Goal: Task Accomplishment & Management: Manage account settings

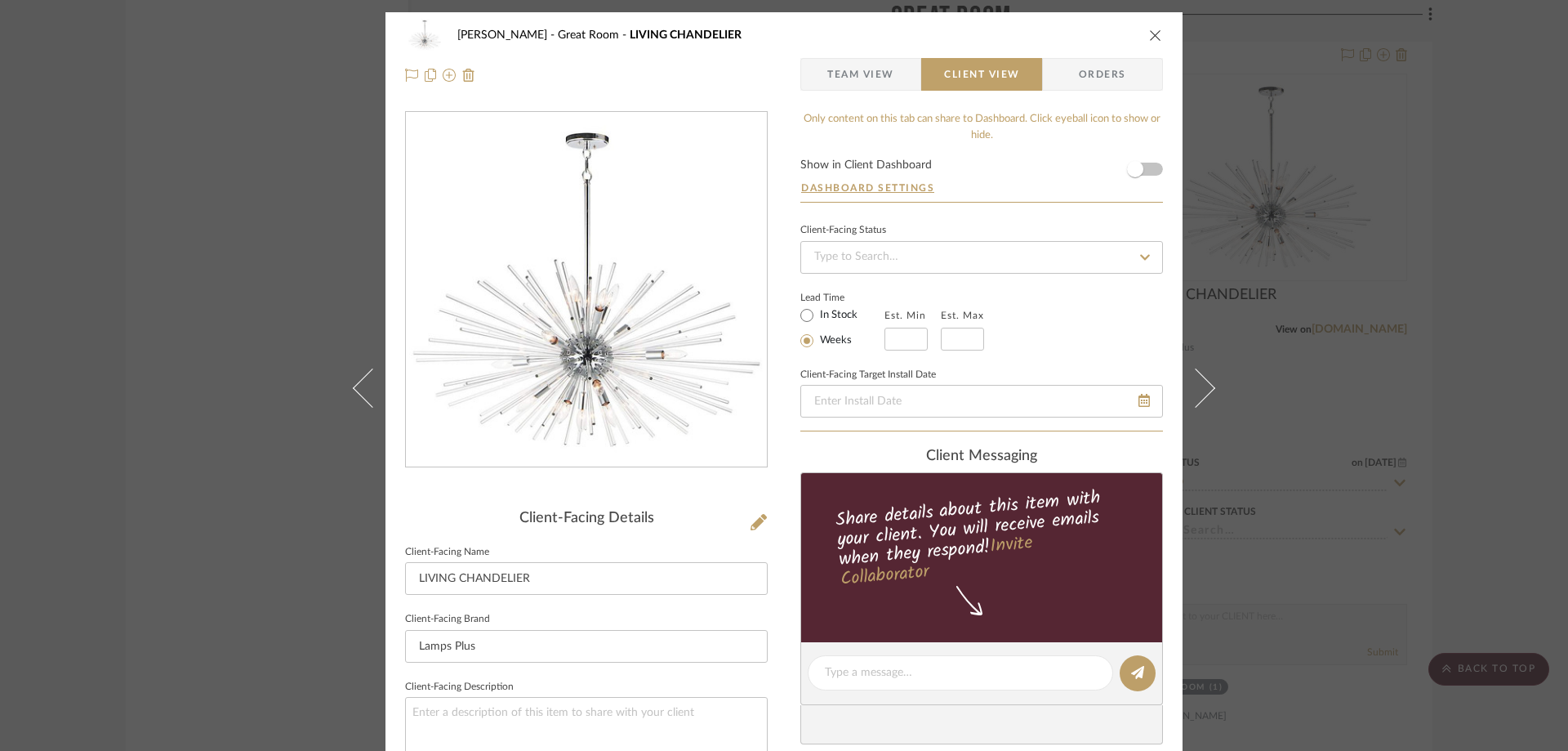
click at [1156, 32] on button "close" at bounding box center [1155, 34] width 14 height 14
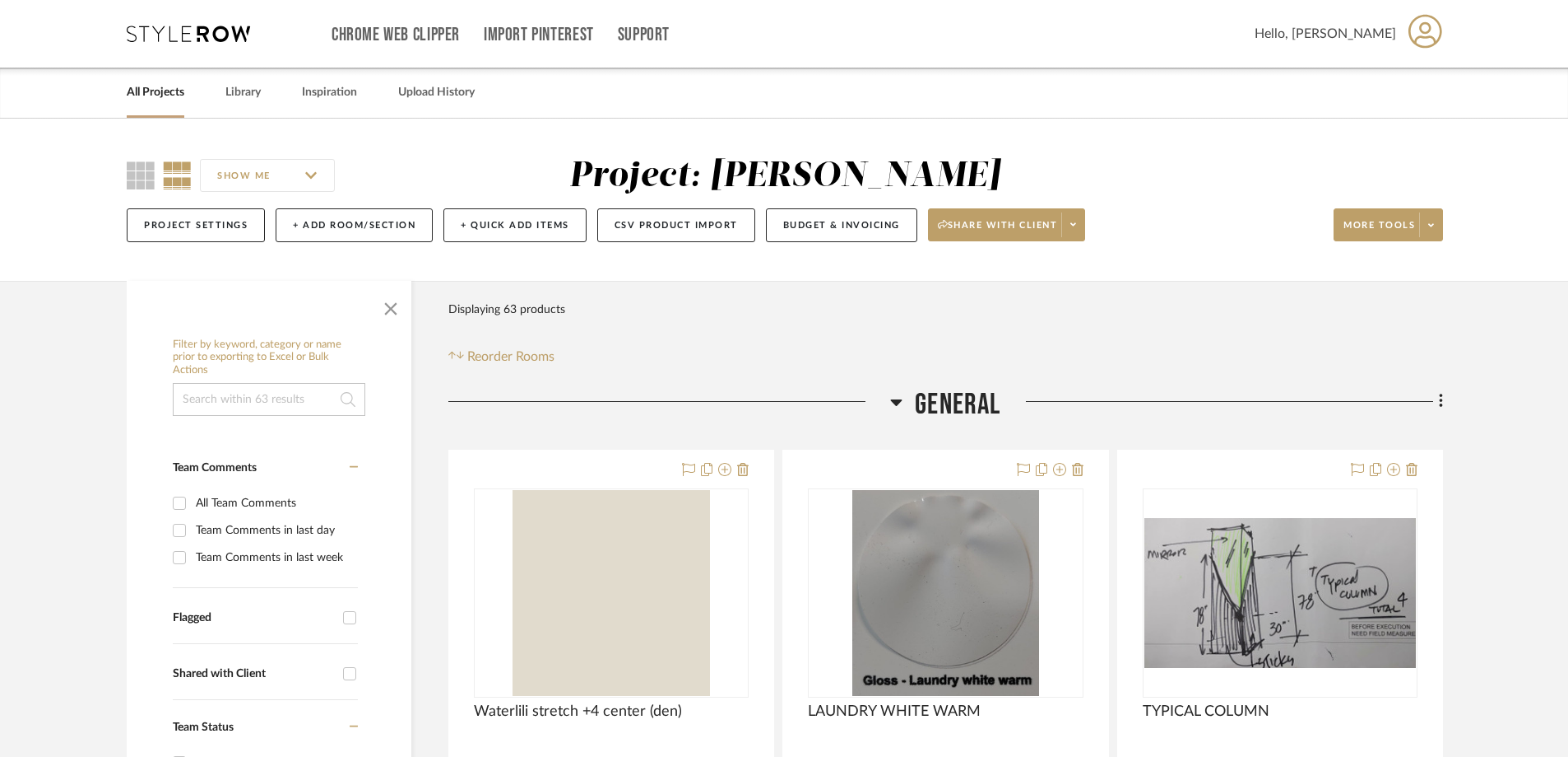
click at [177, 83] on link "All Projects" at bounding box center [156, 92] width 58 height 22
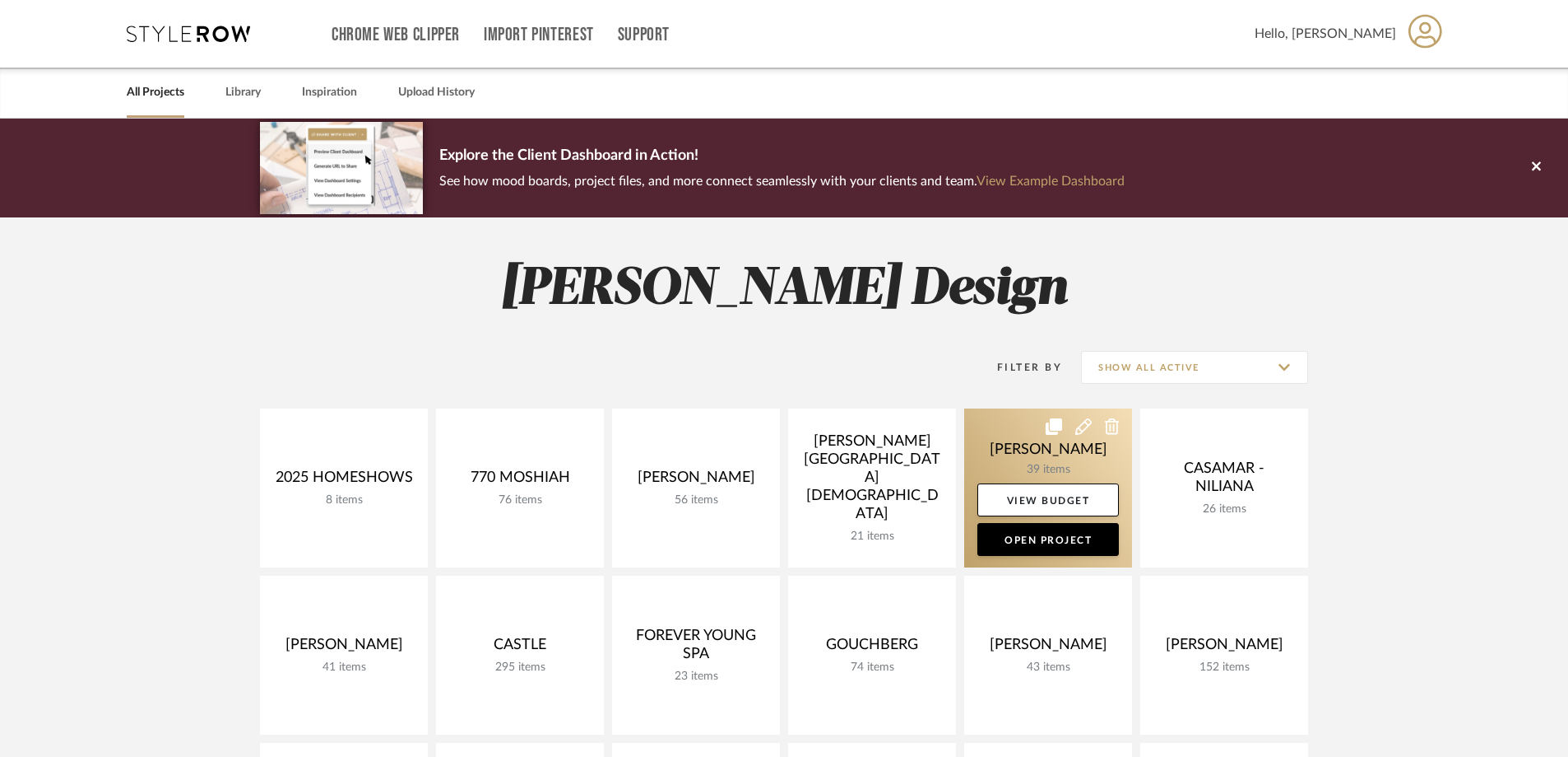
click at [1077, 444] on link at bounding box center [1048, 487] width 167 height 159
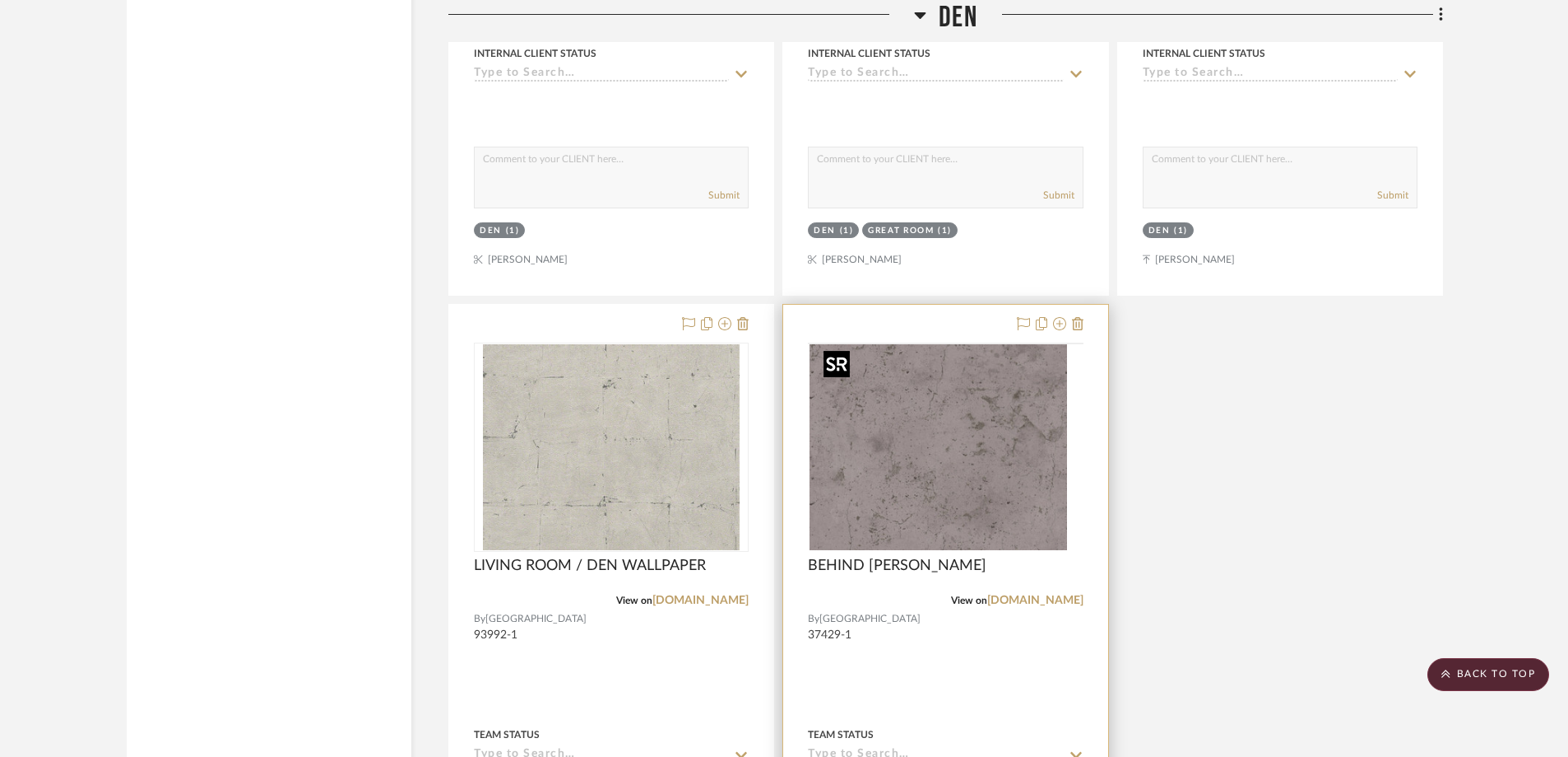
scroll to position [4858, 0]
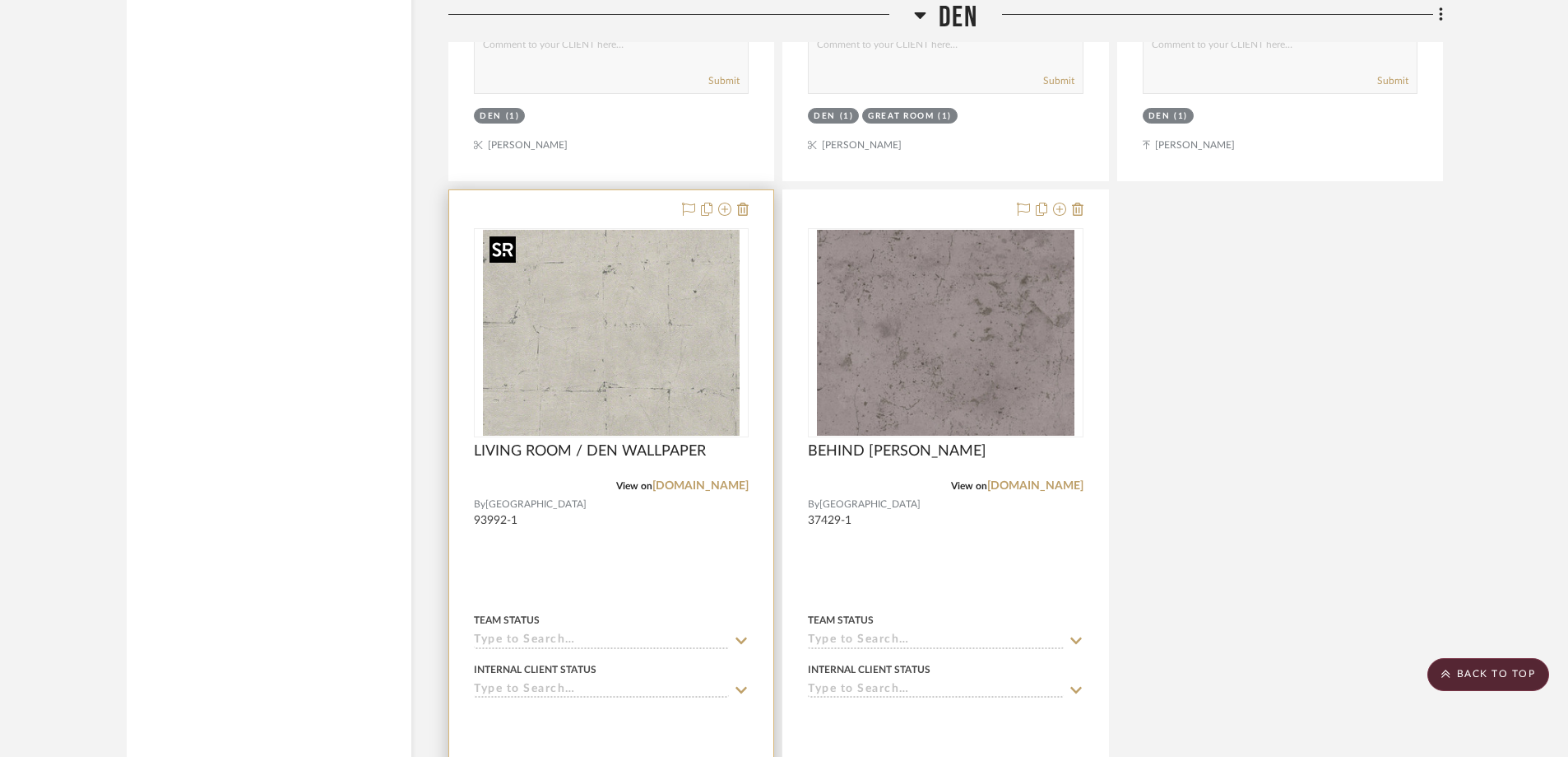
click at [0, 0] on img at bounding box center [0, 0] width 0 height 0
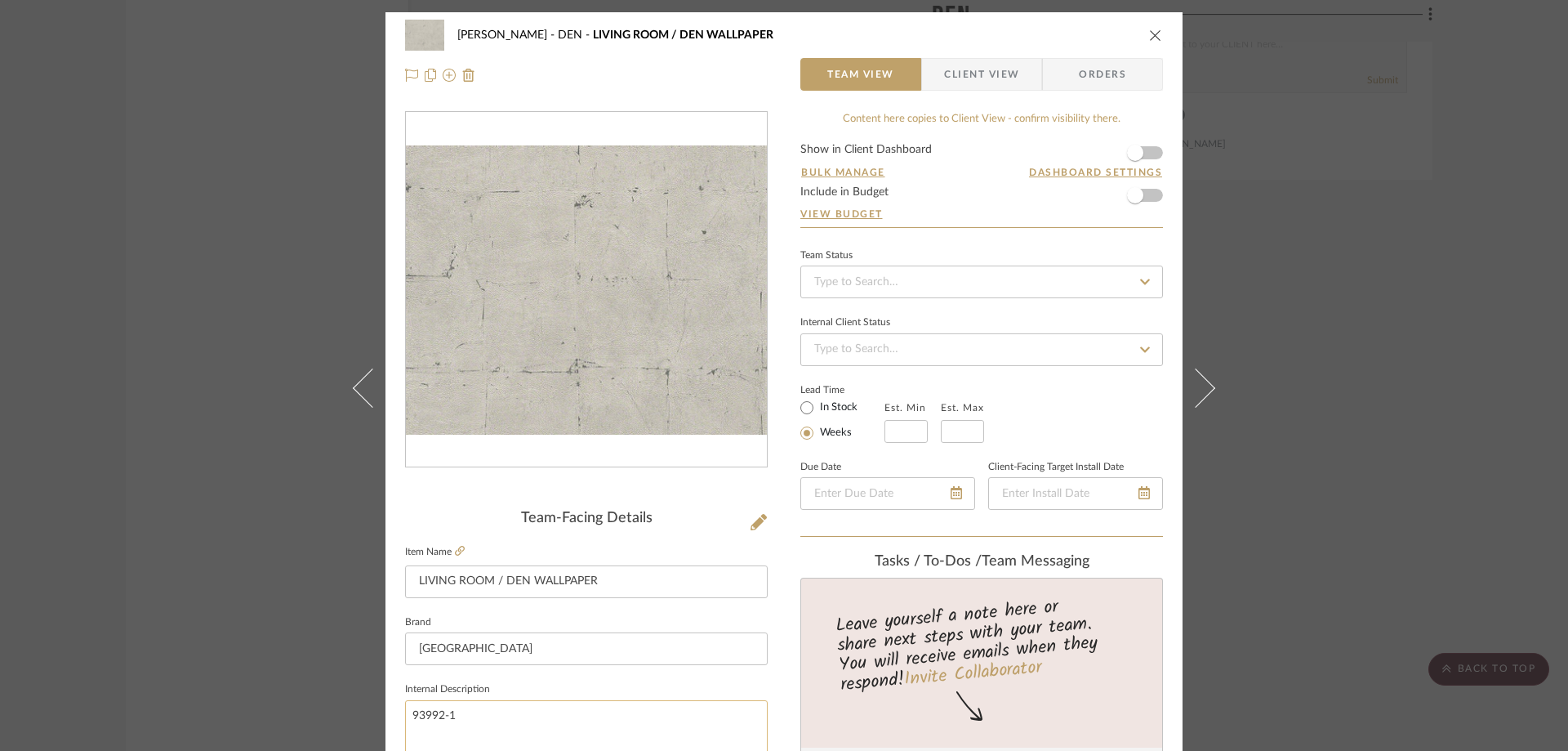
click at [449, 718] on textarea "93992-1" at bounding box center [587, 740] width 363 height 81
click at [450, 717] on textarea "93992-1" at bounding box center [587, 740] width 363 height 81
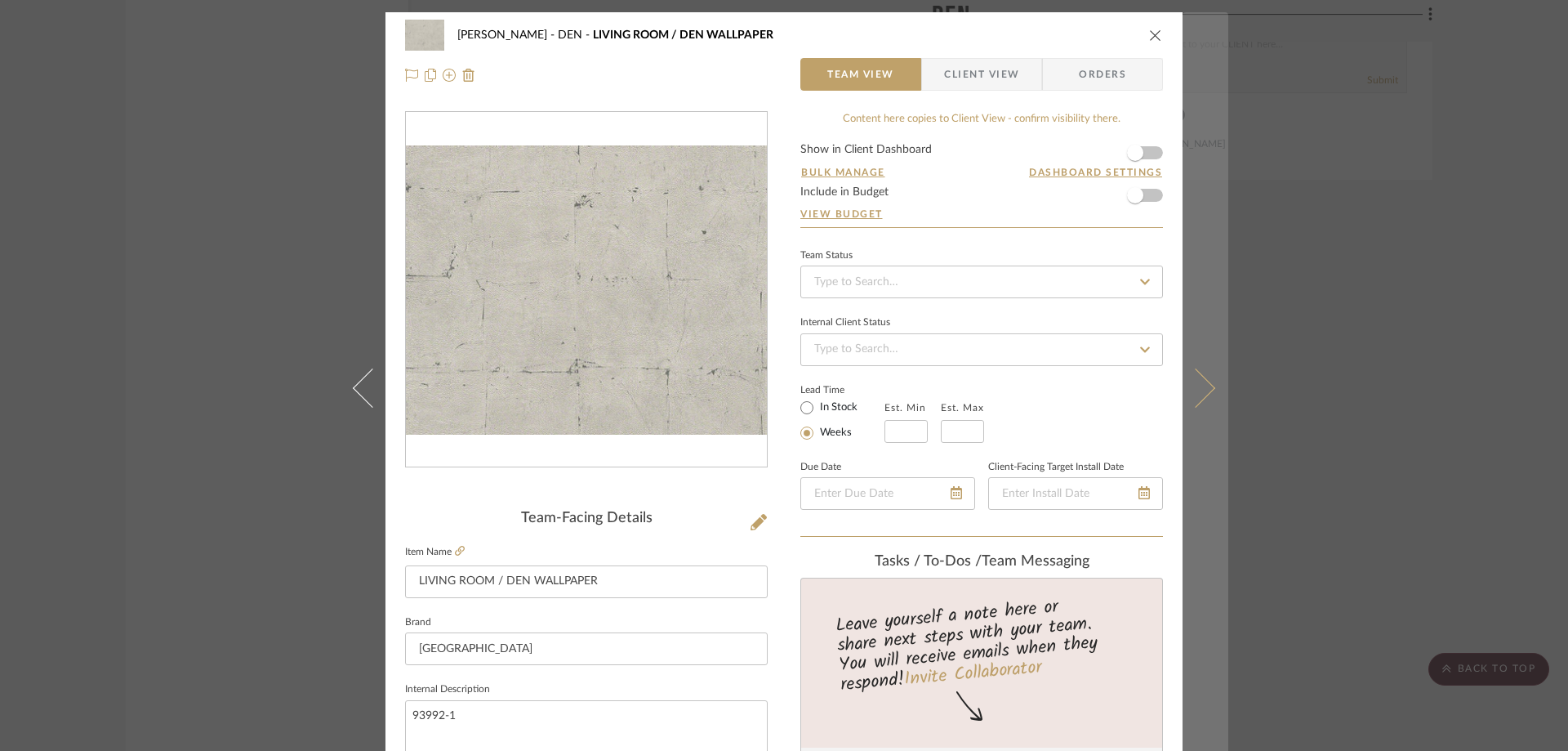
click at [1207, 384] on icon at bounding box center [1195, 387] width 39 height 39
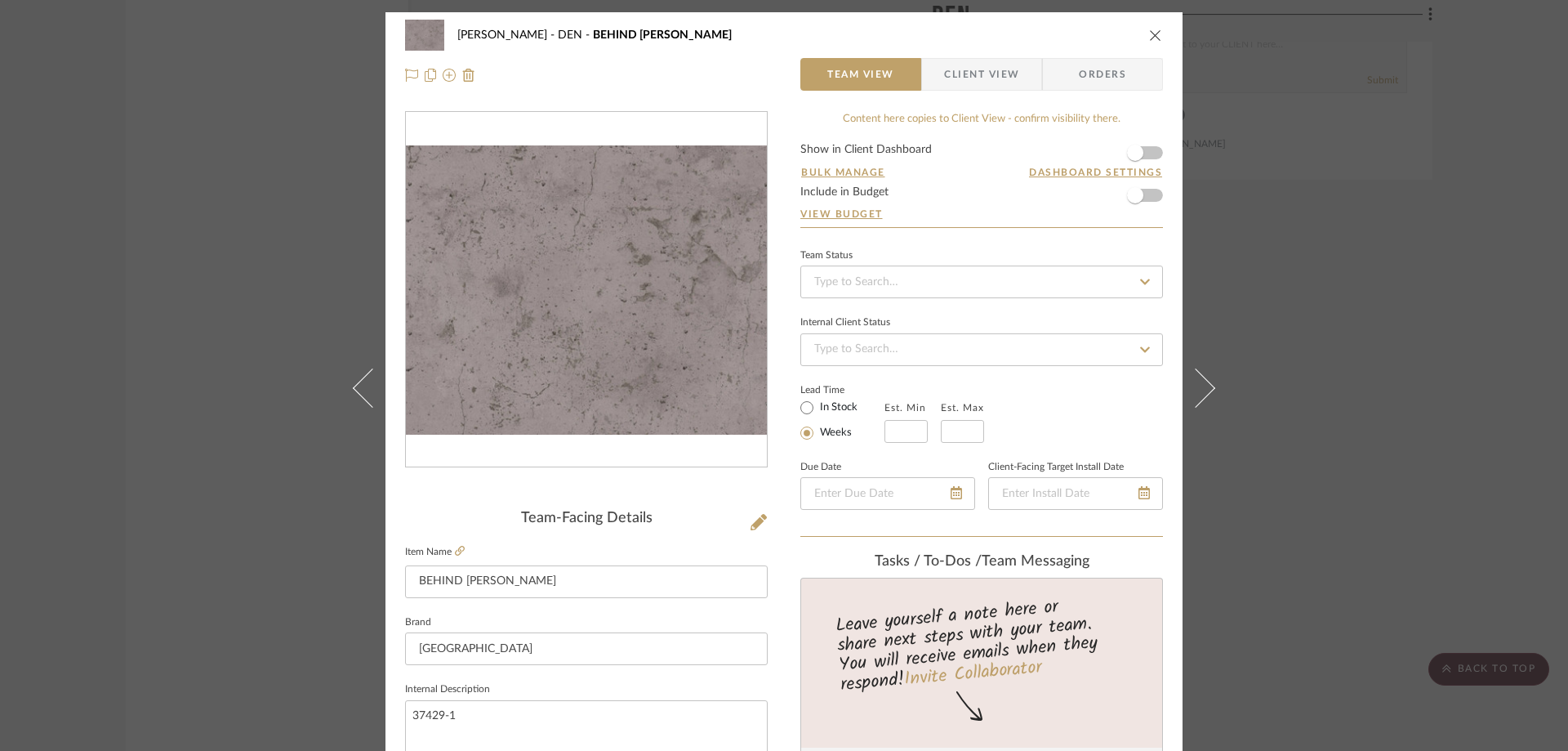
click at [1206, 383] on icon at bounding box center [1195, 387] width 39 height 39
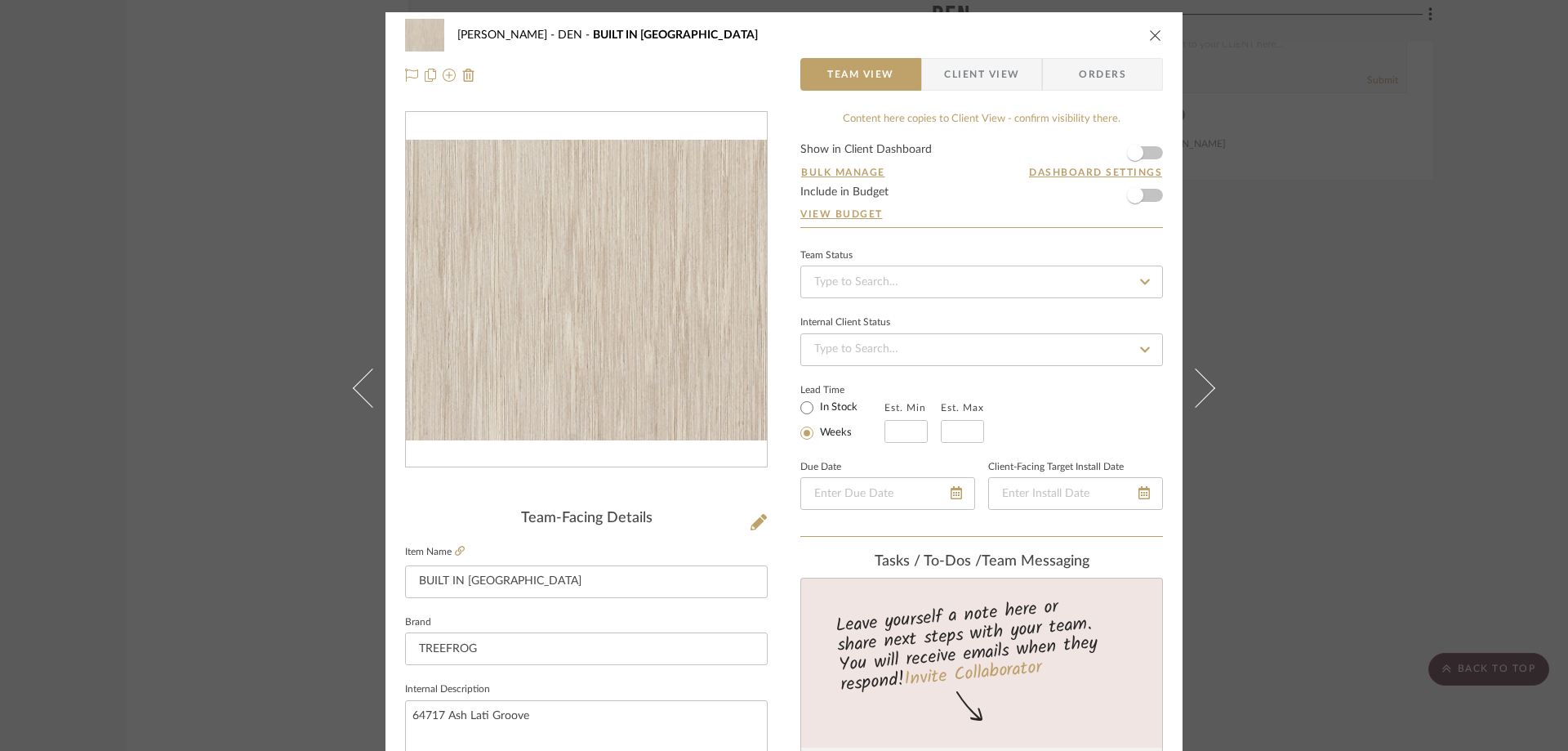
click at [1206, 383] on icon at bounding box center [1195, 387] width 39 height 39
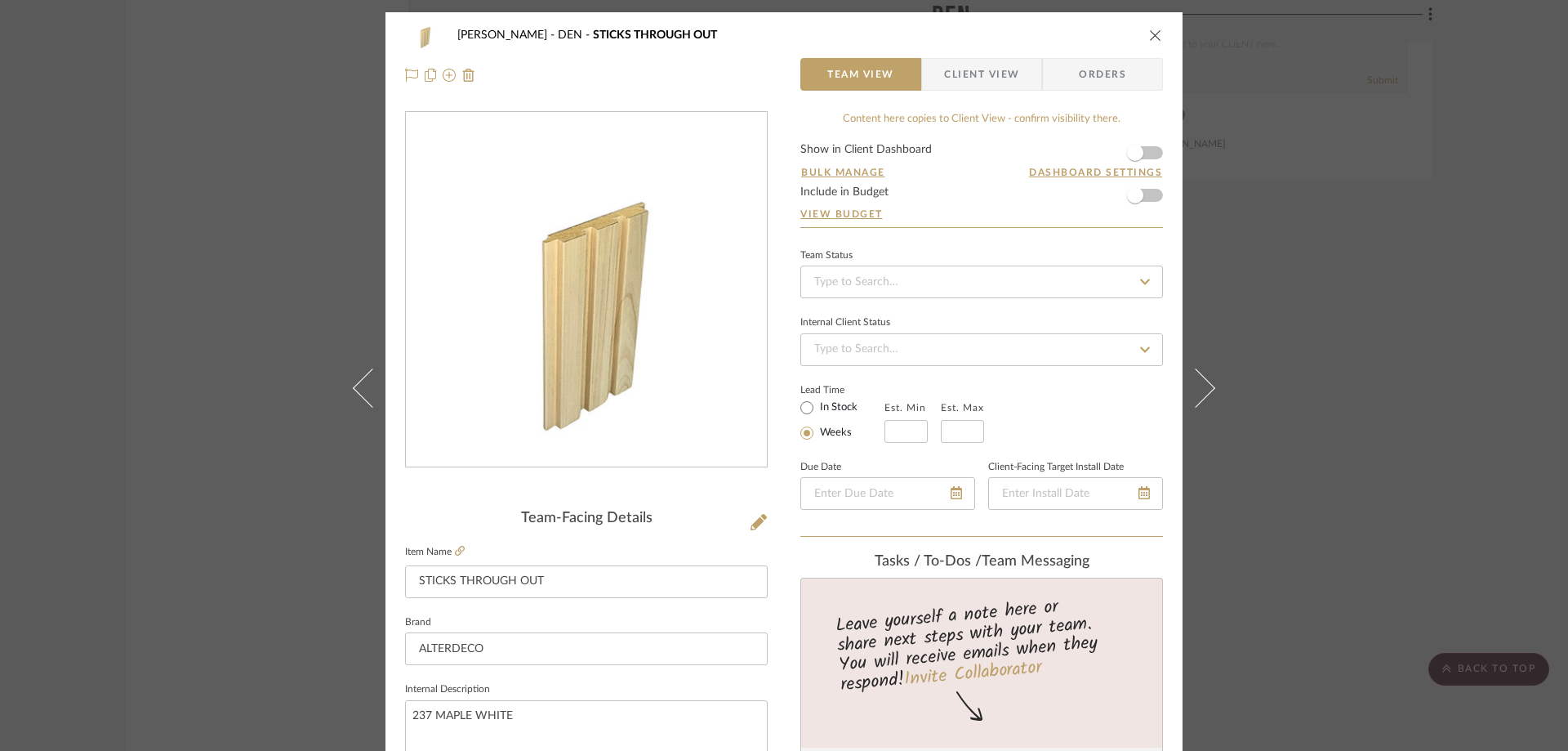
click at [1206, 383] on icon at bounding box center [1195, 387] width 39 height 39
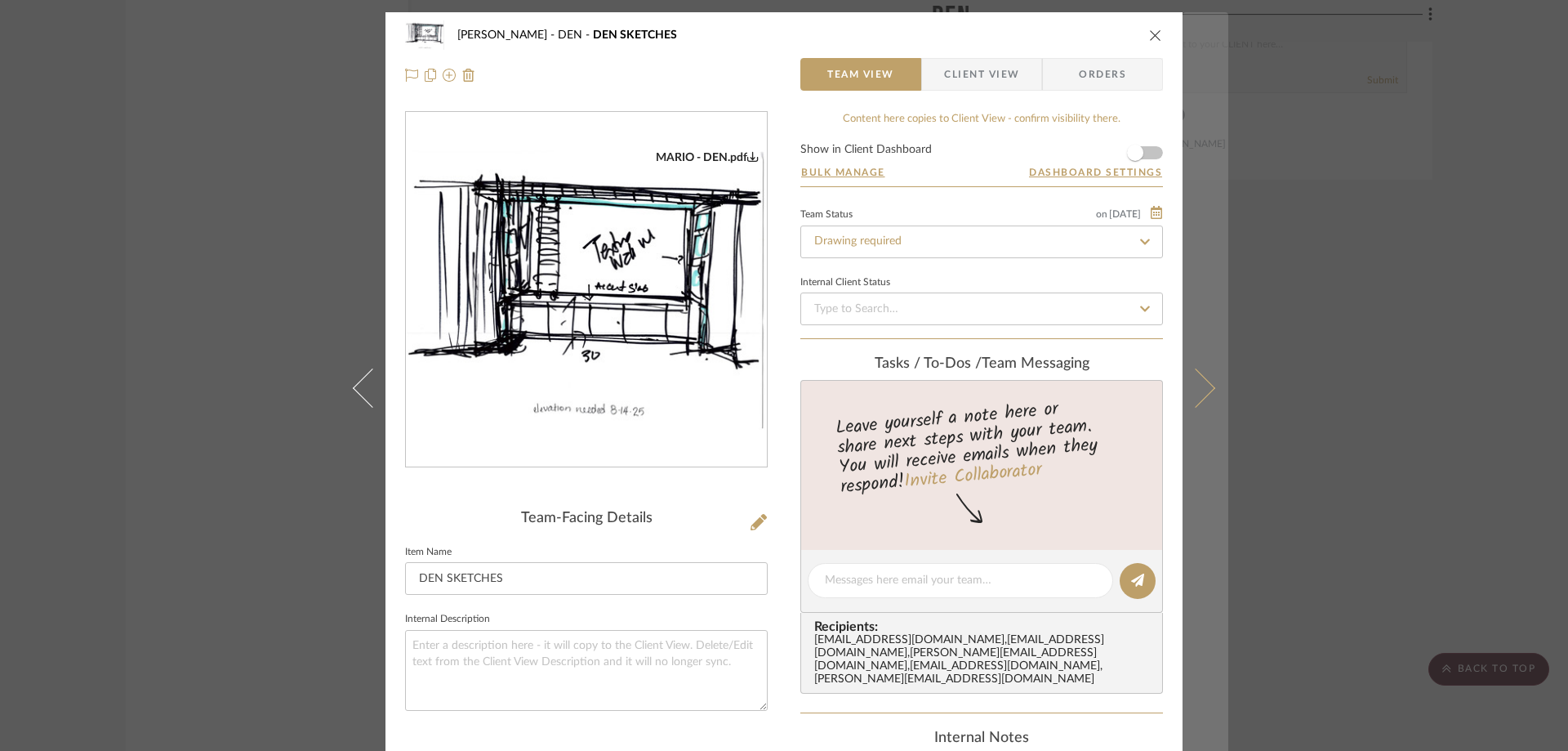
click at [1206, 381] on button at bounding box center [1206, 388] width 46 height 751
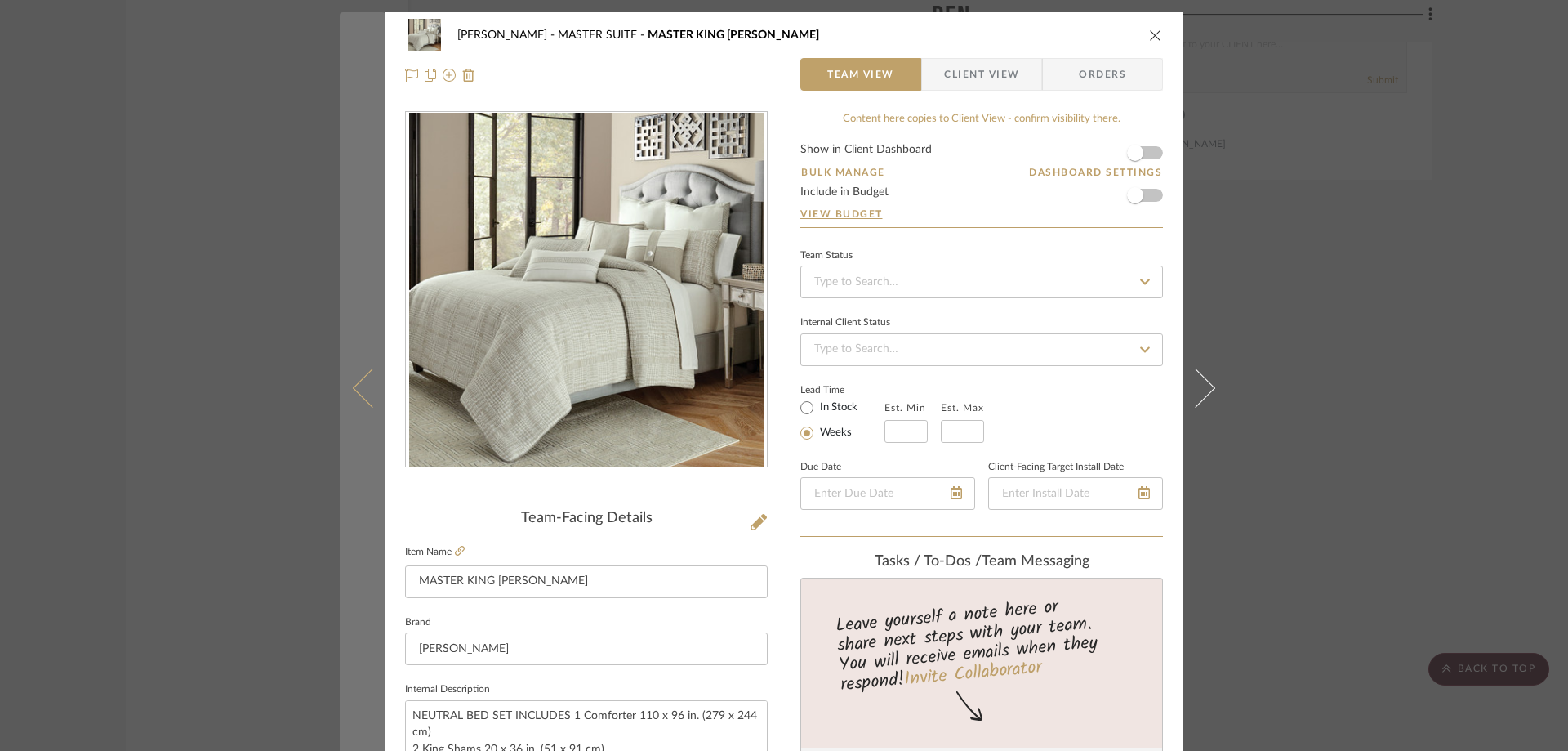
click at [354, 403] on button at bounding box center [363, 388] width 46 height 751
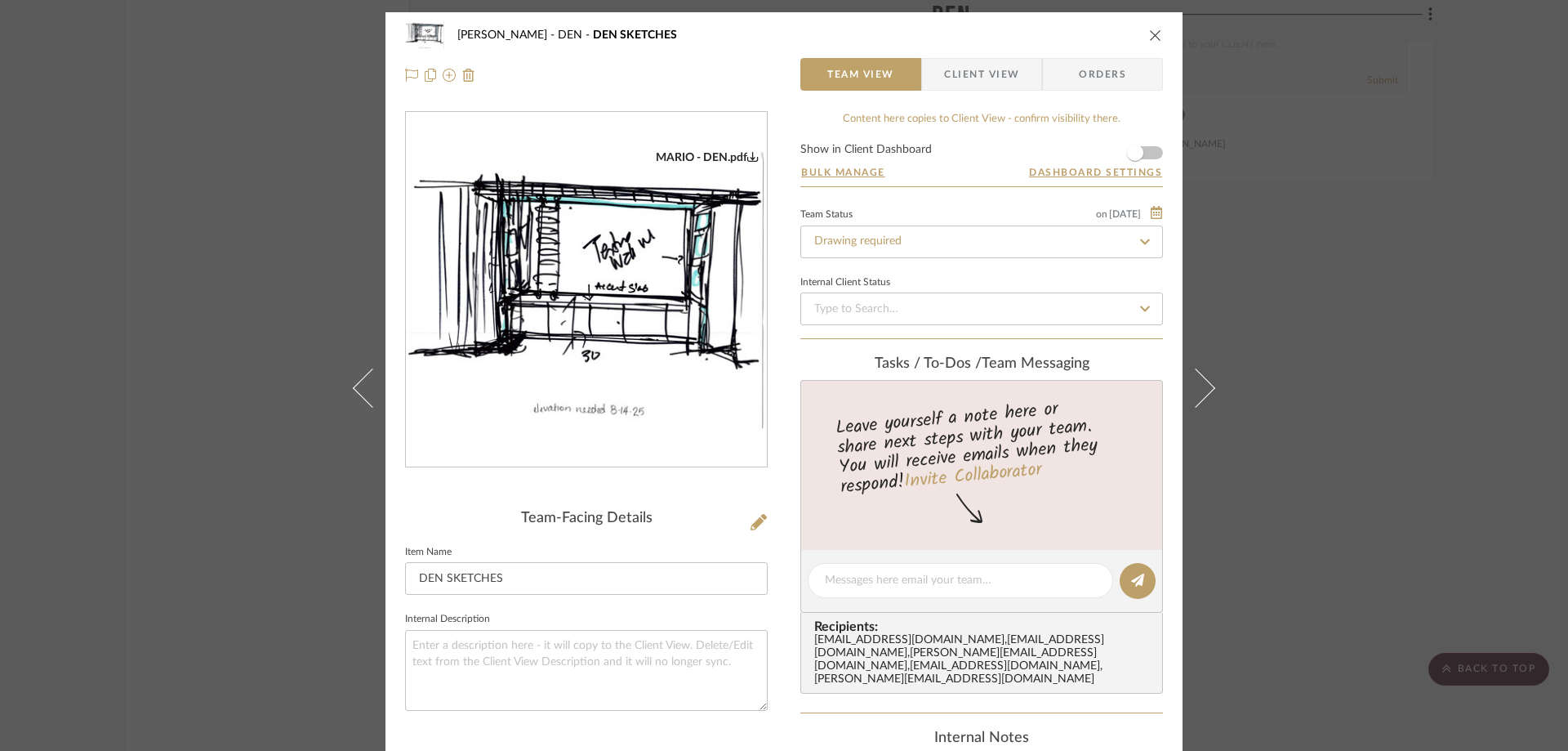
click at [354, 403] on button at bounding box center [363, 388] width 46 height 751
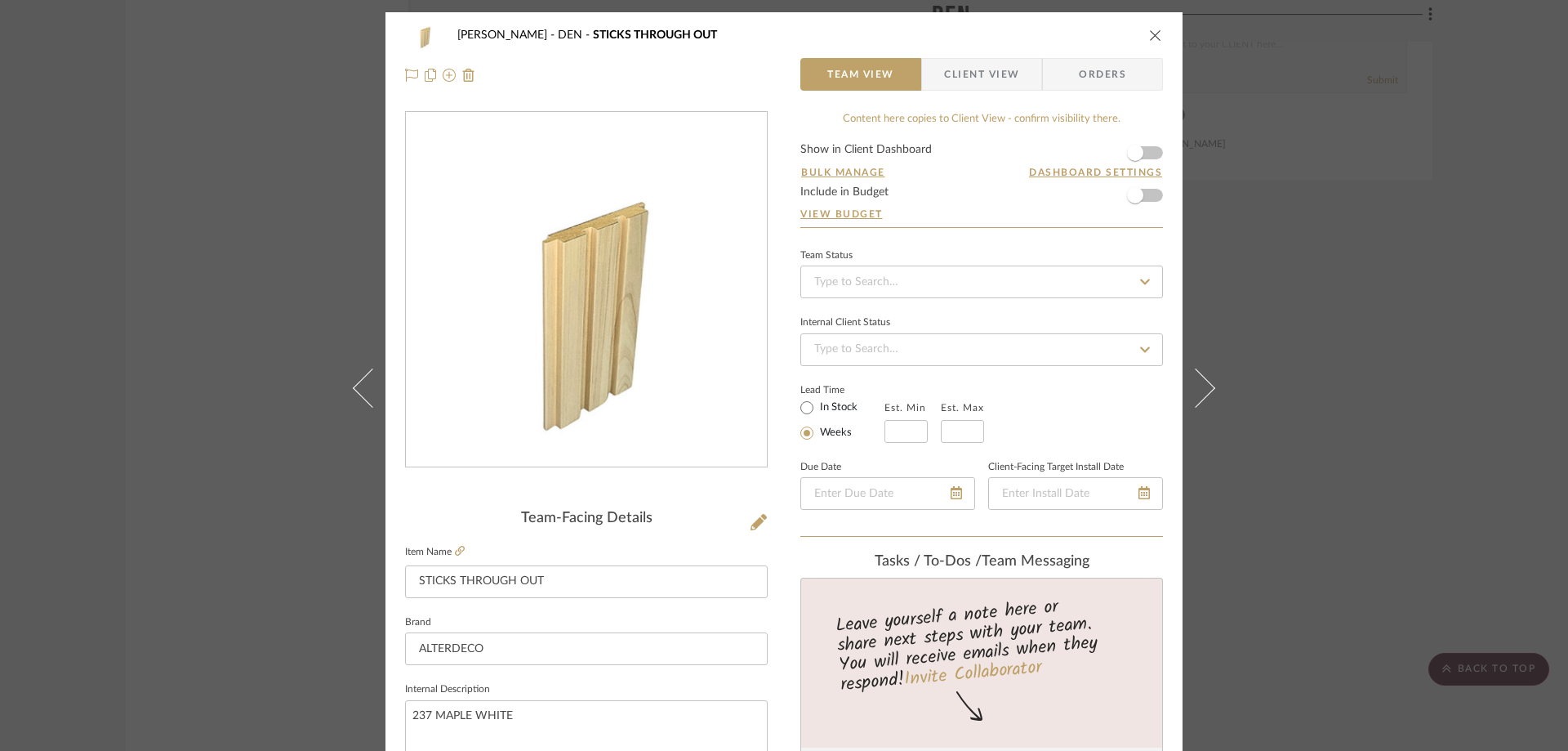
click at [1153, 33] on icon "close" at bounding box center [1156, 35] width 13 height 13
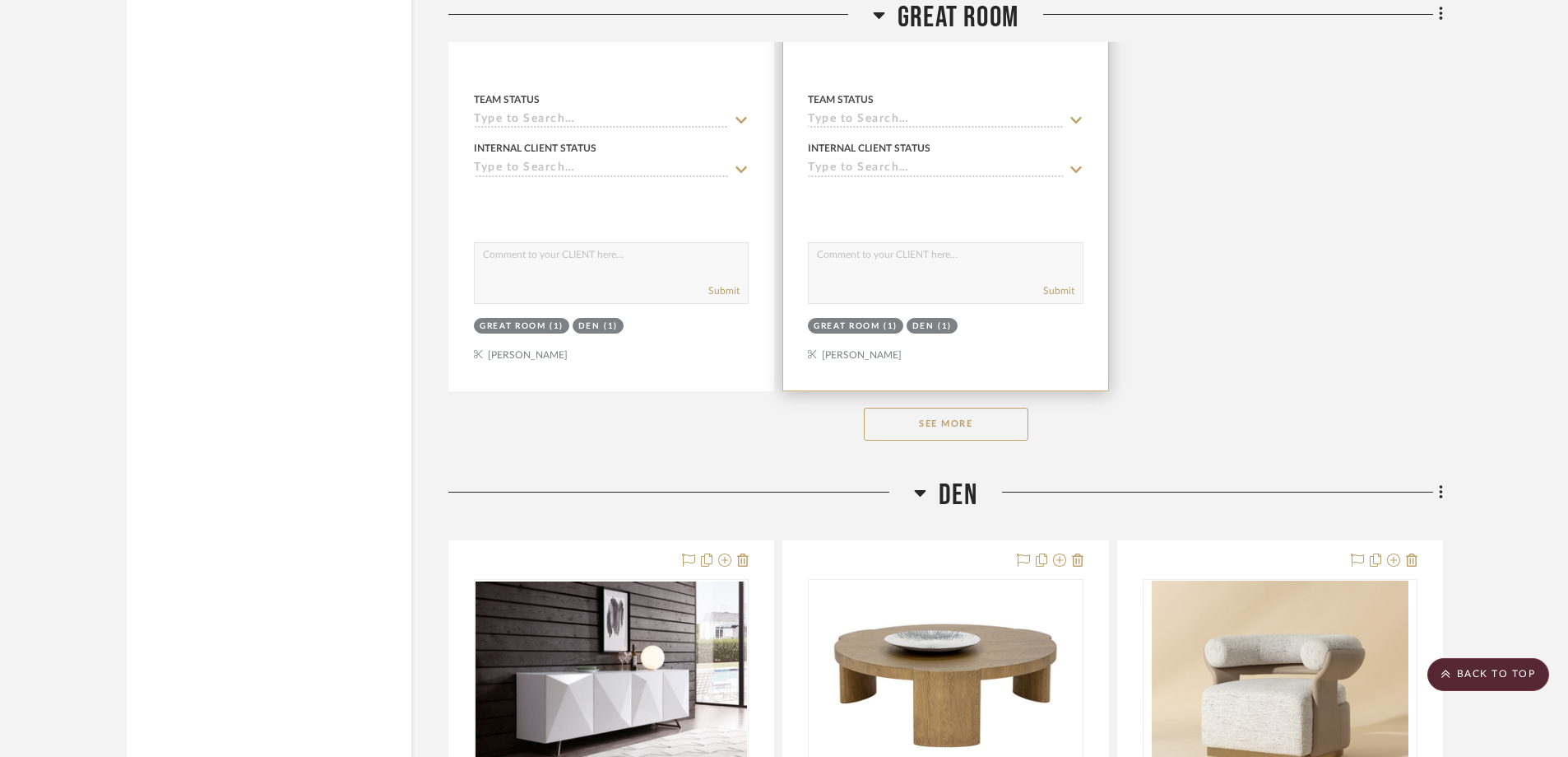
scroll to position [2717, 0]
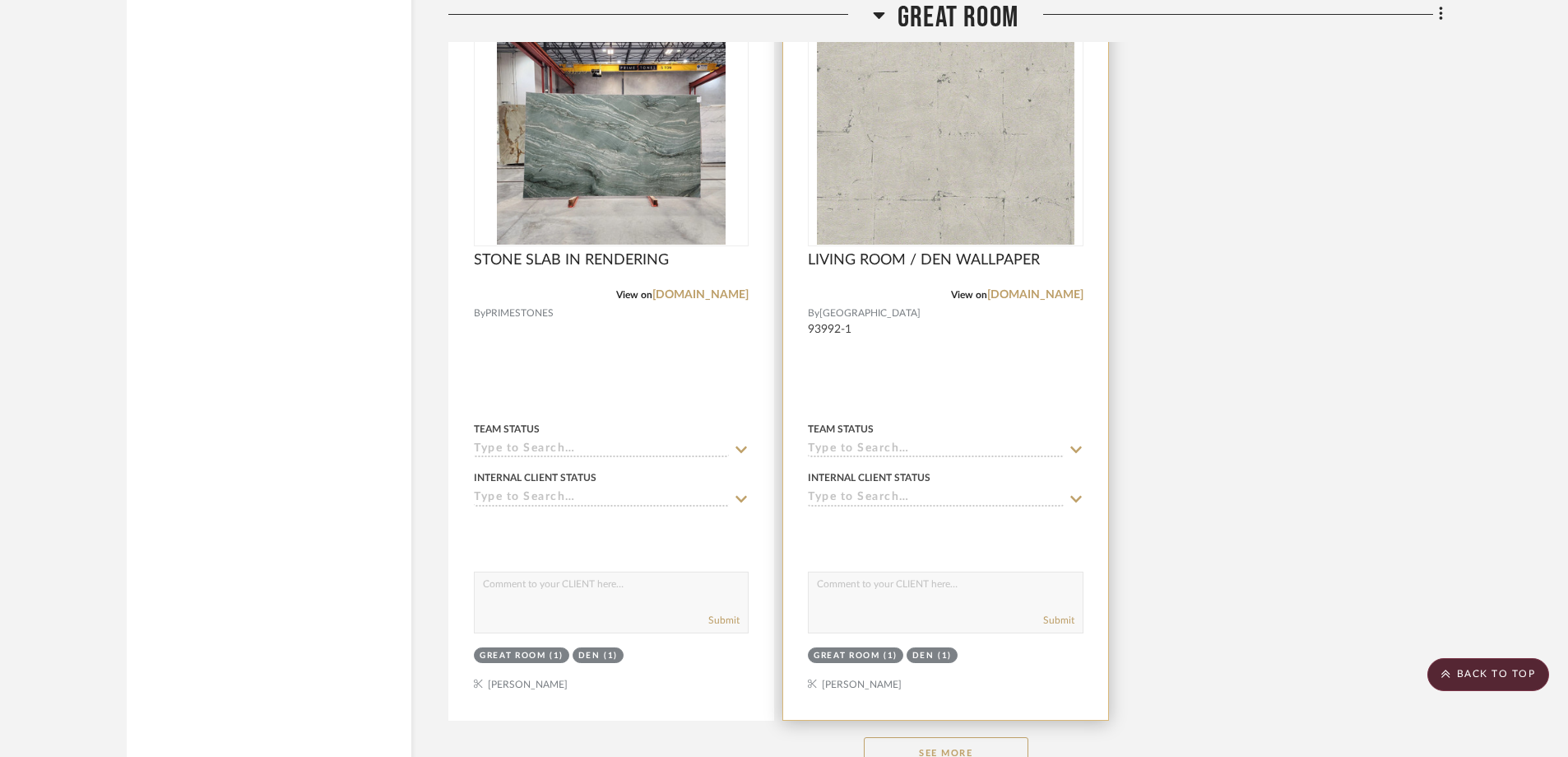
click at [0, 0] on img at bounding box center [0, 0] width 0 height 0
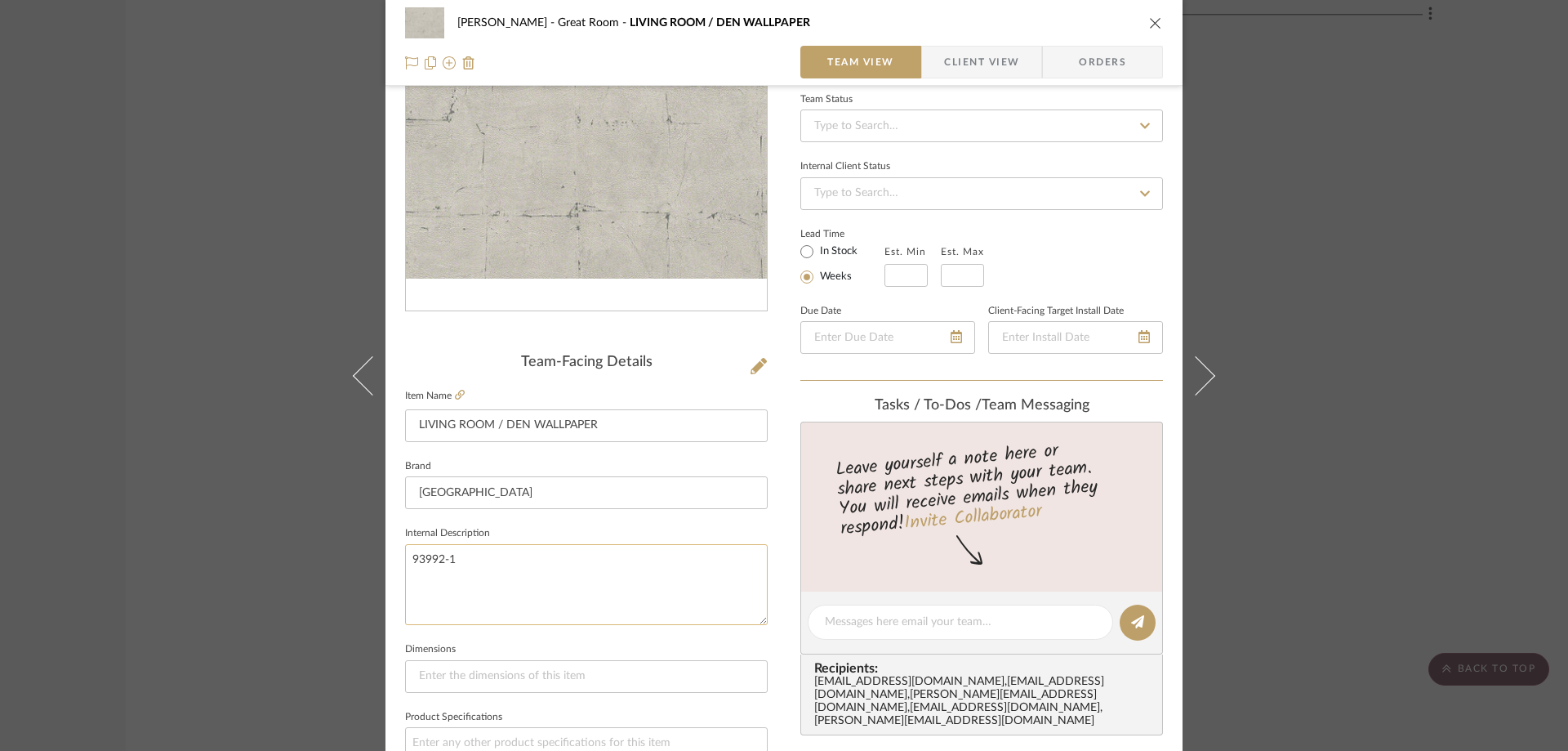
scroll to position [245, 0]
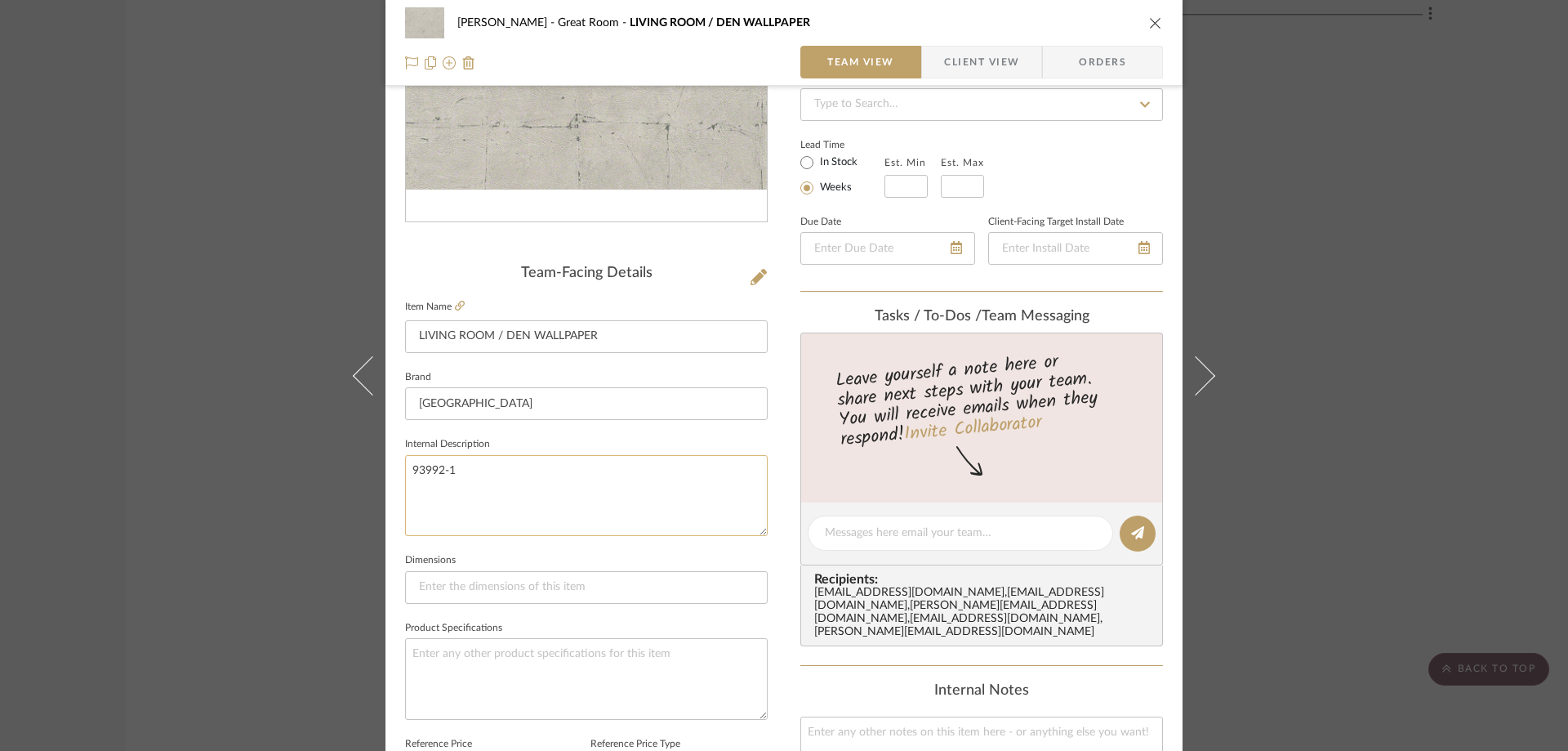
drag, startPoint x: 469, startPoint y: 475, endPoint x: 401, endPoint y: 473, distance: 68.0
click at [405, 473] on textarea "93992-1" at bounding box center [587, 495] width 363 height 81
drag, startPoint x: 1150, startPoint y: 28, endPoint x: 1210, endPoint y: 208, distance: 189.7
click at [1150, 28] on icon "close" at bounding box center [1156, 23] width 13 height 13
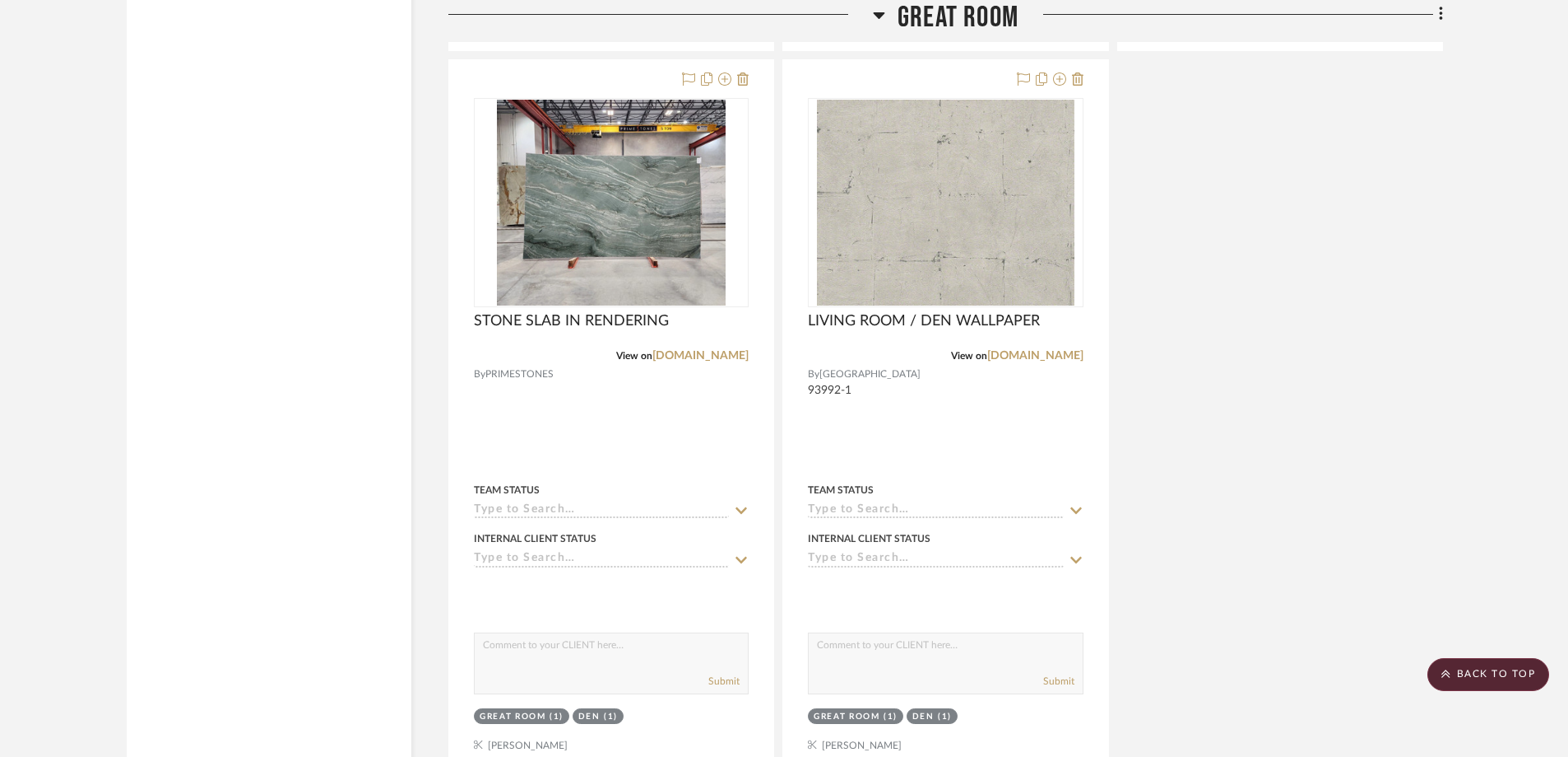
scroll to position [2800, 0]
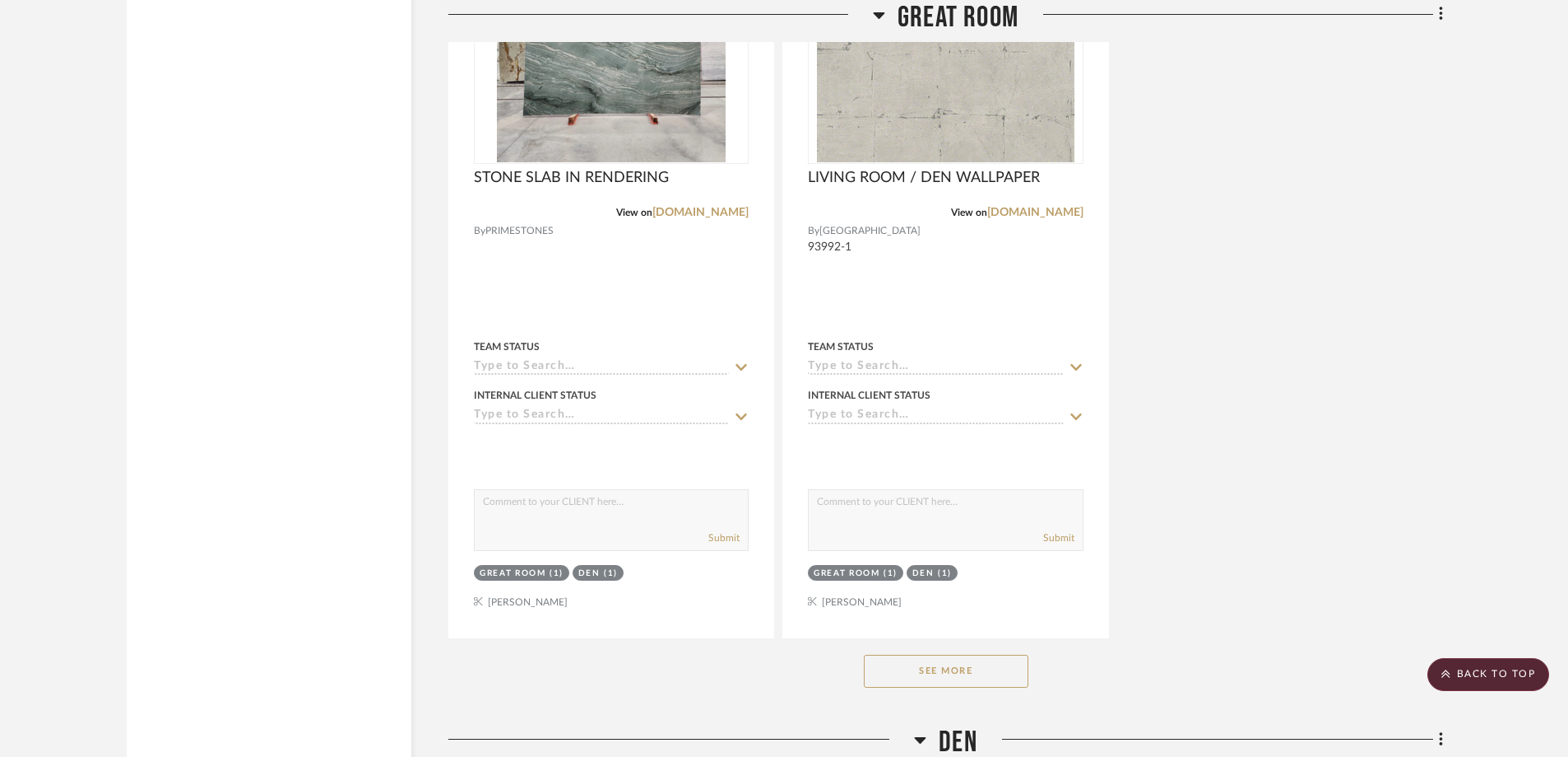
click at [962, 655] on button "See More" at bounding box center [946, 671] width 165 height 33
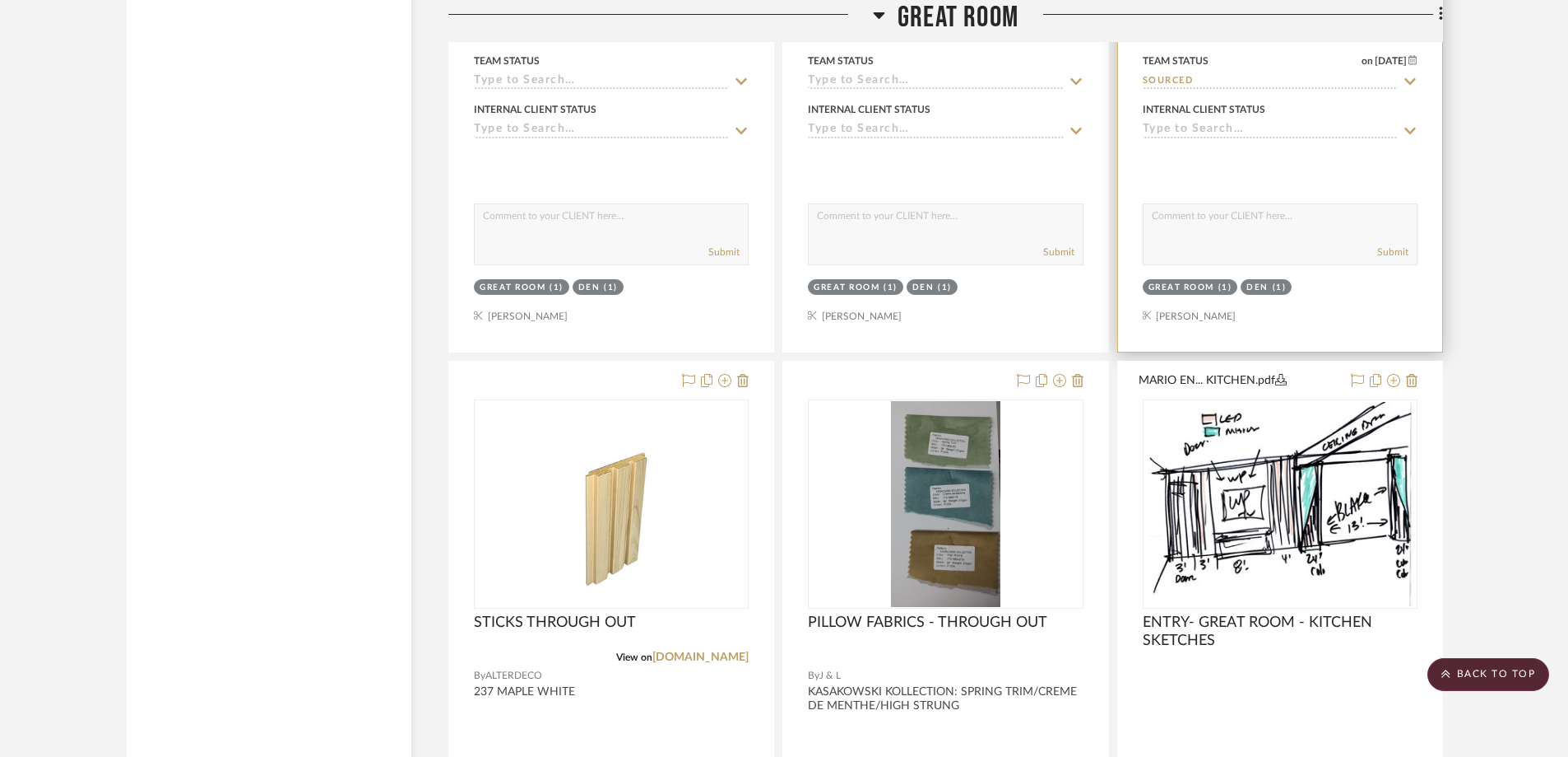
scroll to position [3128, 0]
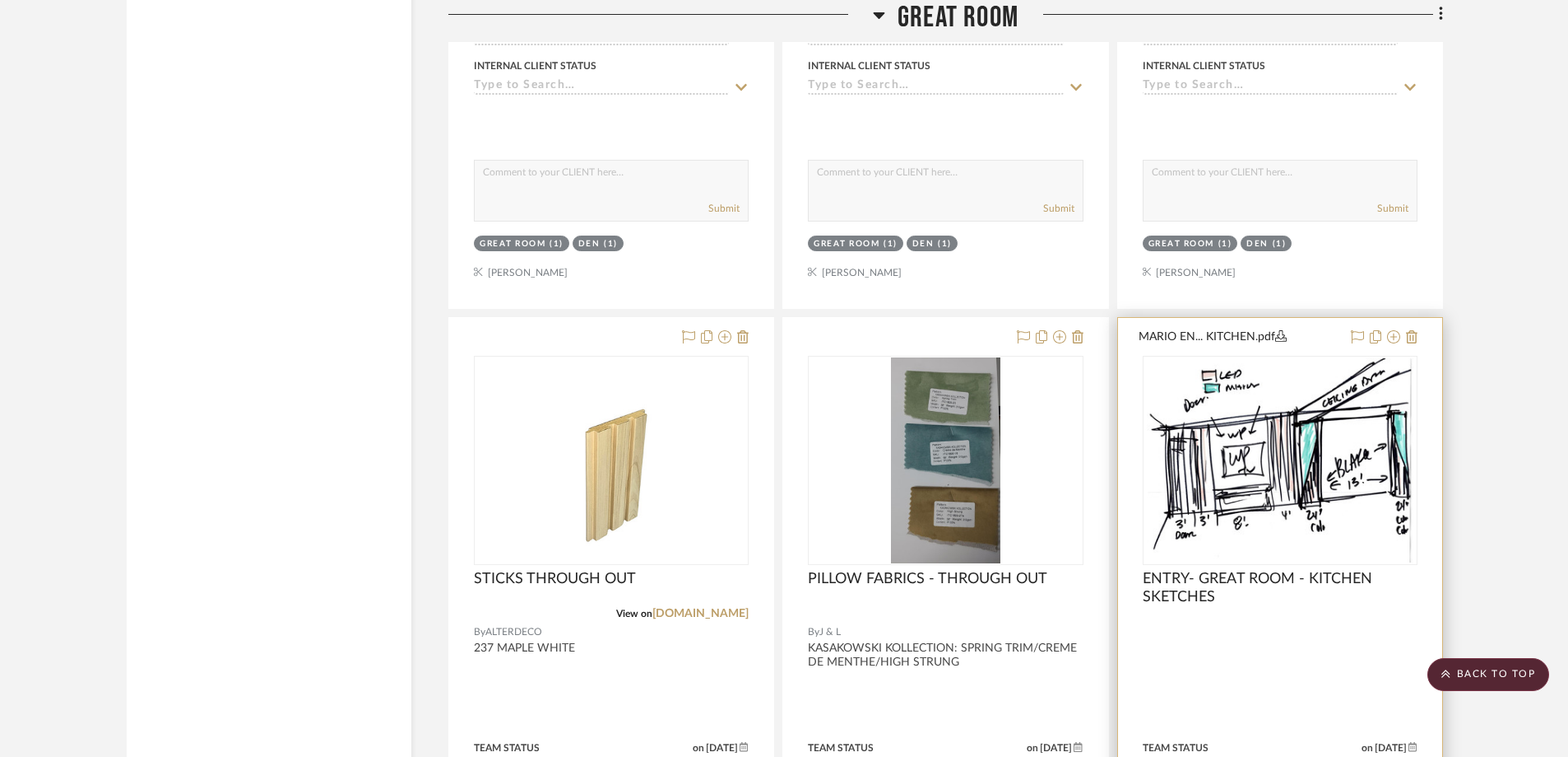
click at [0, 0] on img at bounding box center [0, 0] width 0 height 0
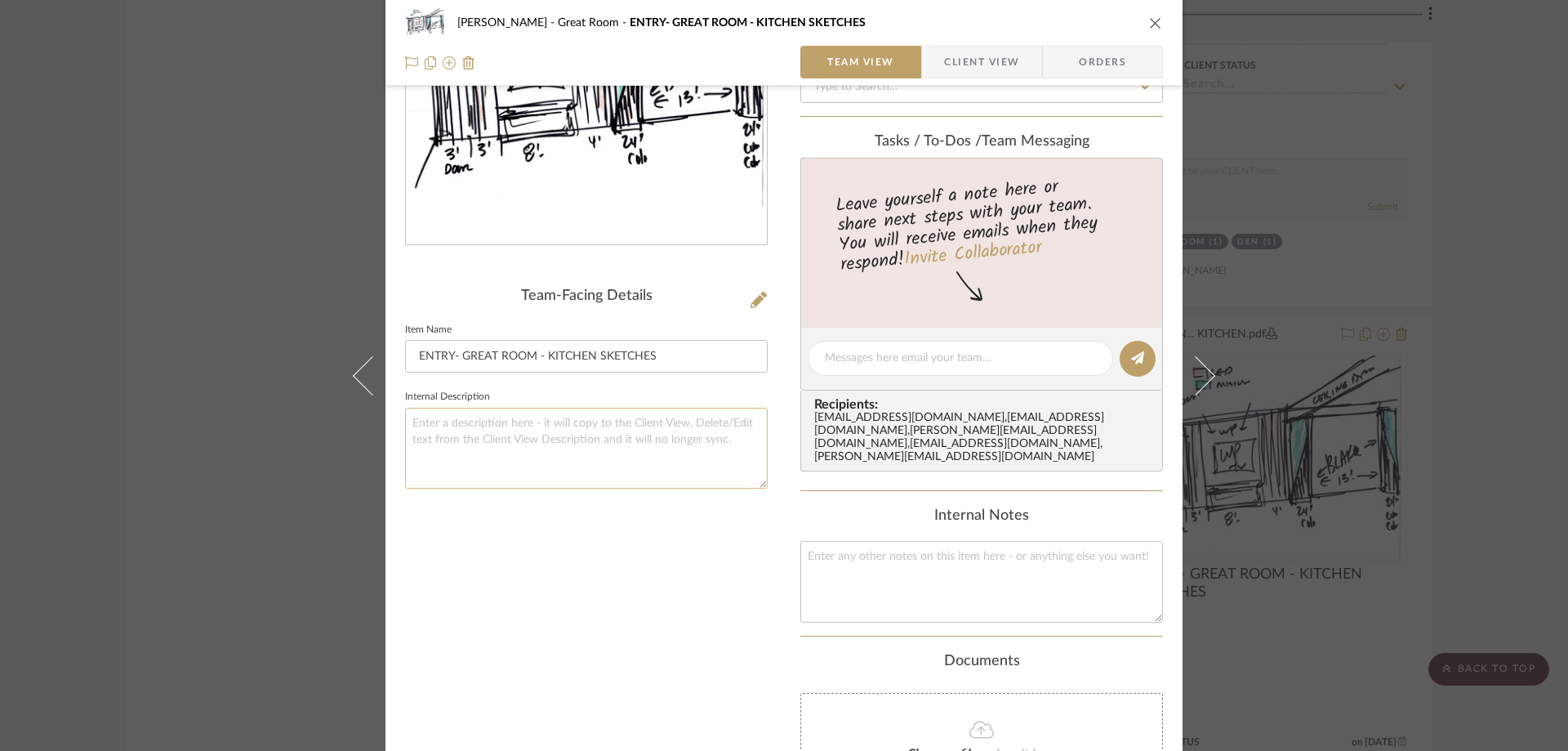
scroll to position [245, 0]
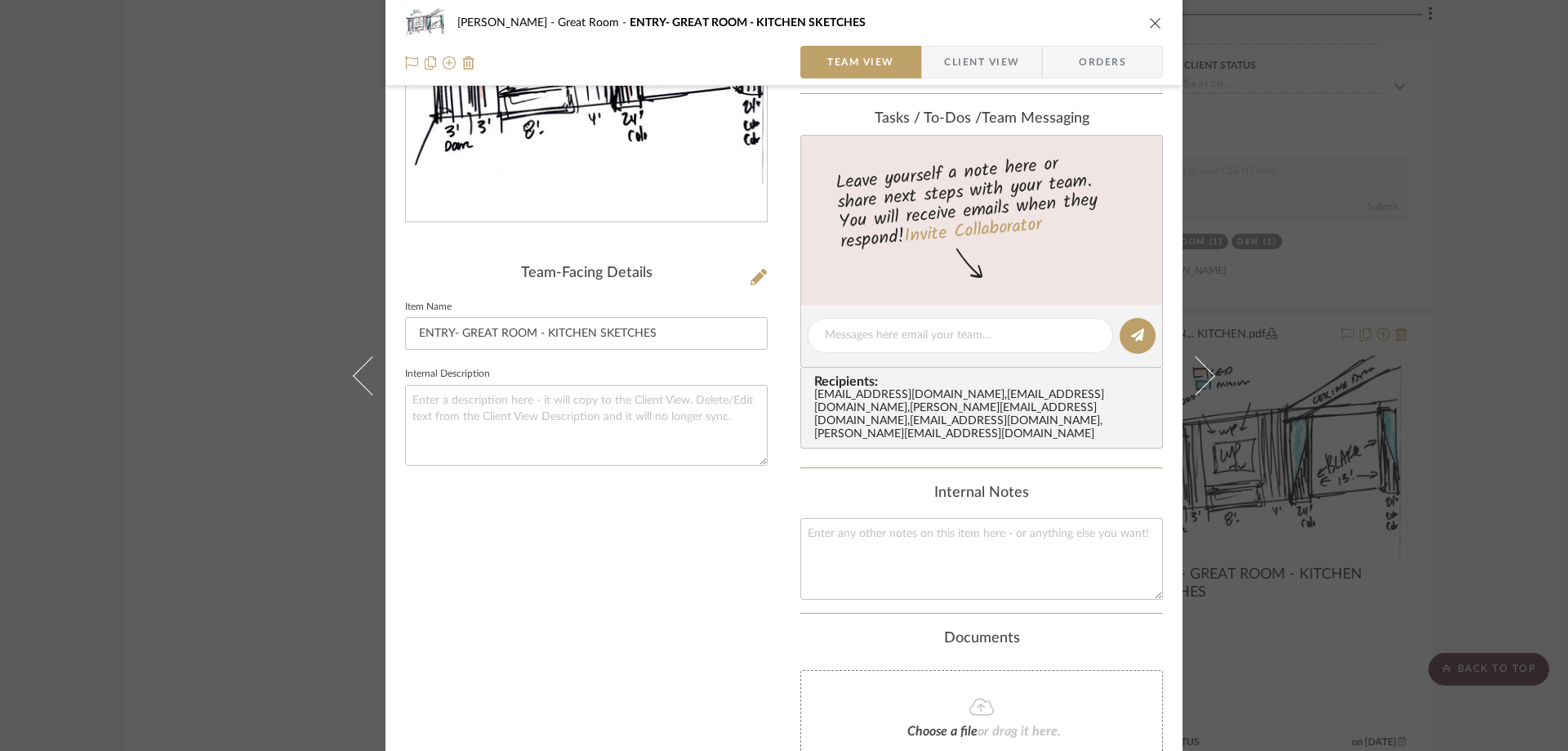
click at [610, 170] on img "0" at bounding box center [587, 45] width 361 height 279
click at [1156, 24] on button "close" at bounding box center [1155, 22] width 14 height 14
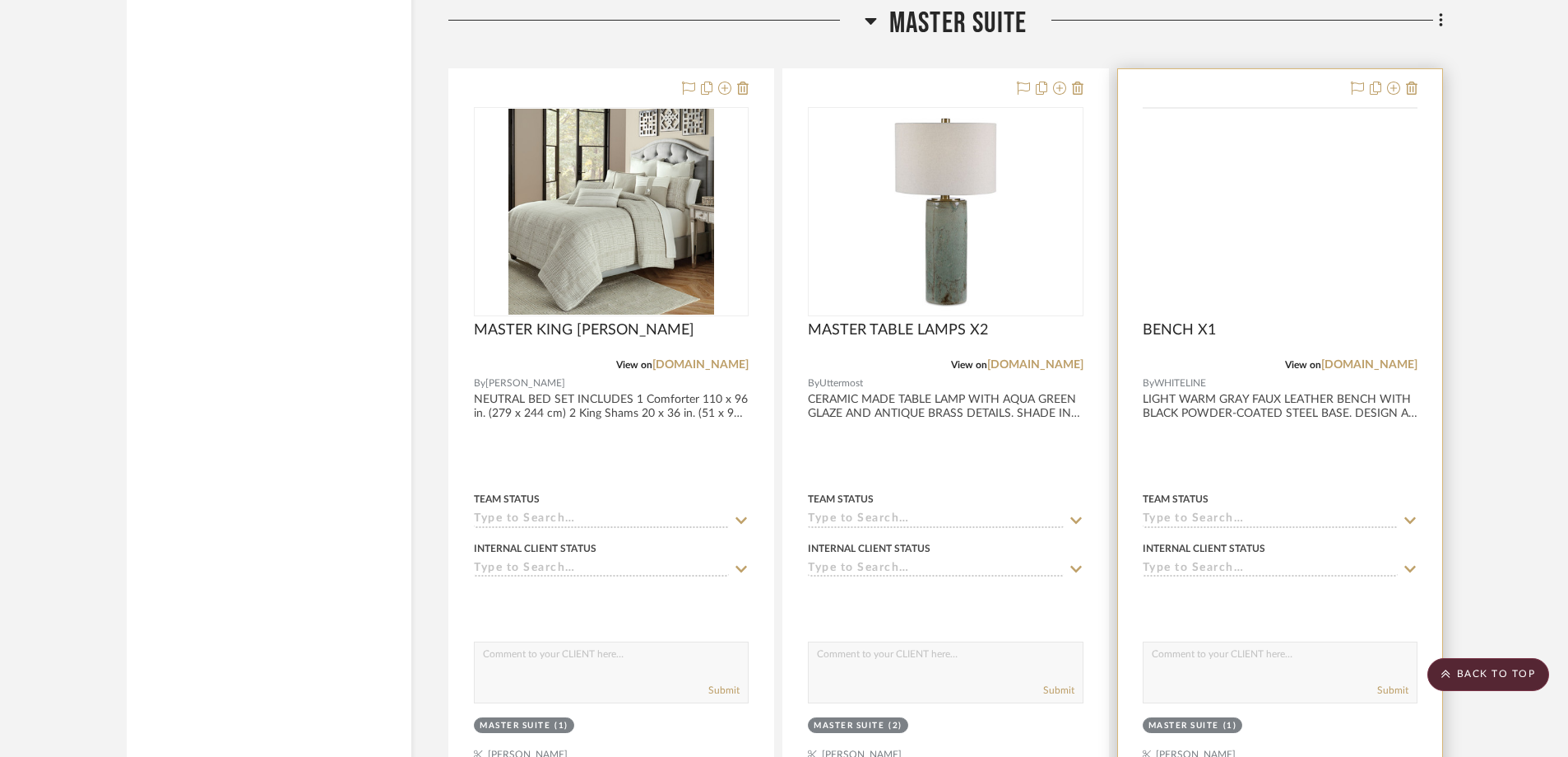
scroll to position [6504, 0]
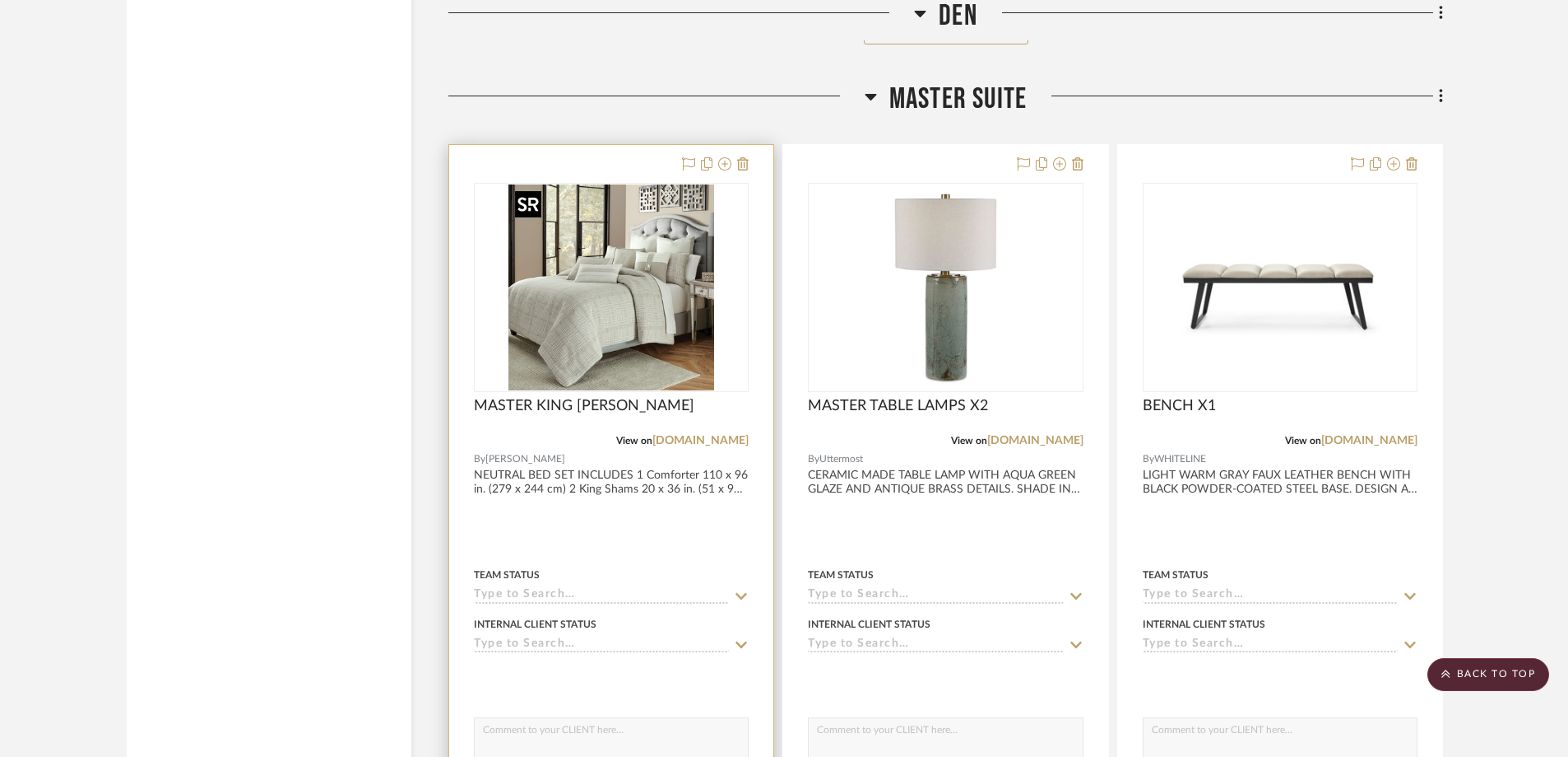
click at [0, 0] on img at bounding box center [0, 0] width 0 height 0
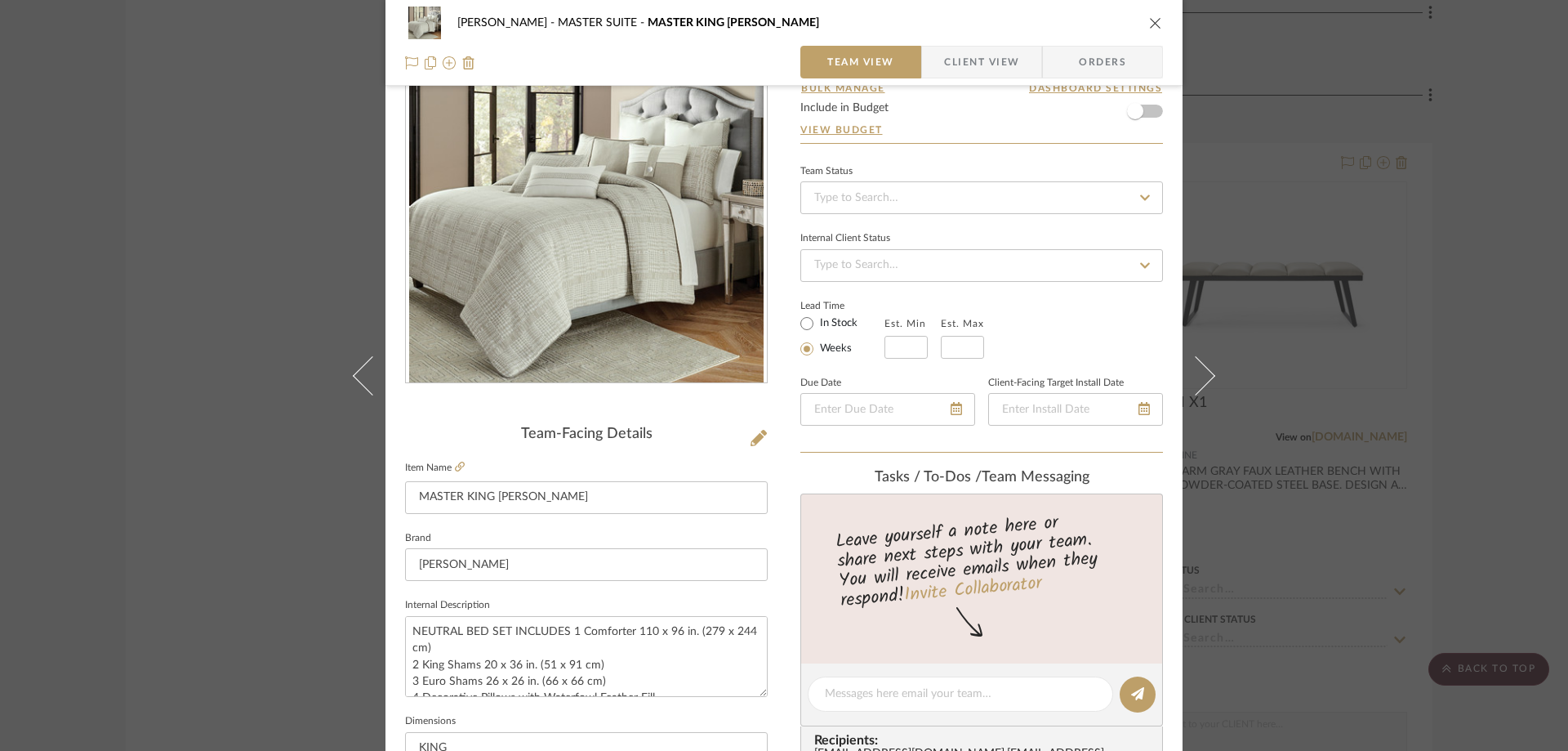
scroll to position [163, 0]
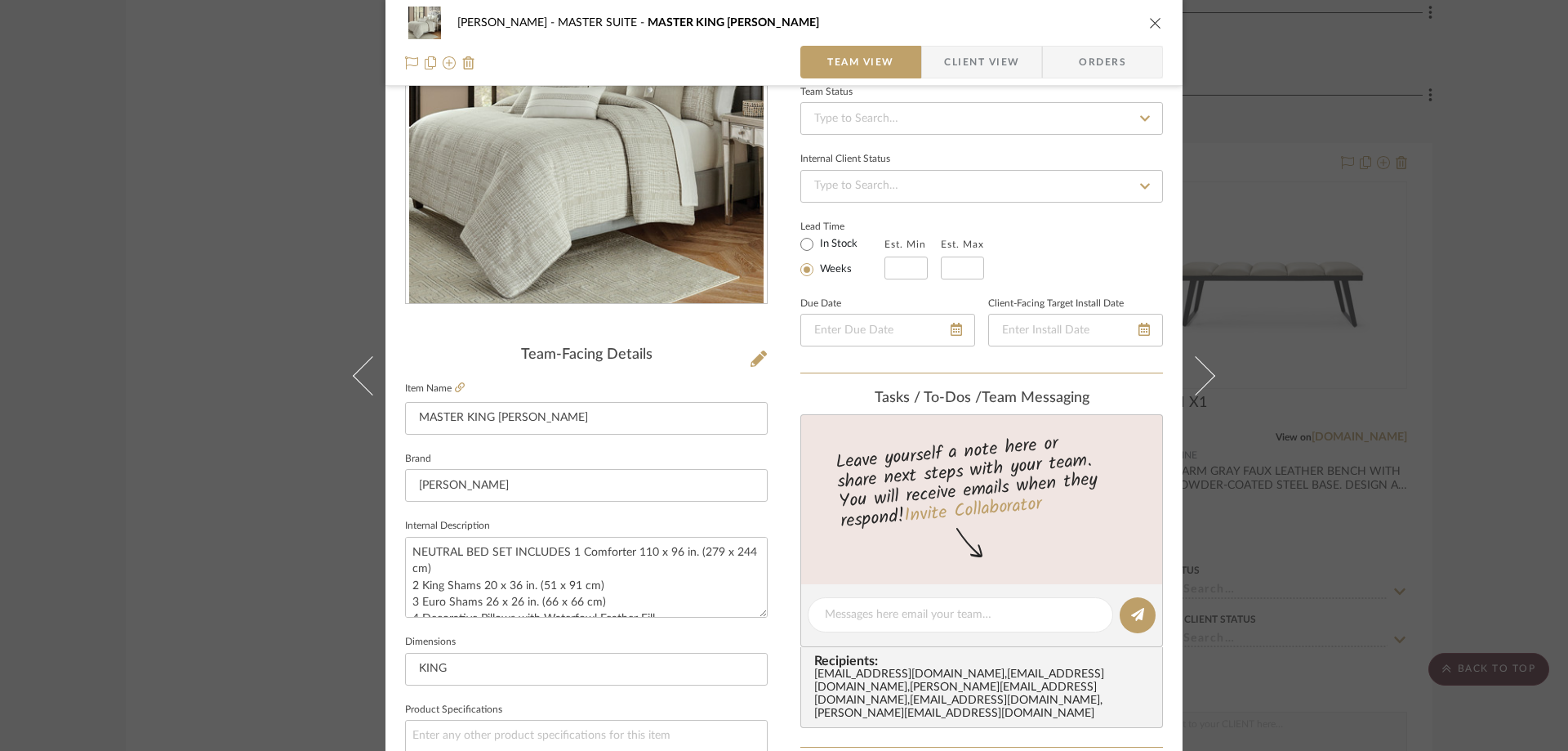
click at [964, 72] on span "Client View" at bounding box center [981, 62] width 75 height 32
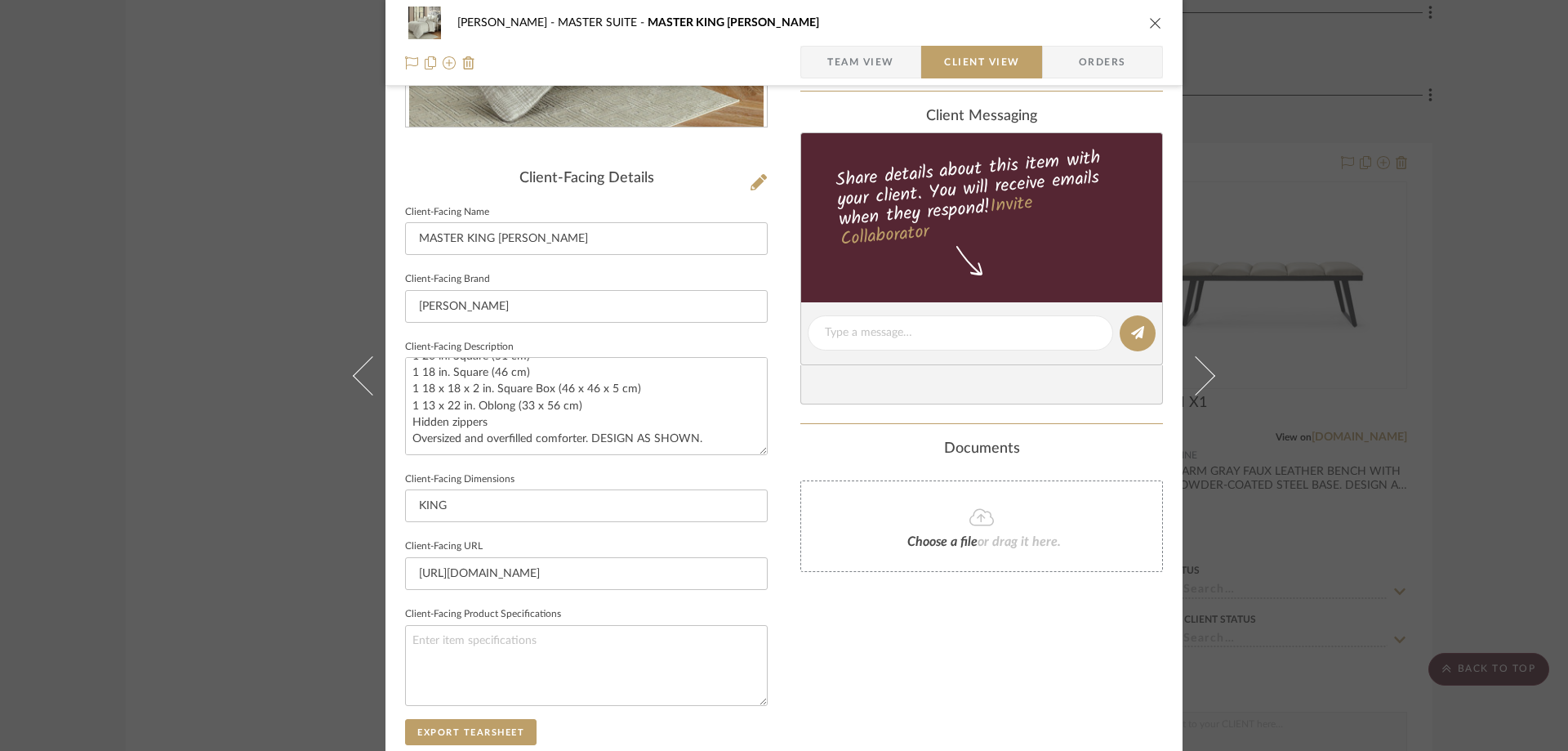
scroll to position [490, 0]
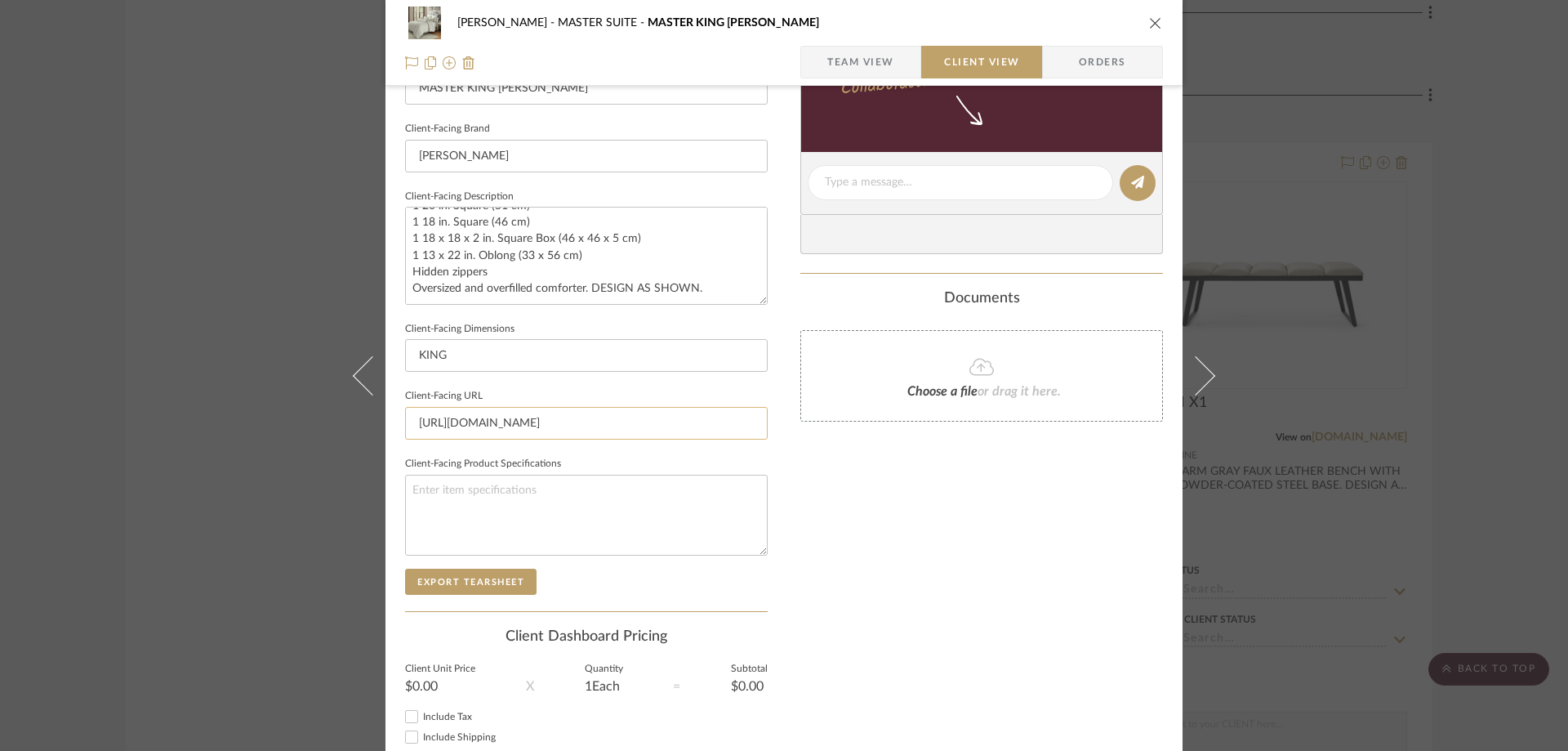
click at [571, 426] on input "[URL][DOMAIN_NAME]" at bounding box center [587, 423] width 363 height 32
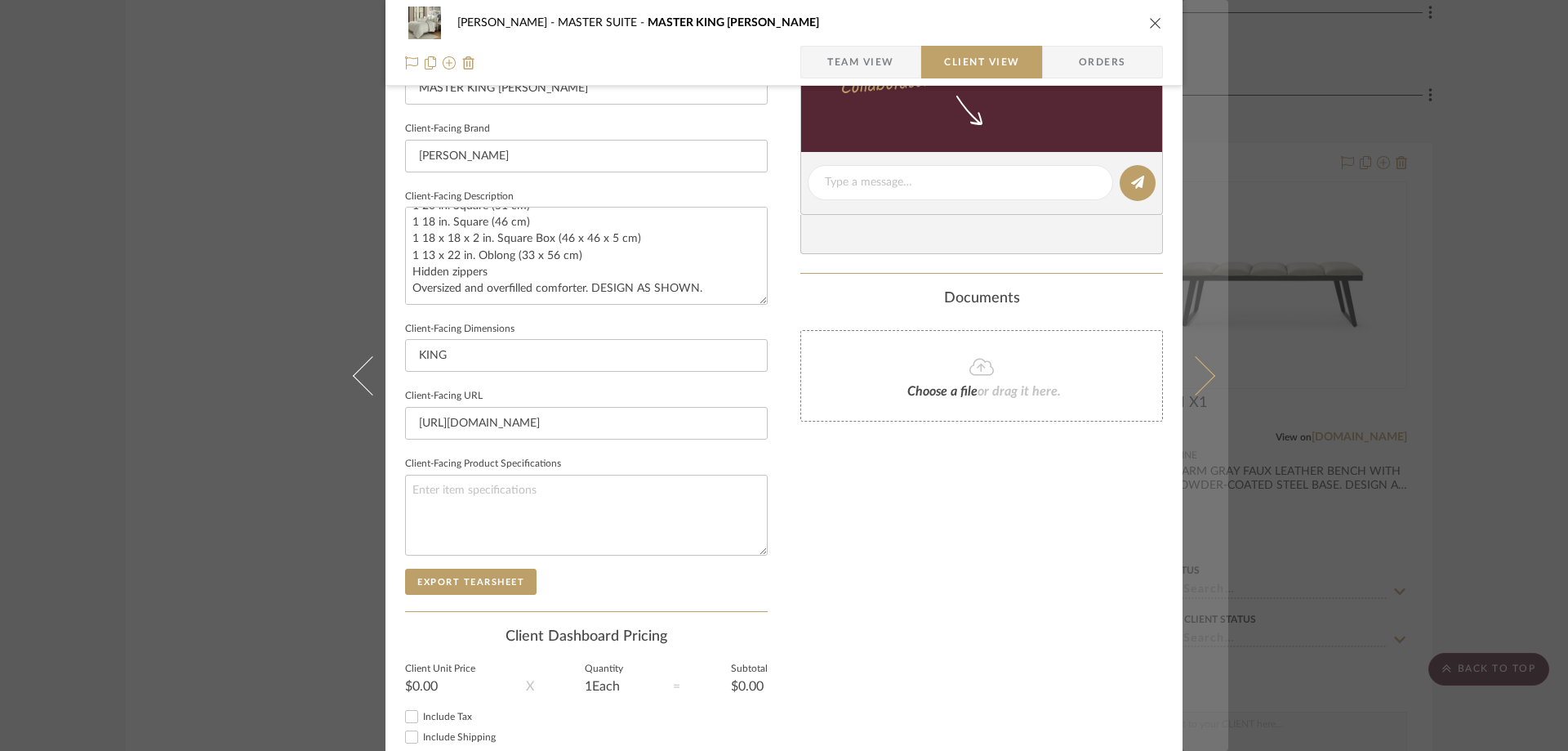
click at [1186, 379] on icon at bounding box center [1195, 375] width 39 height 39
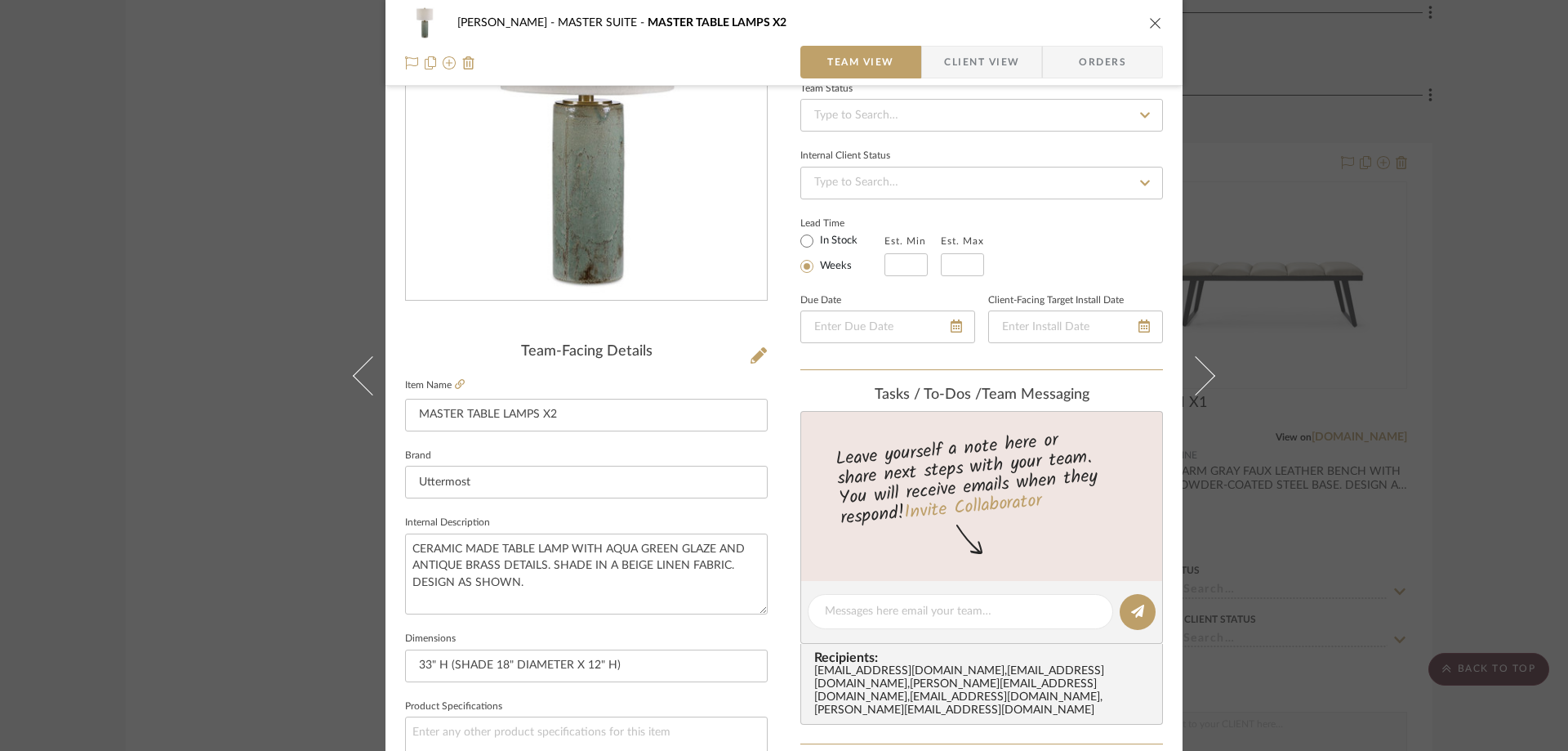
scroll to position [327, 0]
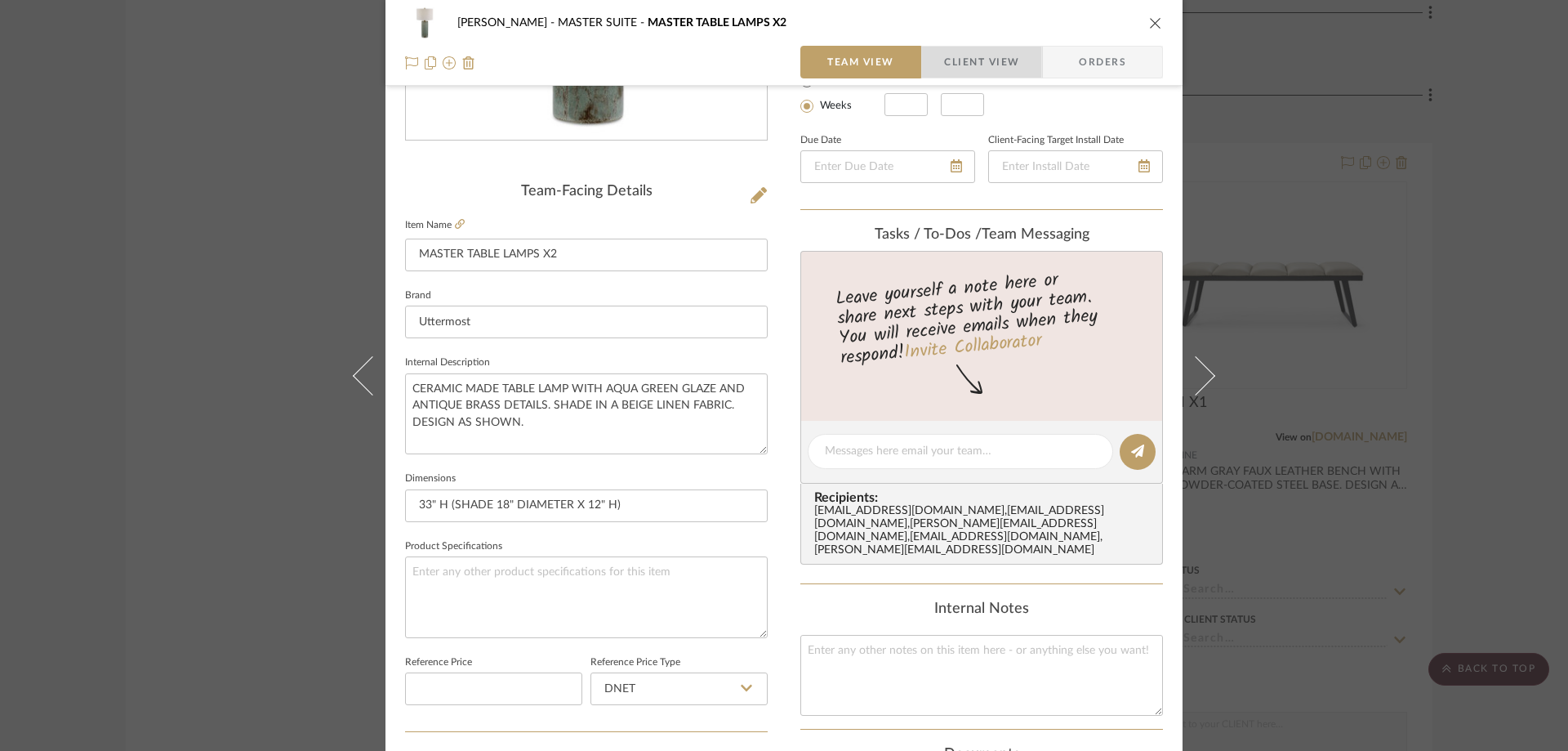
click at [960, 70] on span "Client View" at bounding box center [981, 62] width 75 height 32
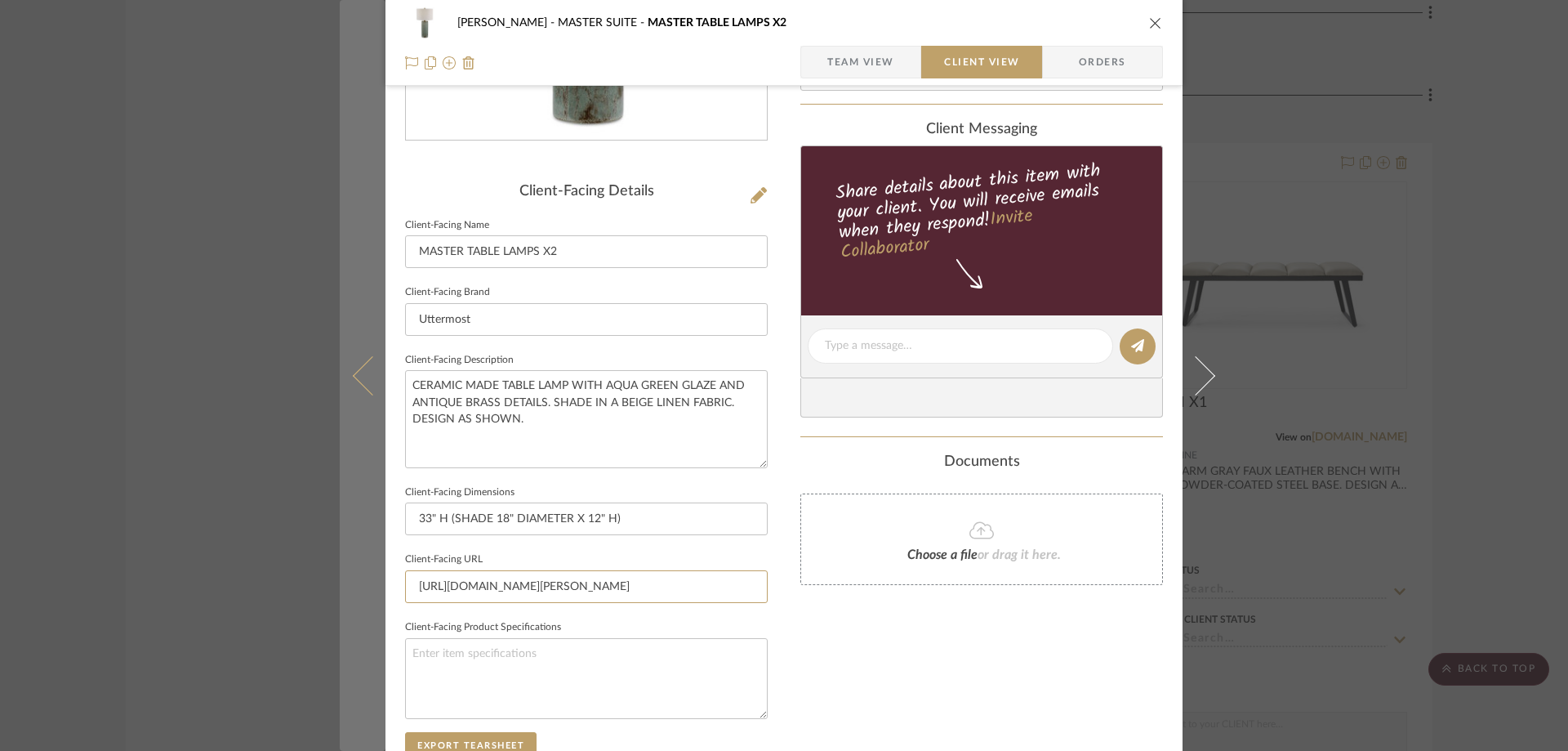
drag, startPoint x: 657, startPoint y: 598, endPoint x: 356, endPoint y: 583, distance: 301.4
click at [356, 583] on mat-dialog-content "CASAMAR - [PERSON_NAME] MASTER SUITE MASTER TABLE LAMPS X2 Team View Client Vie…" at bounding box center [784, 352] width 889 height 1333
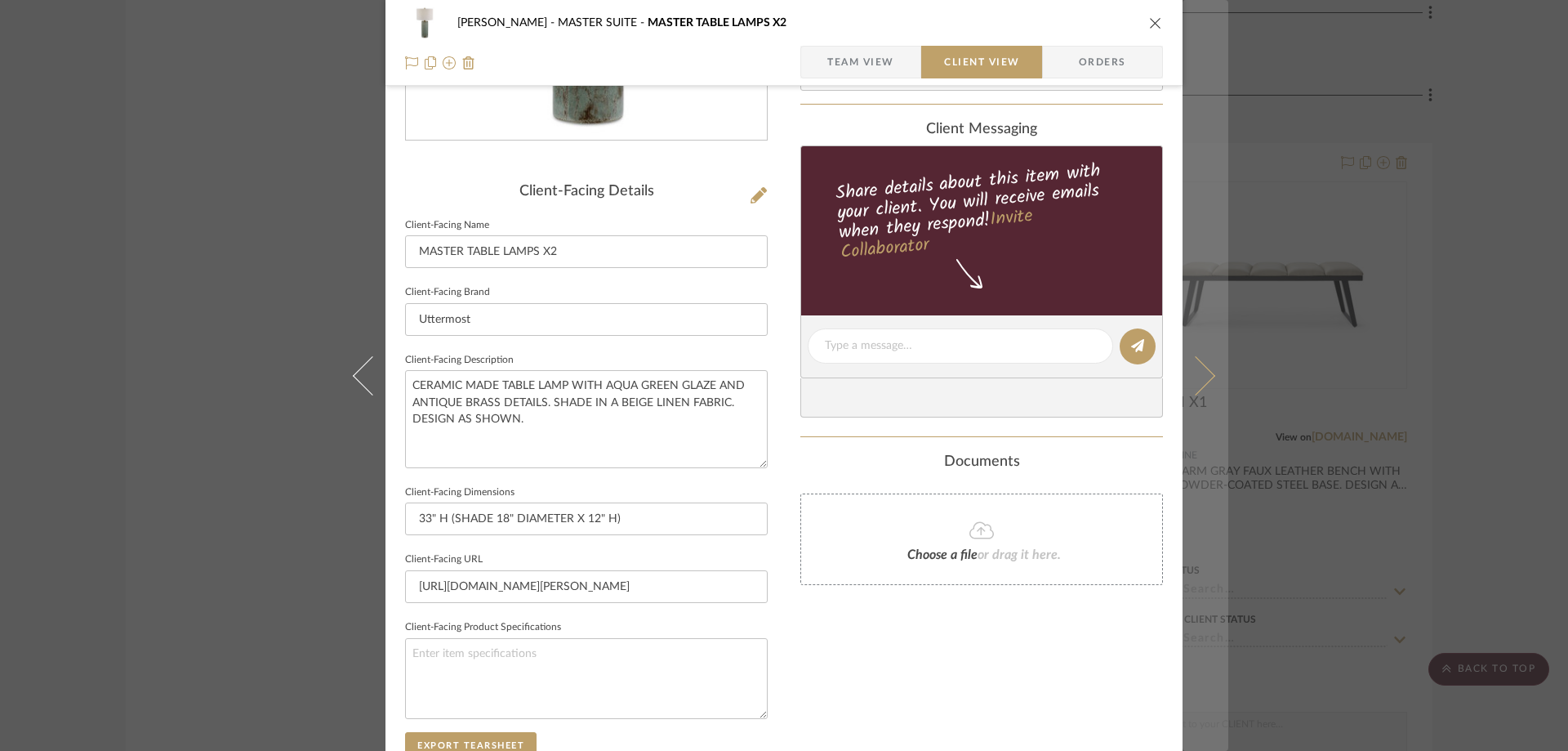
click at [1218, 352] on button at bounding box center [1206, 376] width 46 height 751
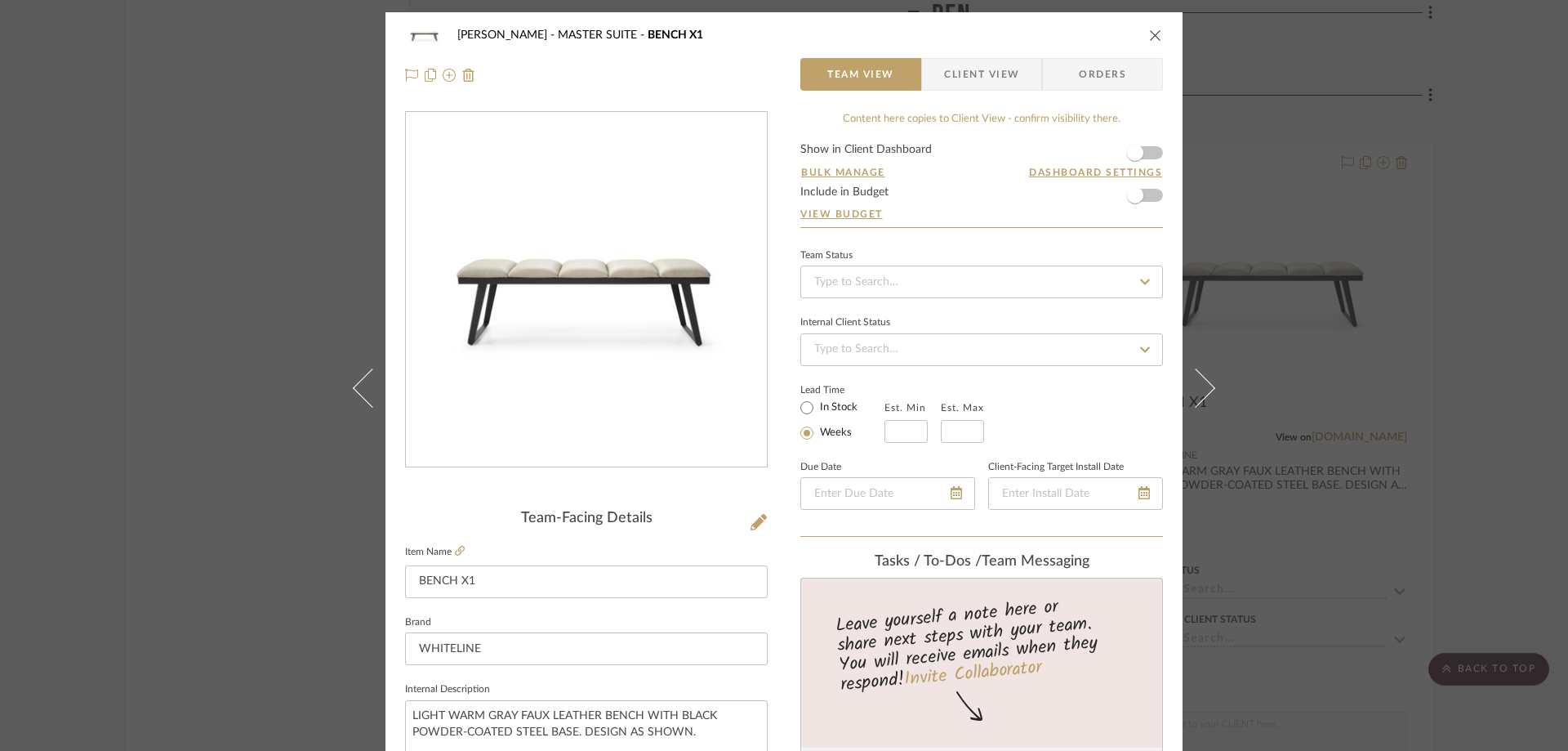
drag, startPoint x: 950, startPoint y: 69, endPoint x: 915, endPoint y: 99, distance: 46.1
click at [950, 69] on span "Client View" at bounding box center [981, 75] width 75 height 32
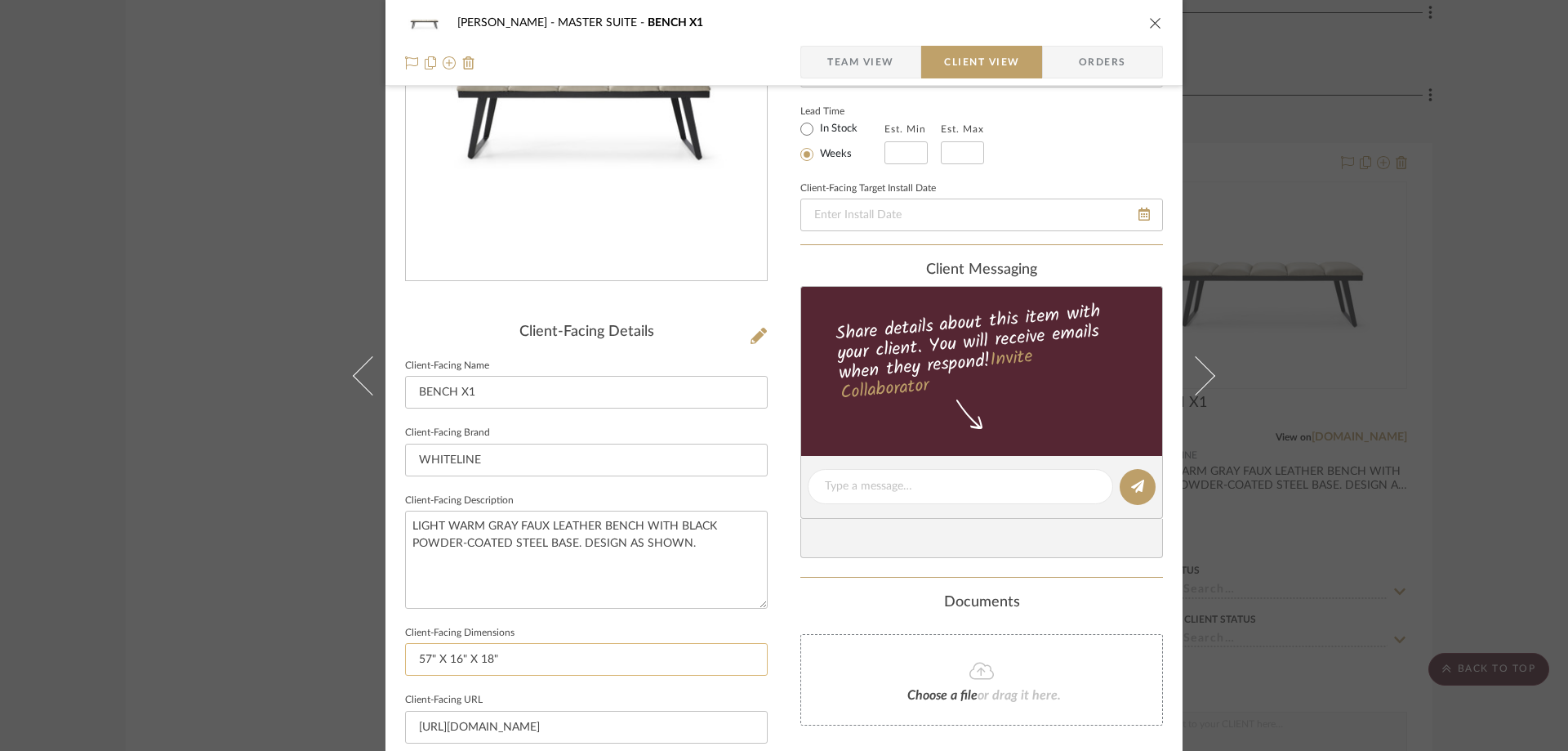
scroll to position [327, 0]
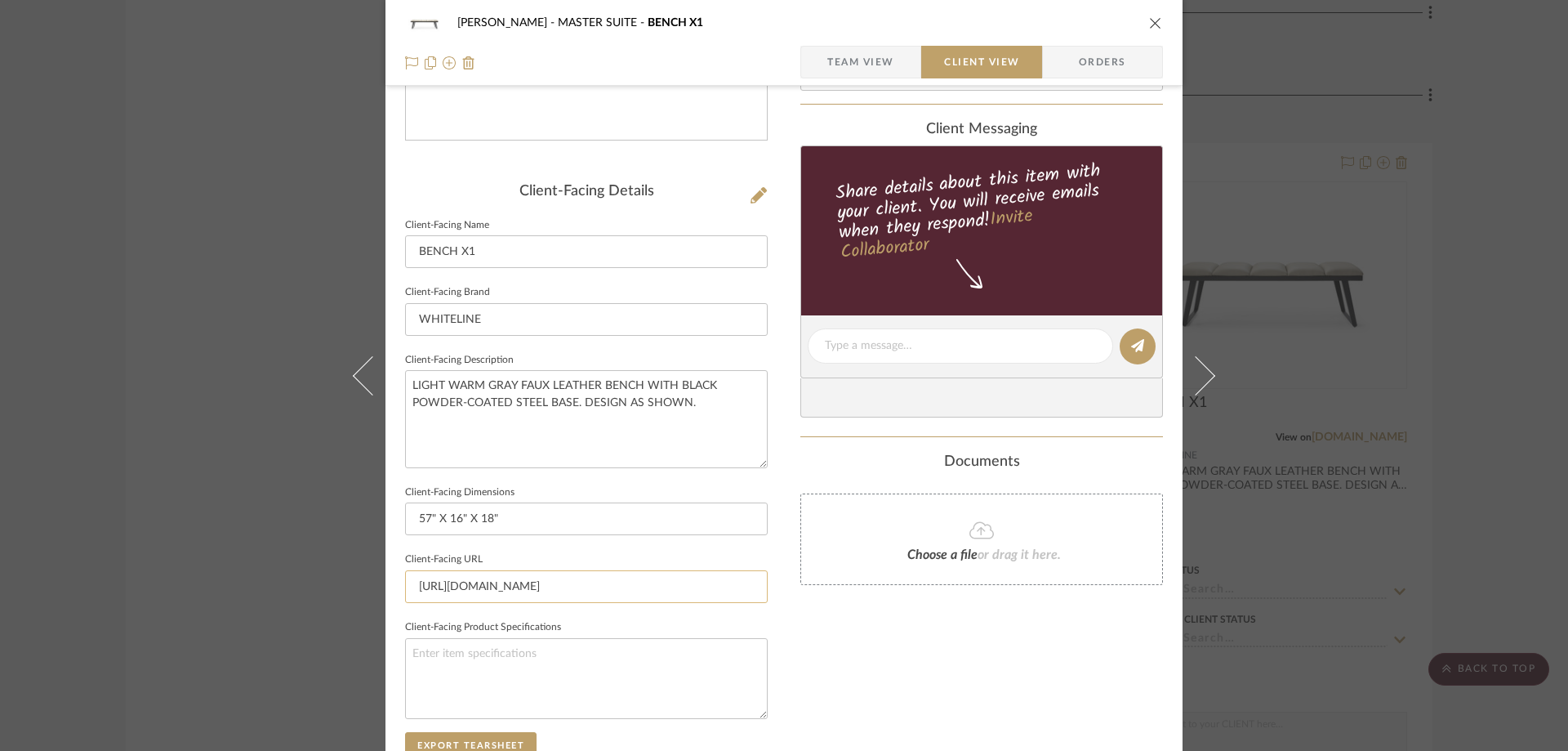
click at [556, 575] on input "[URL][DOMAIN_NAME]" at bounding box center [587, 587] width 363 height 32
click at [1192, 373] on icon at bounding box center [1195, 375] width 39 height 39
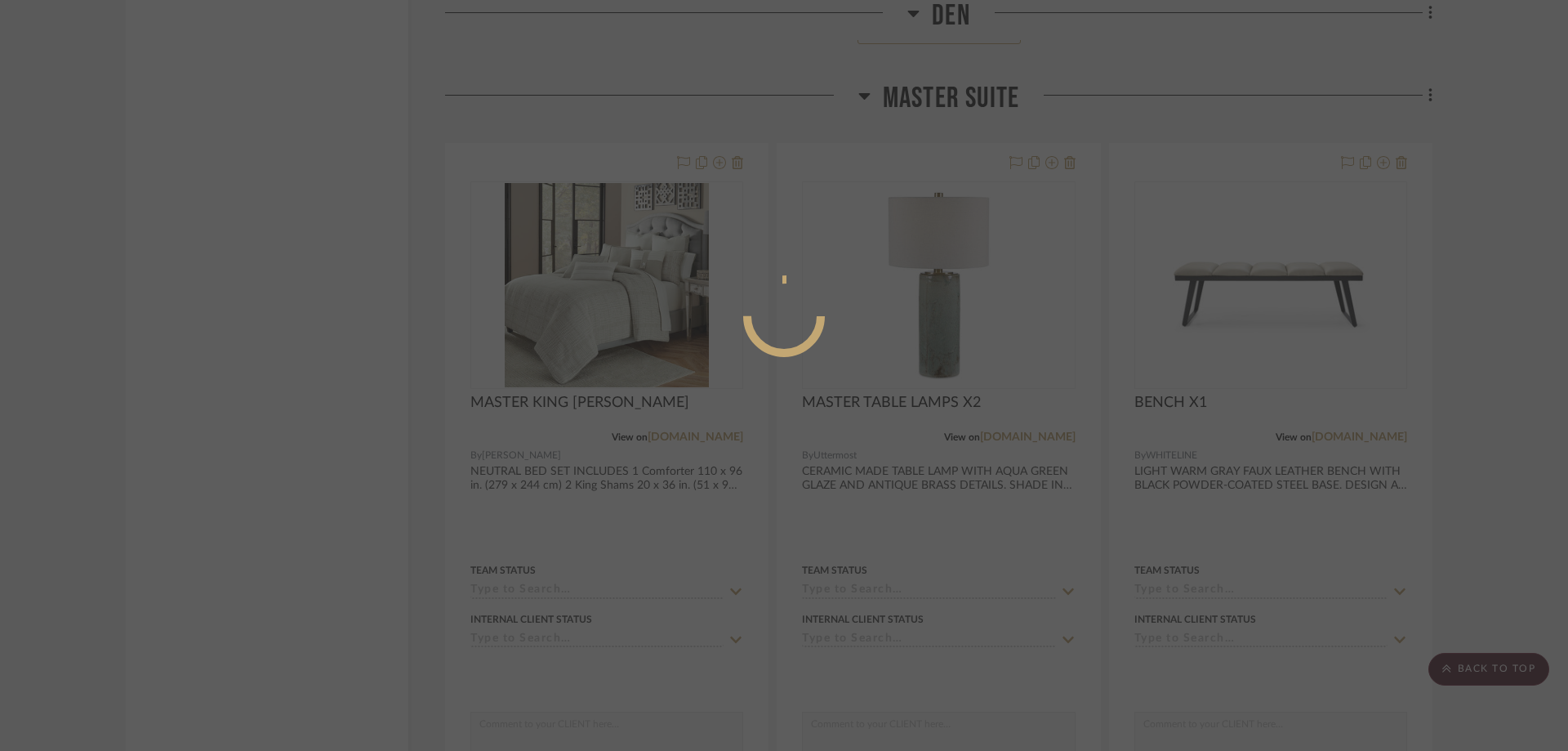
scroll to position [0, 0]
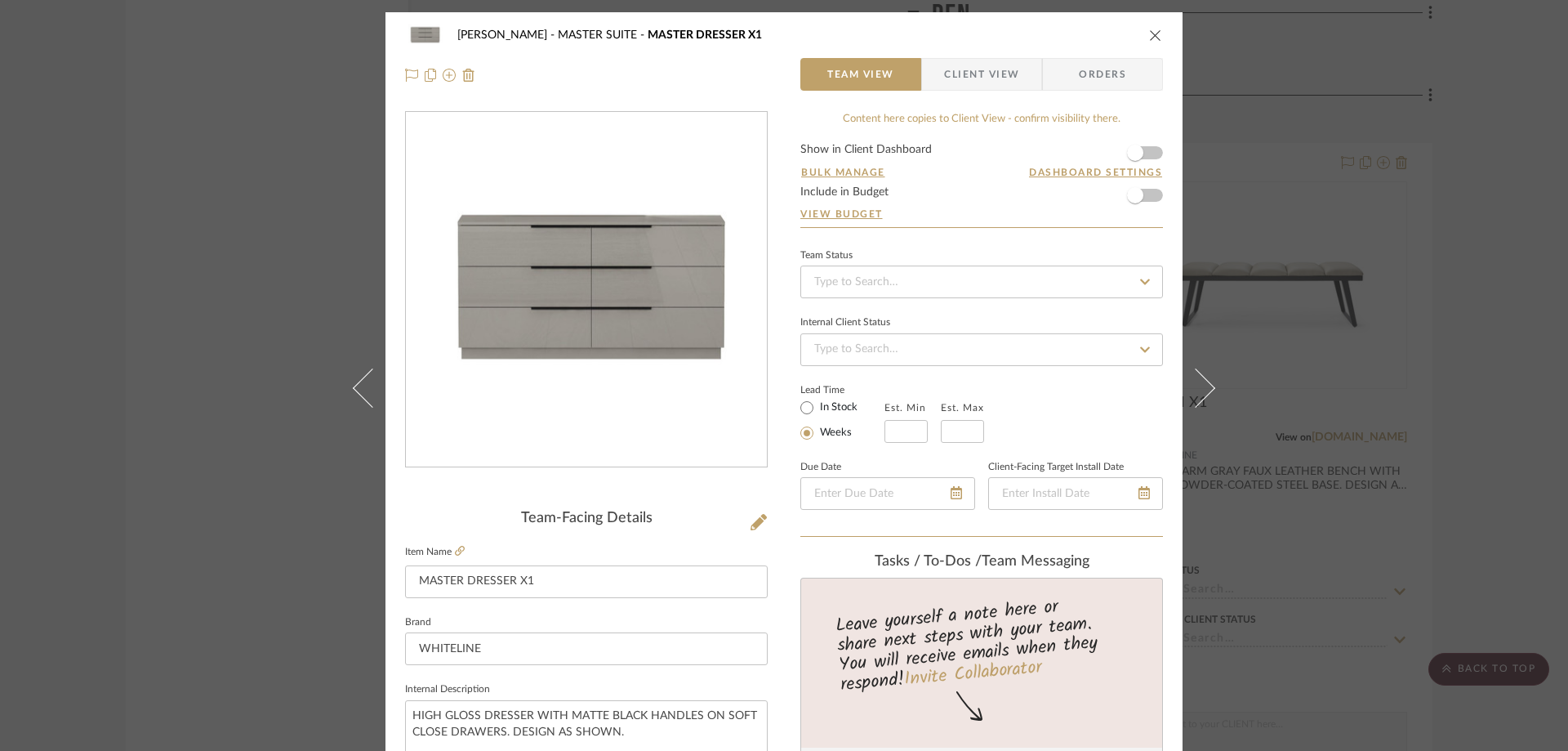
click at [971, 84] on span "Client View" at bounding box center [981, 75] width 75 height 32
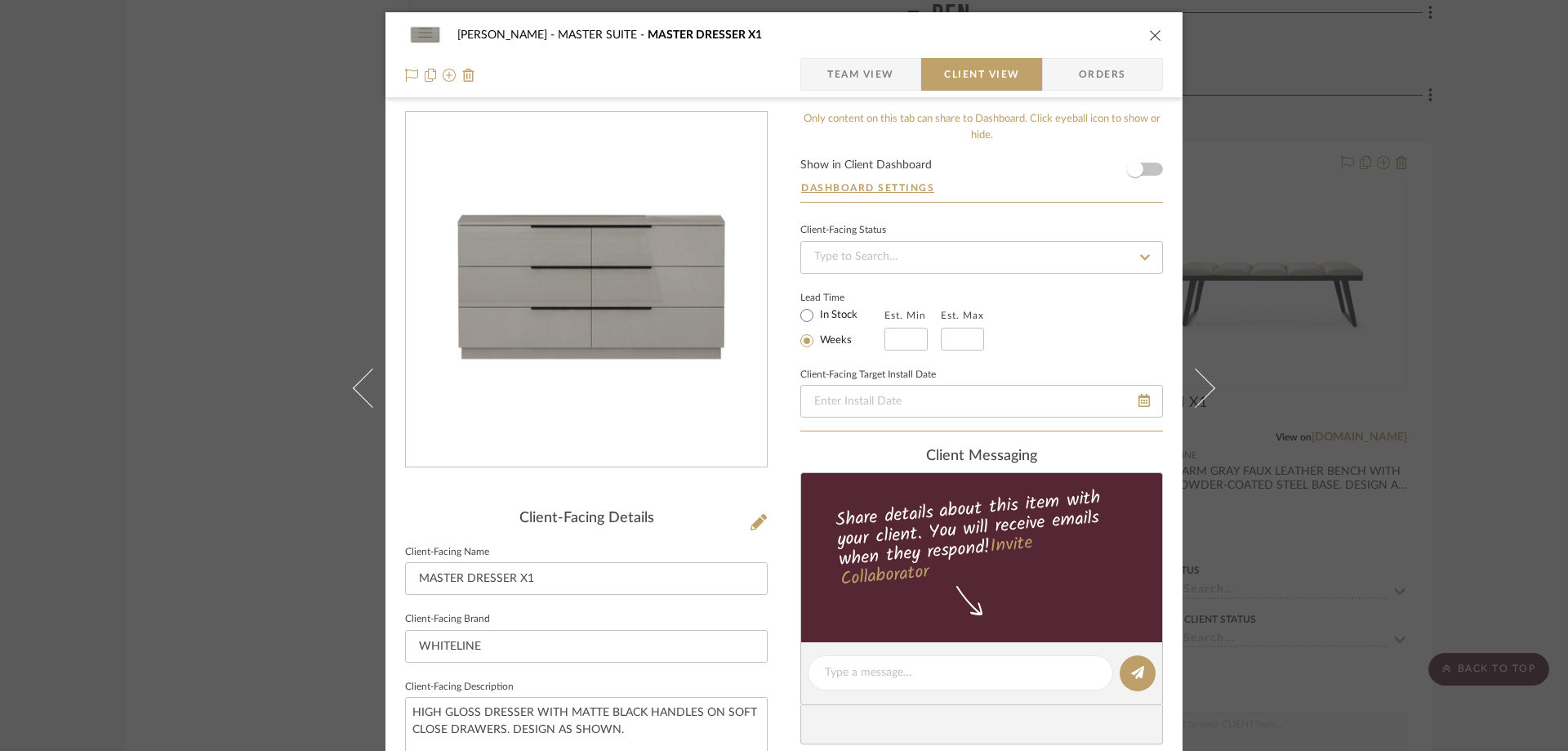
scroll to position [408, 0]
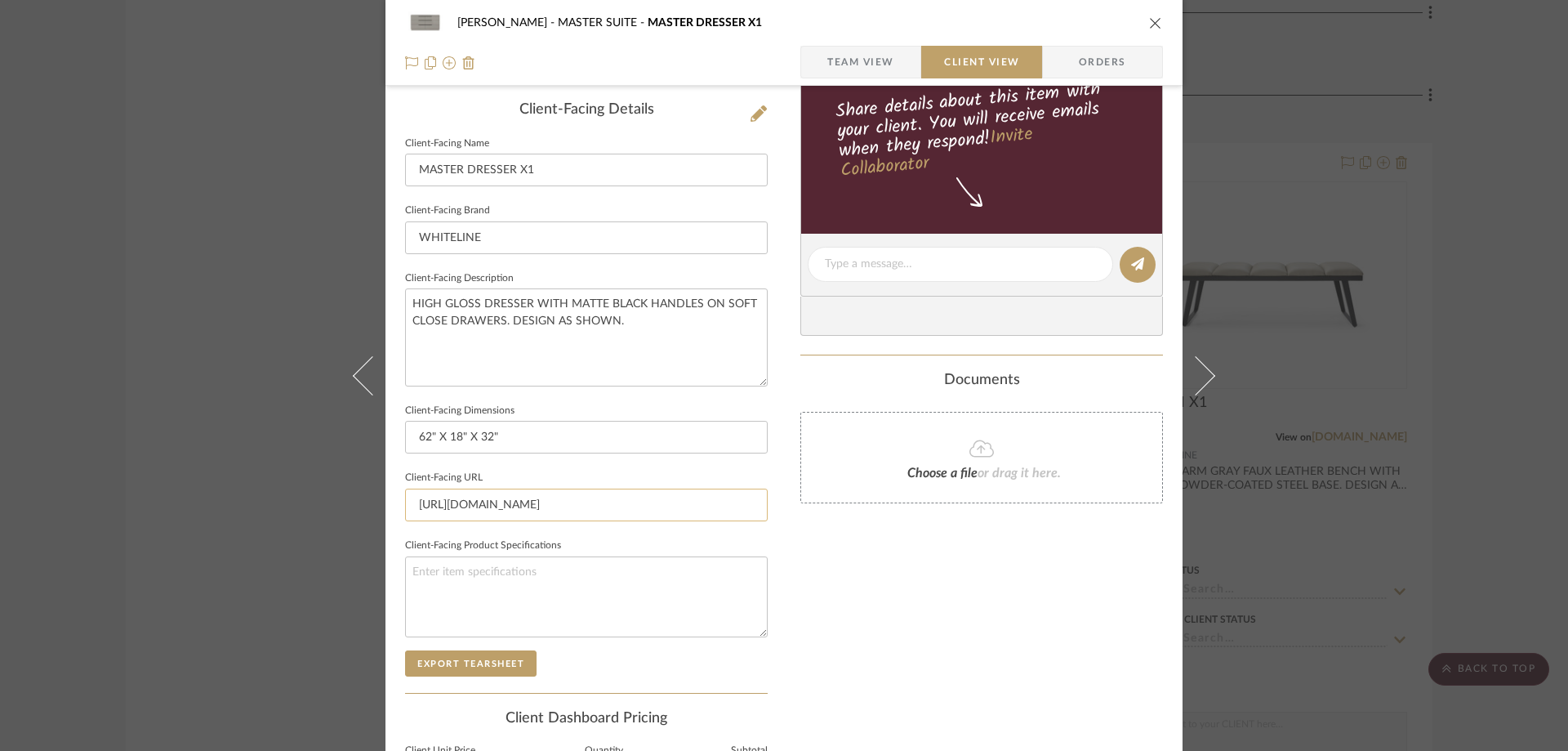
click at [556, 503] on input "[URL][DOMAIN_NAME]" at bounding box center [587, 504] width 363 height 32
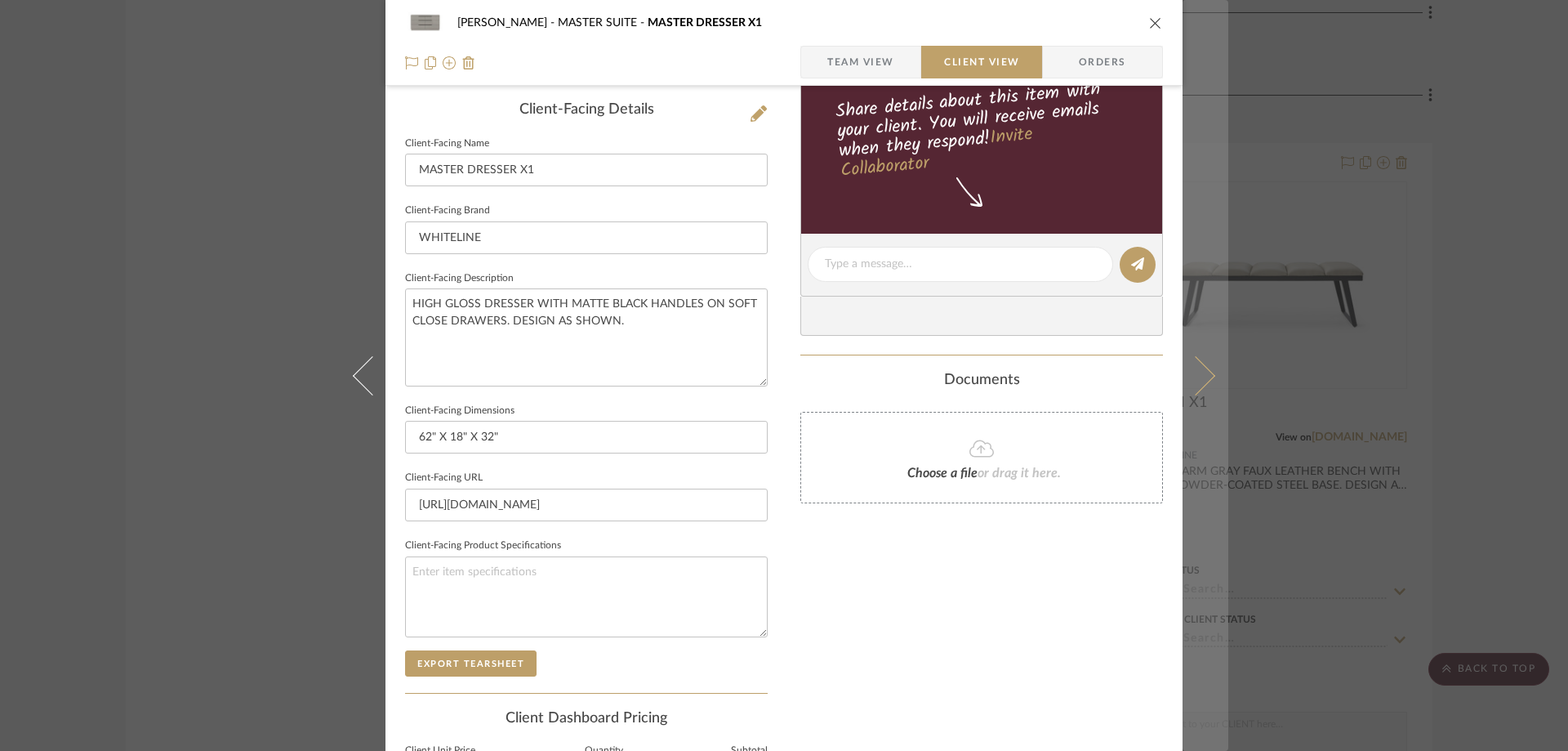
click at [1194, 357] on button at bounding box center [1206, 376] width 46 height 751
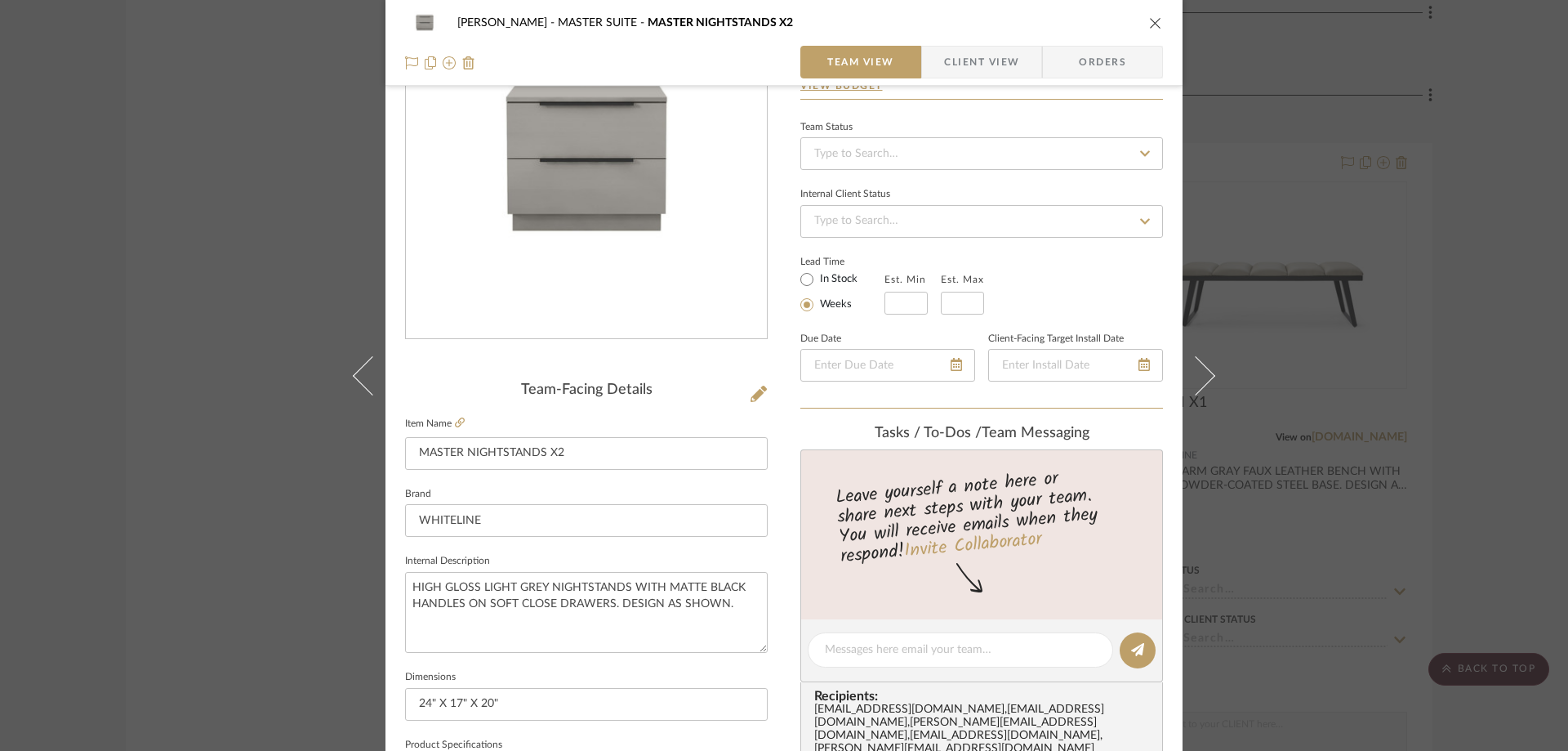
scroll to position [245, 0]
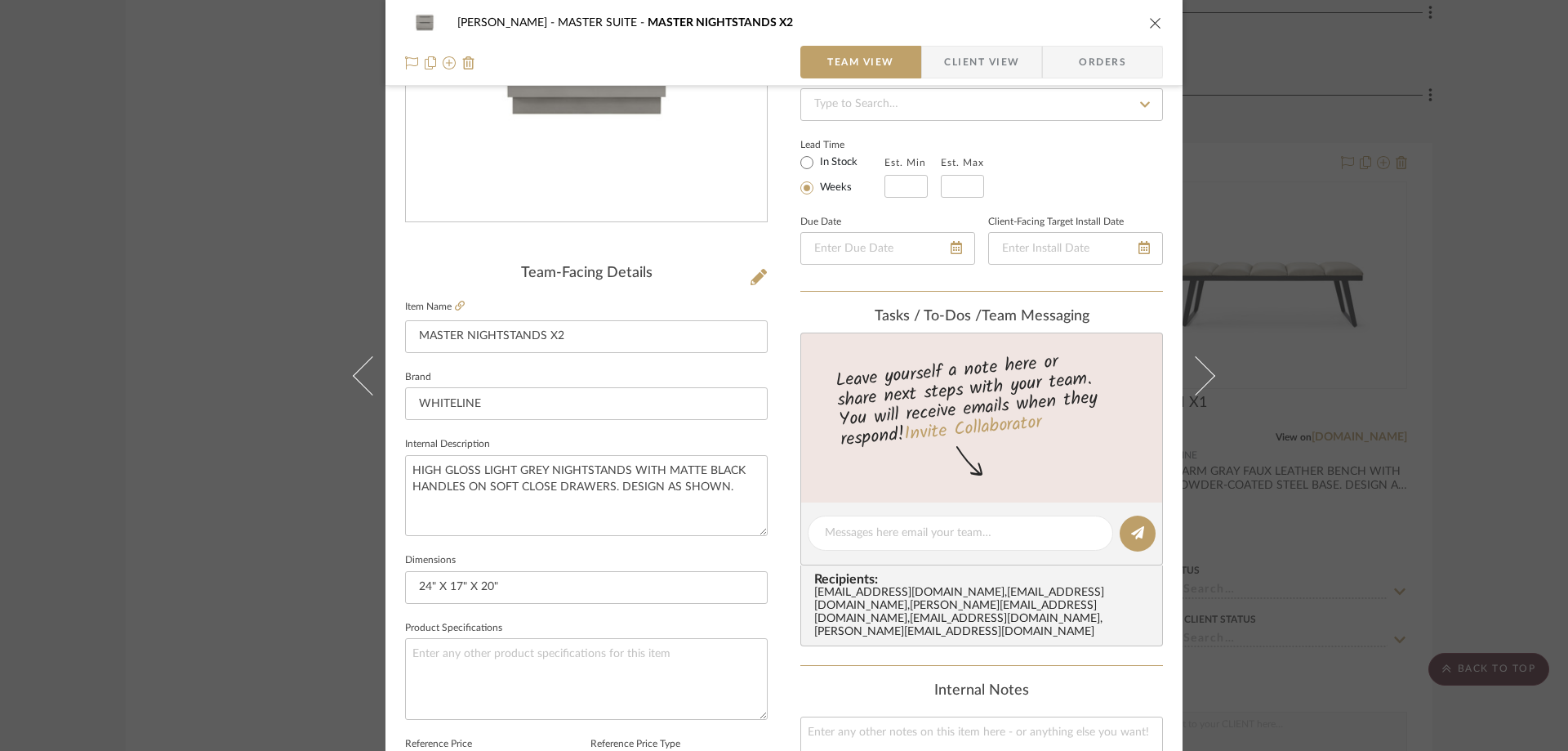
click at [981, 75] on span "Client View" at bounding box center [981, 62] width 75 height 32
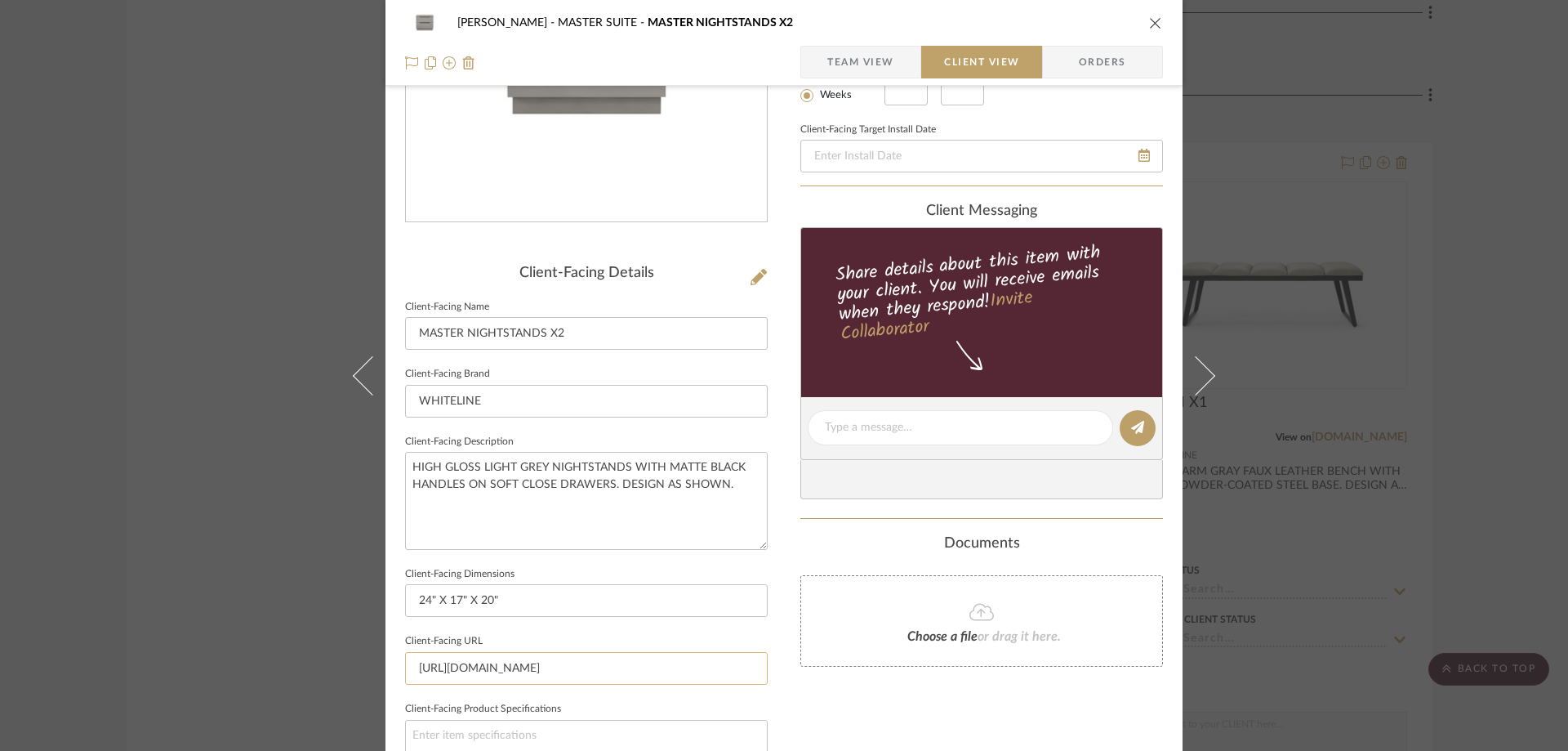
click at [583, 670] on input "[URL][DOMAIN_NAME]" at bounding box center [587, 668] width 363 height 32
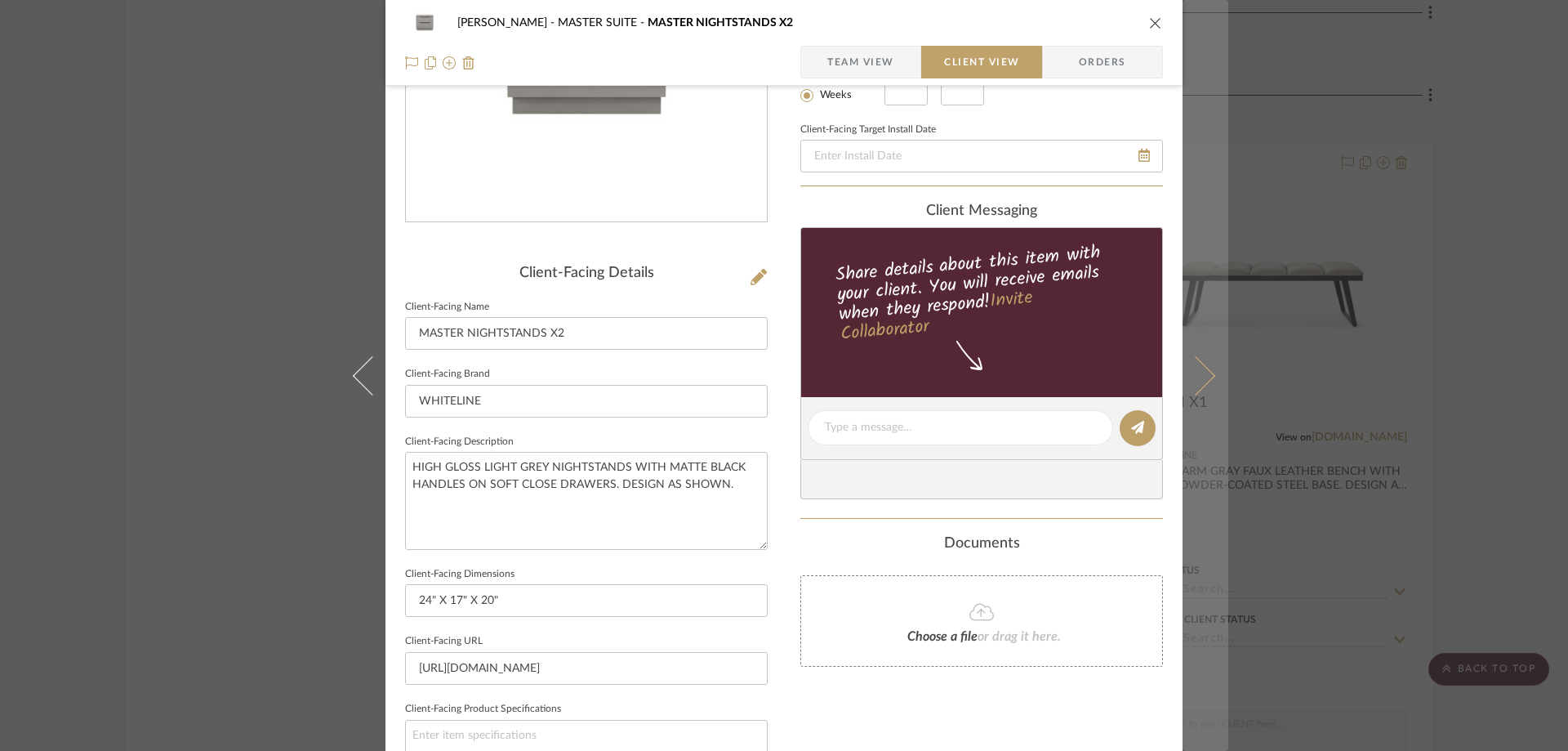
click at [1208, 380] on button at bounding box center [1206, 376] width 46 height 751
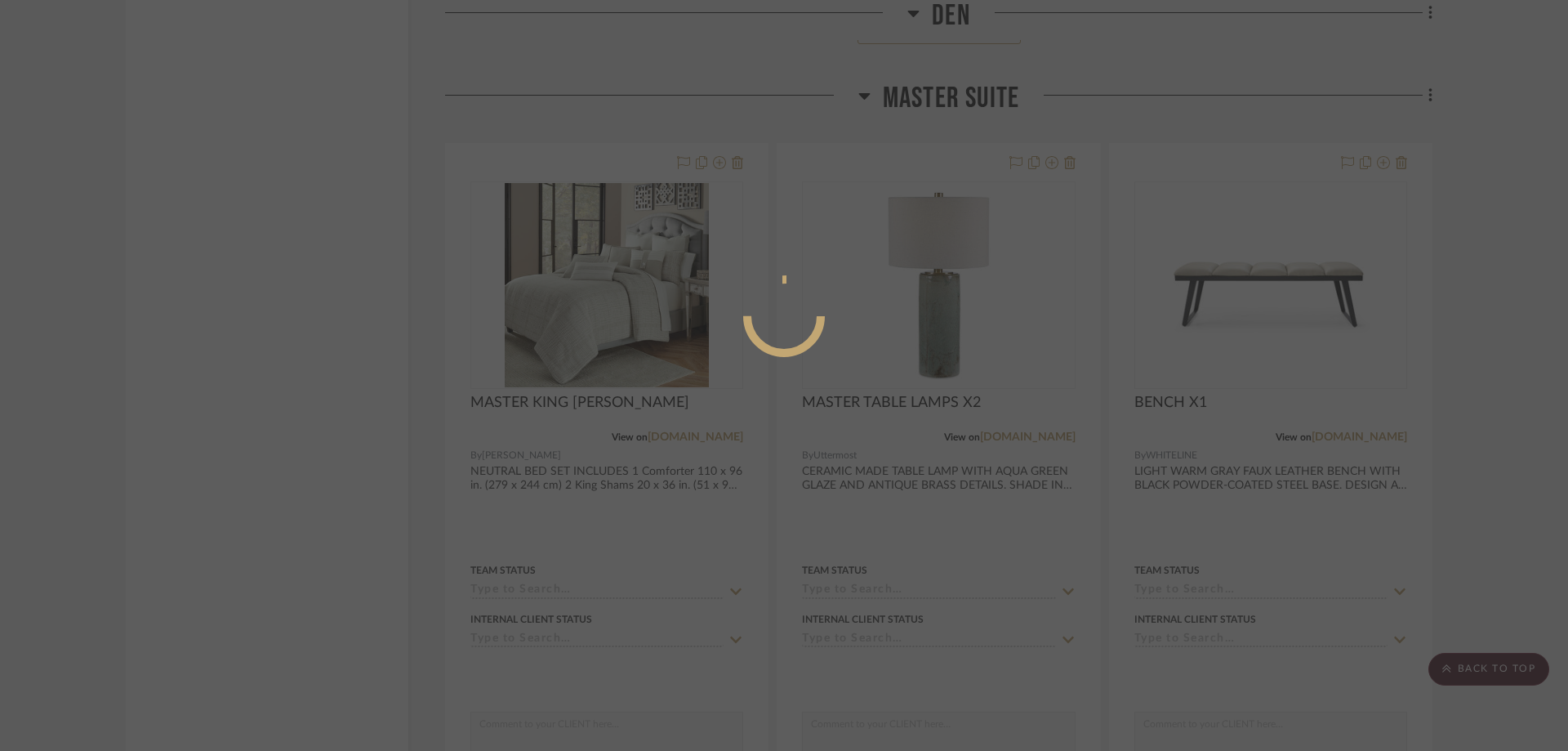
scroll to position [0, 0]
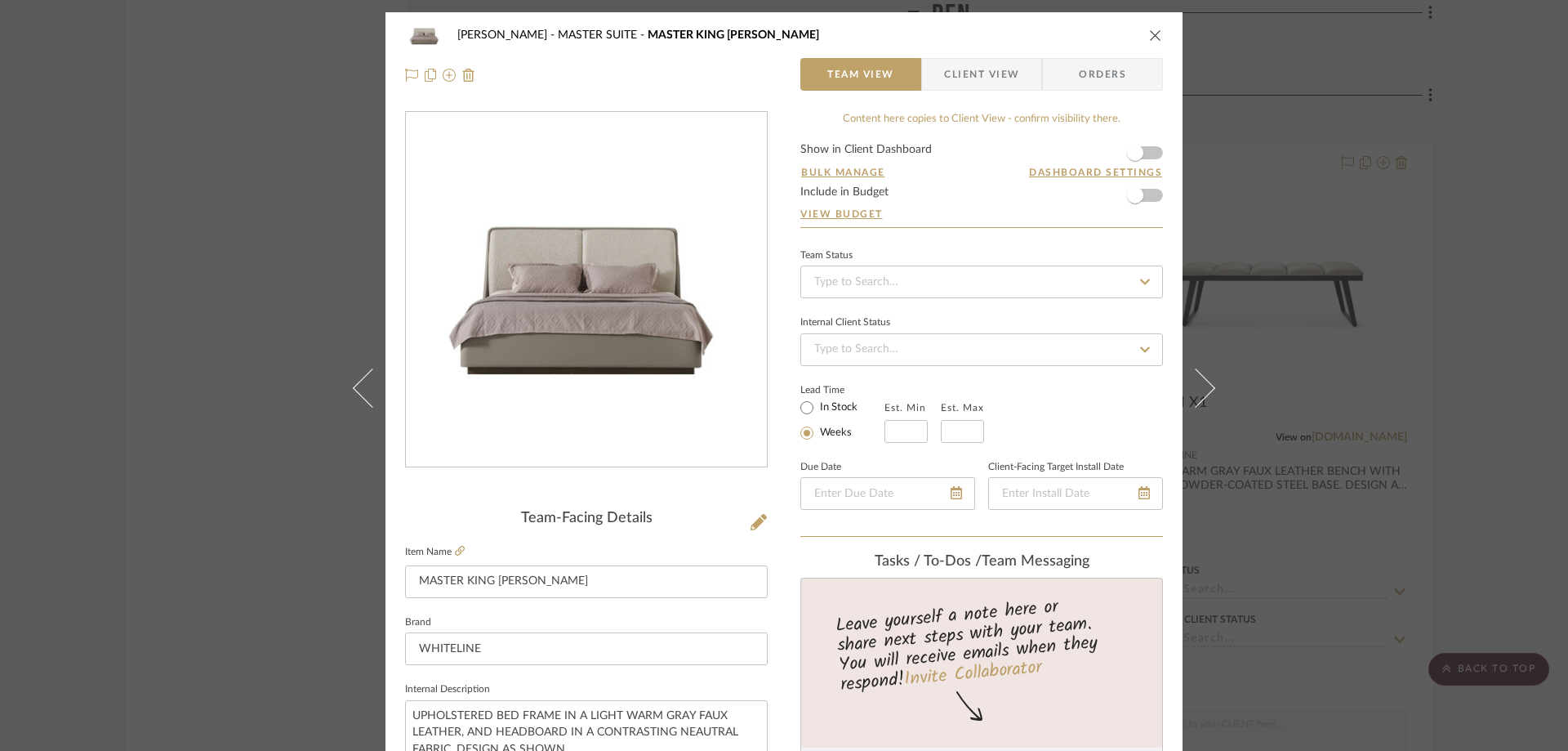
drag, startPoint x: 976, startPoint y: 84, endPoint x: 986, endPoint y: 91, distance: 12.2
click at [975, 83] on span "Client View" at bounding box center [981, 75] width 75 height 32
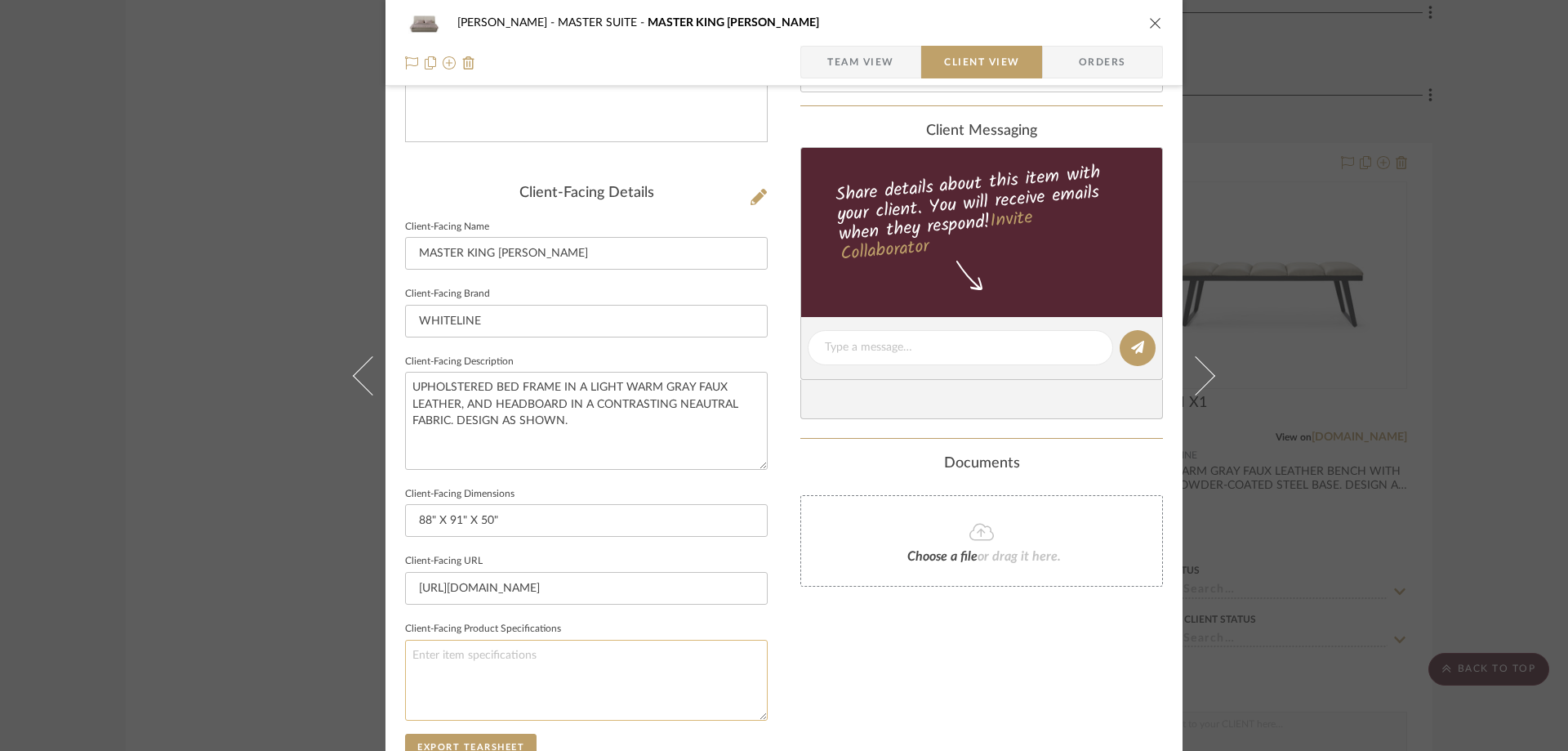
scroll to position [327, 0]
click at [504, 597] on input "[URL][DOMAIN_NAME]" at bounding box center [587, 587] width 363 height 32
click at [504, 596] on input "[URL][DOMAIN_NAME]" at bounding box center [587, 587] width 363 height 32
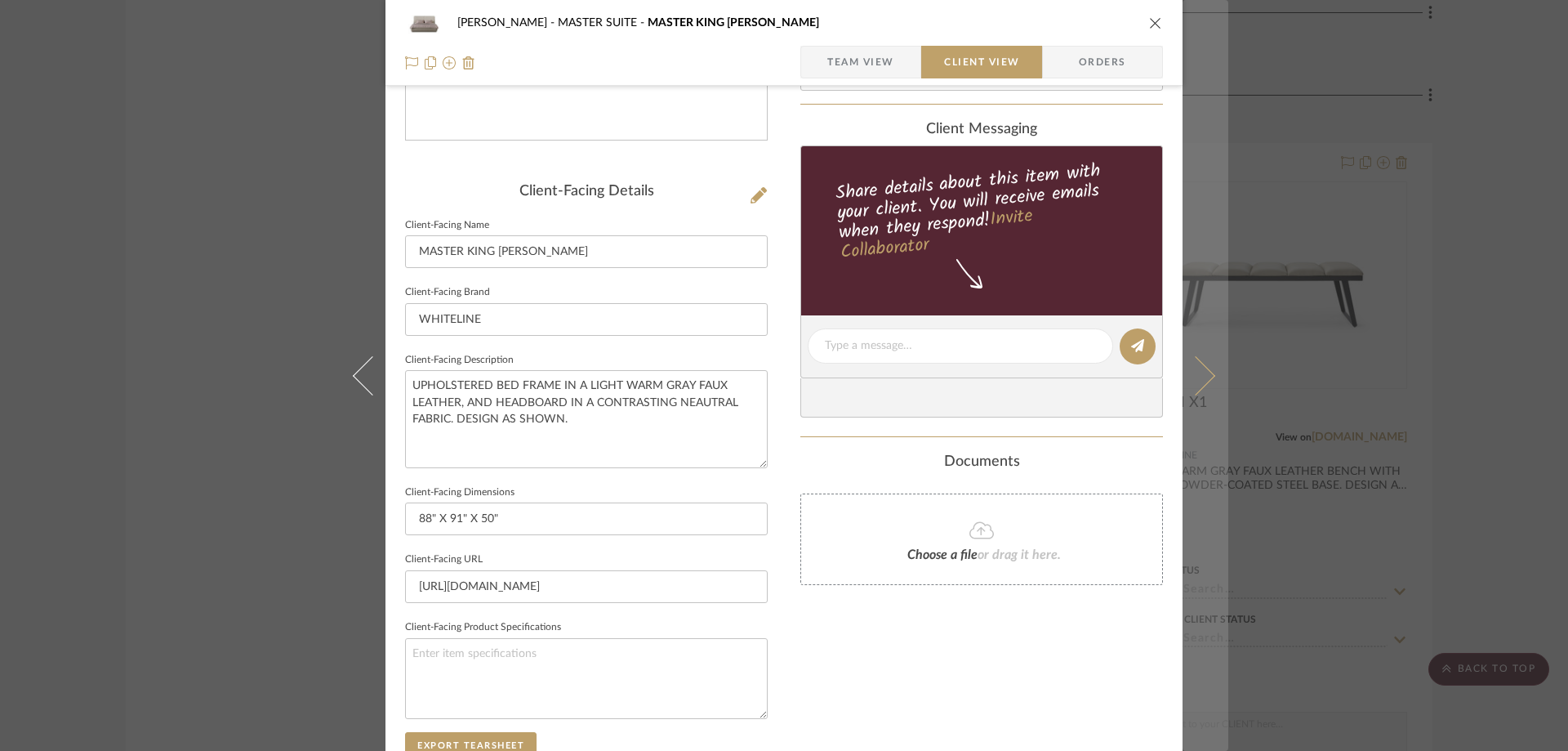
click at [1198, 357] on button at bounding box center [1206, 376] width 46 height 751
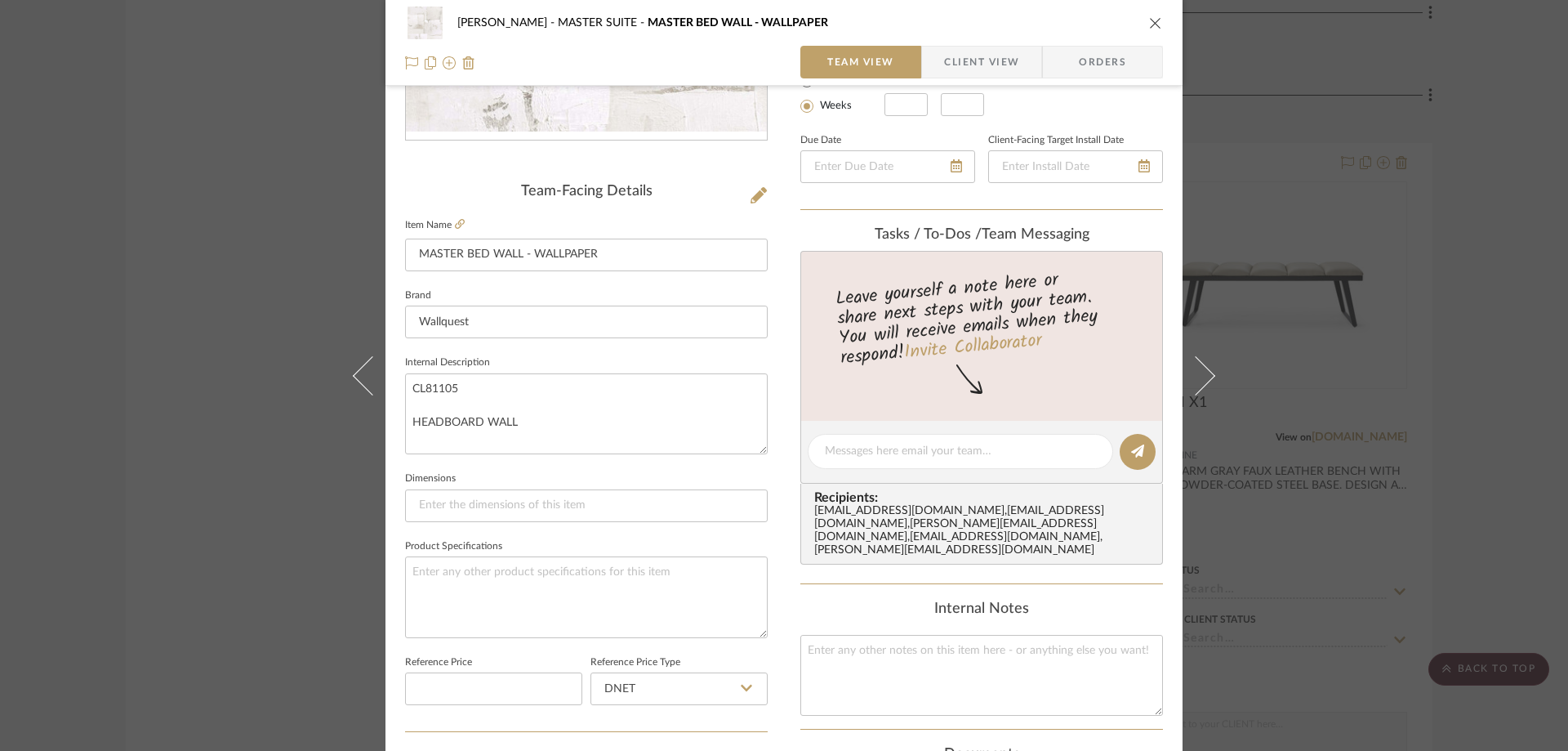
click at [982, 64] on span "Client View" at bounding box center [981, 62] width 75 height 32
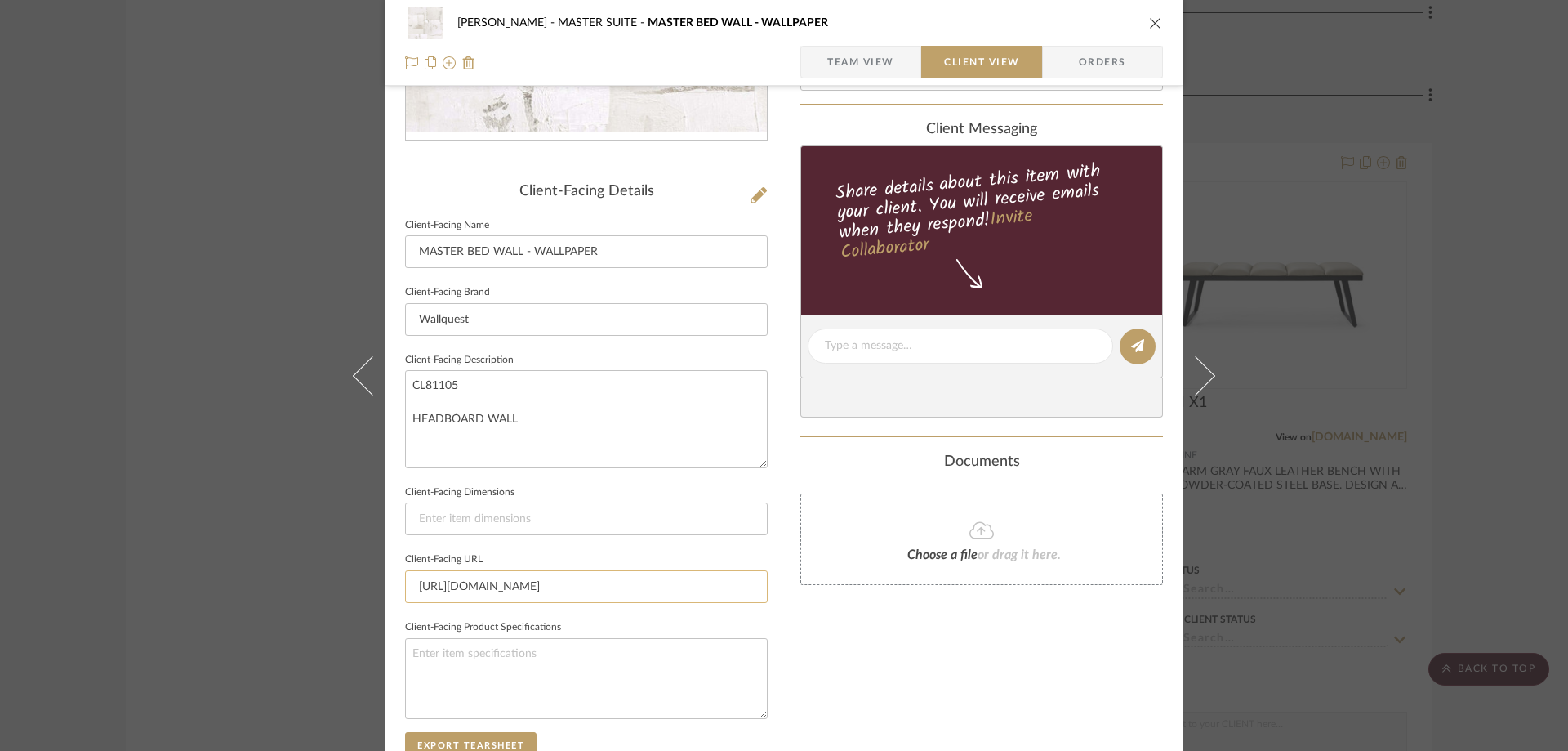
click at [517, 583] on input "[URL][DOMAIN_NAME]" at bounding box center [587, 587] width 363 height 32
click at [516, 584] on input "[URL][DOMAIN_NAME]" at bounding box center [587, 587] width 363 height 32
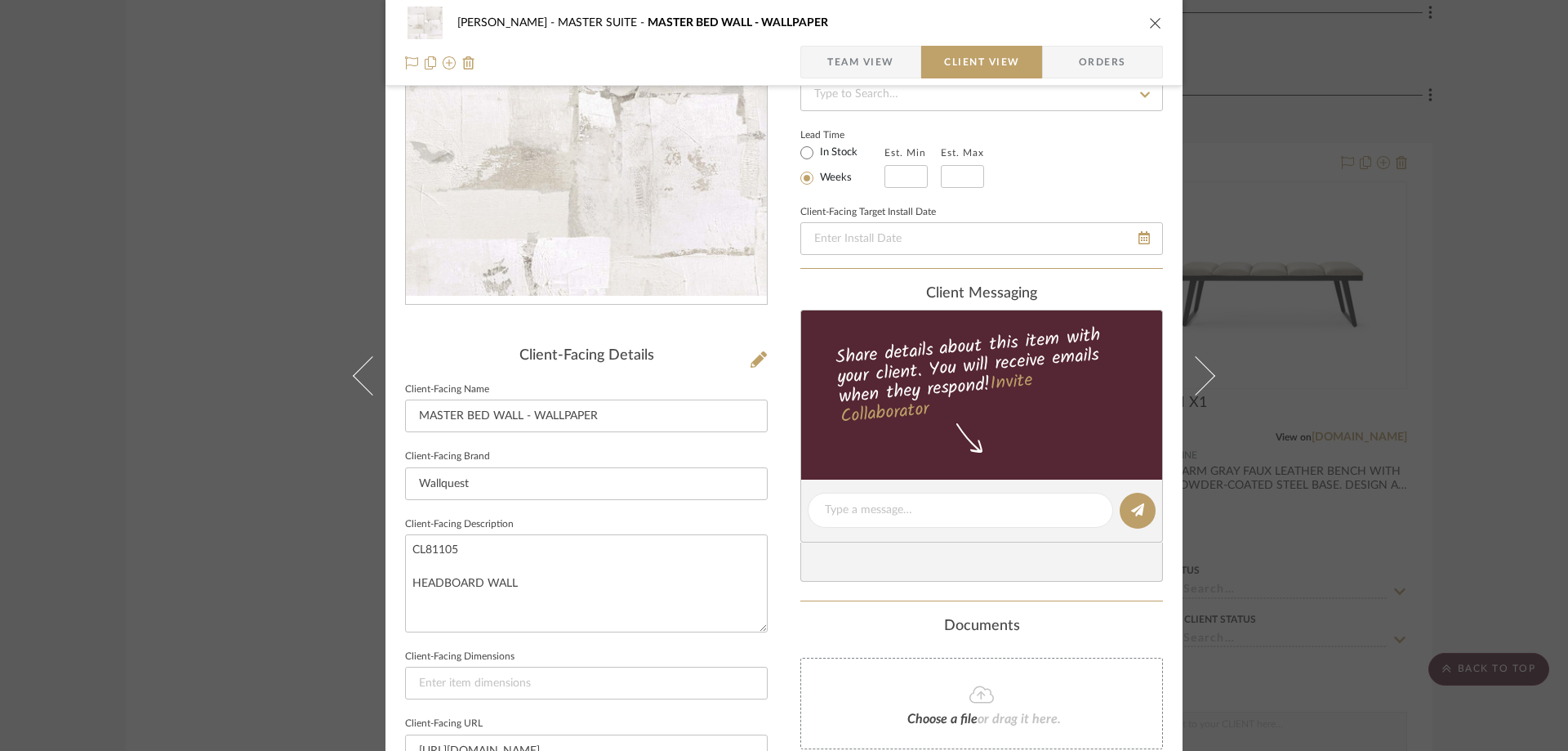
scroll to position [81, 0]
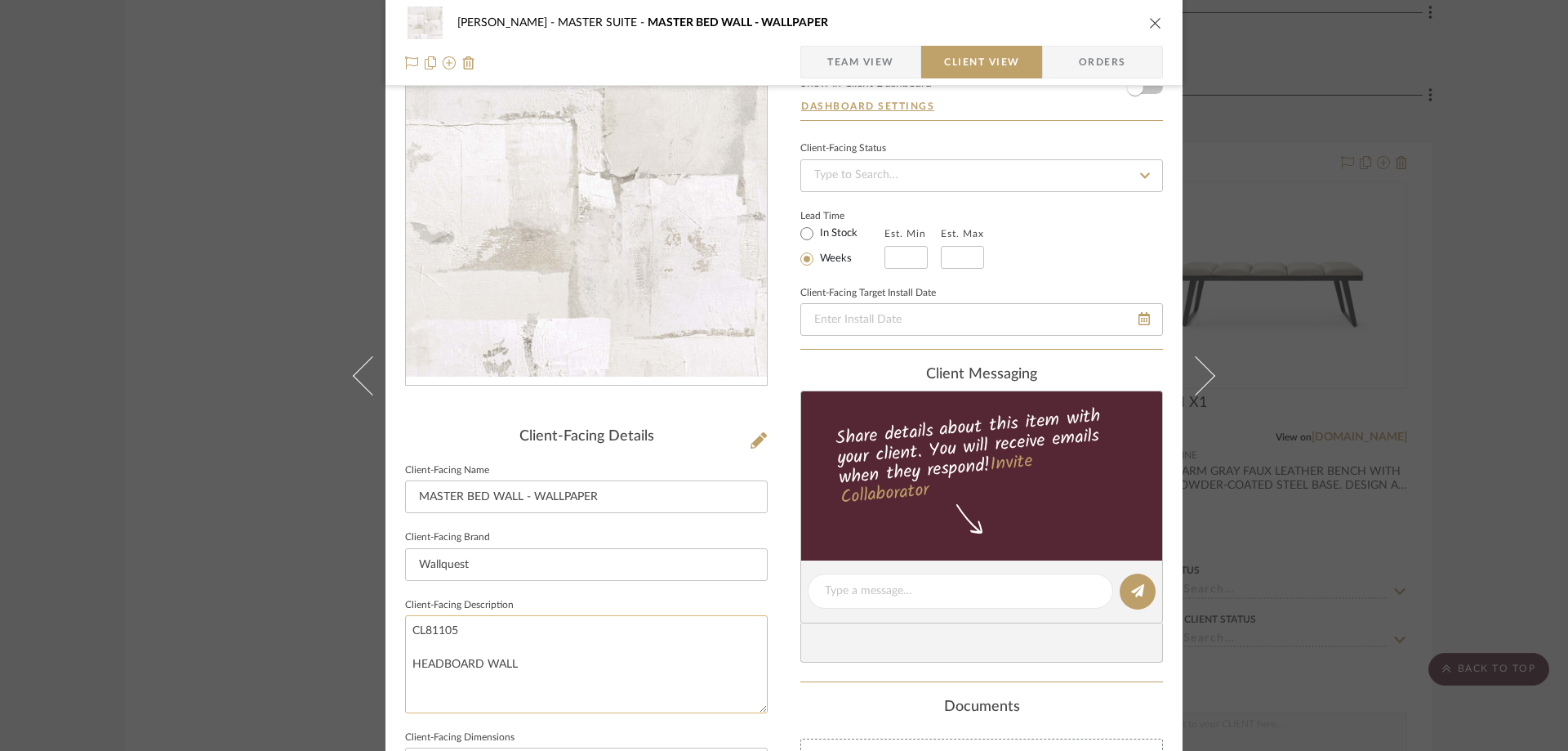
click at [469, 631] on textarea "CL81105 HEADBOARD WALL" at bounding box center [587, 664] width 363 height 97
click at [438, 628] on textarea "CL81105 HEADBOARD WALL" at bounding box center [587, 664] width 363 height 97
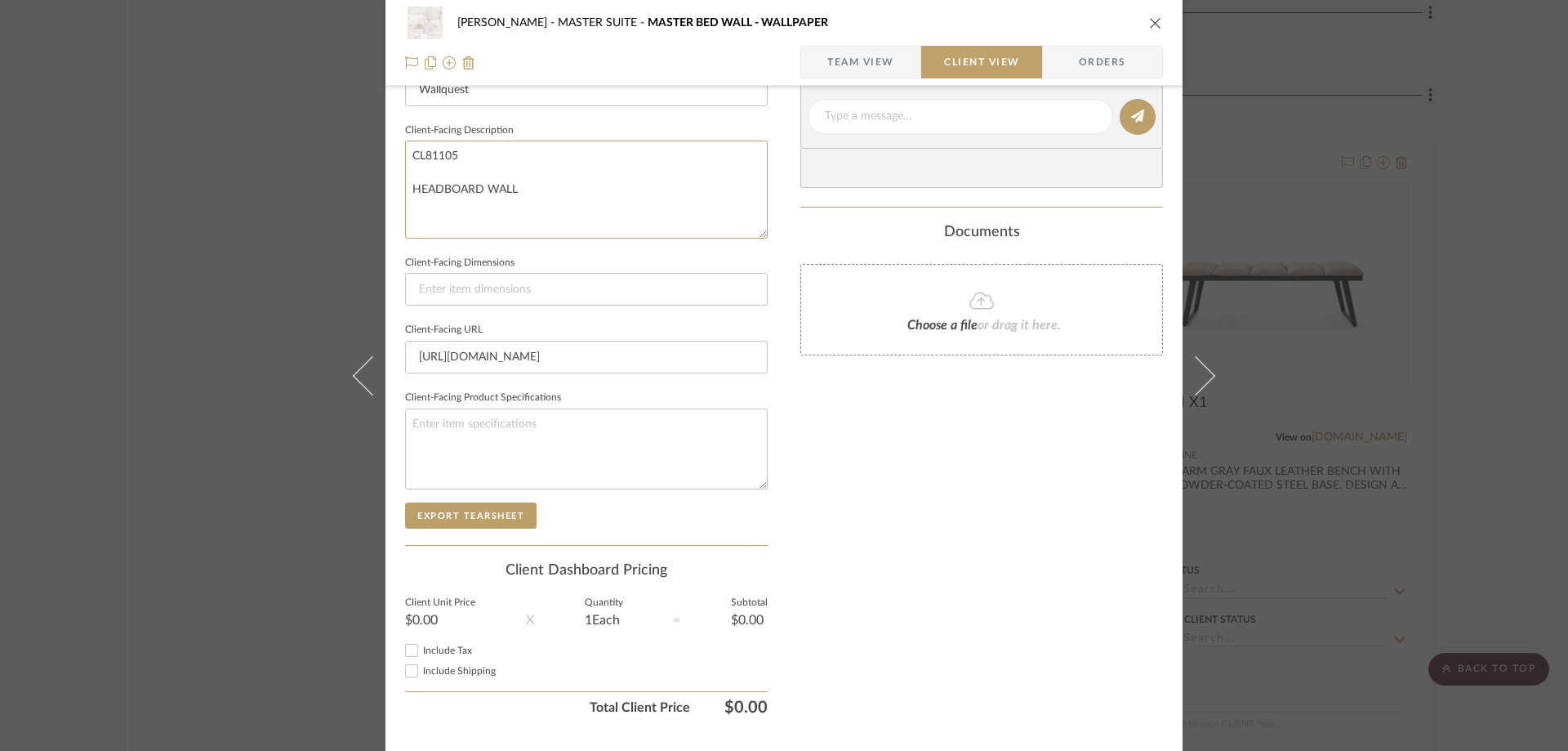
scroll to position [594, 0]
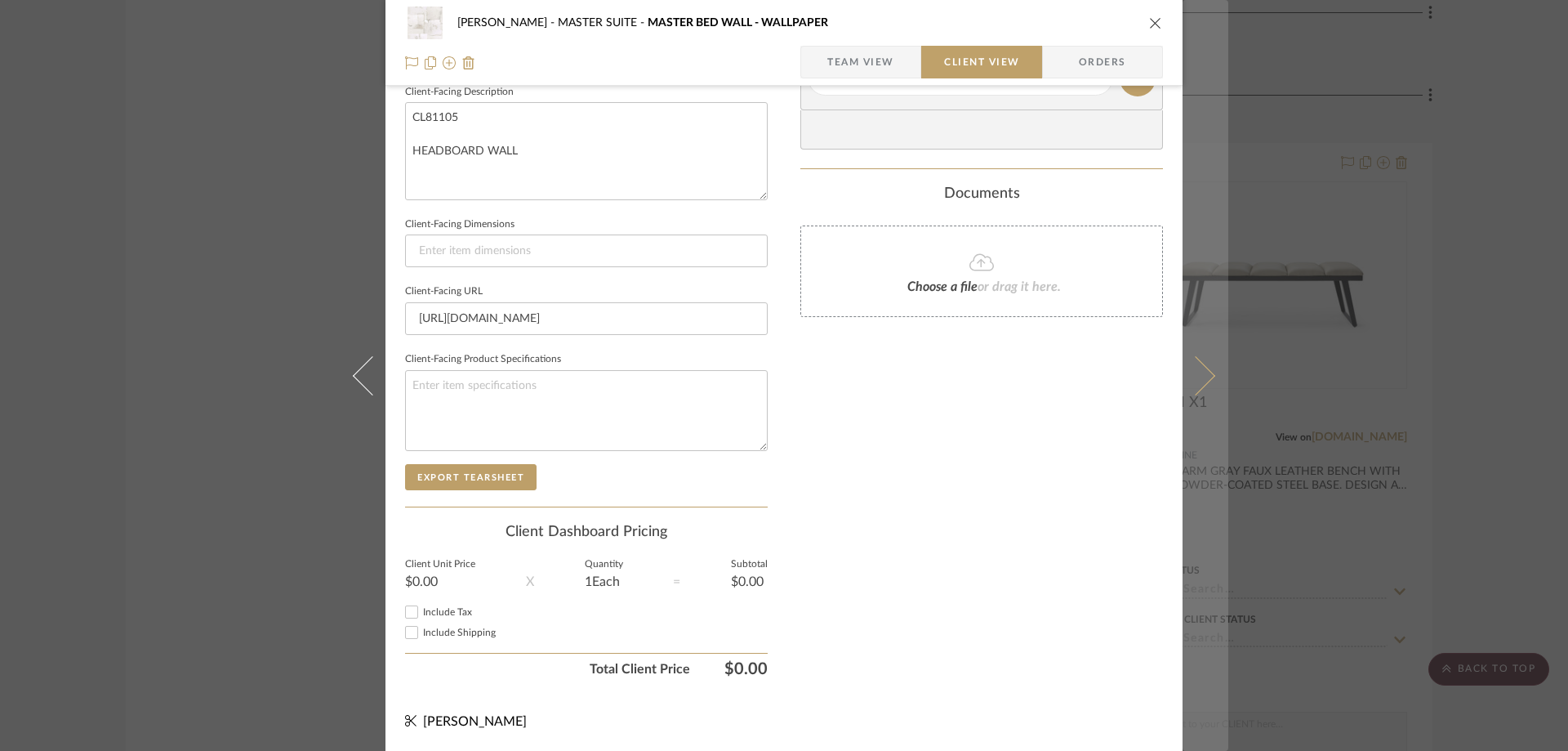
click at [1214, 380] on button at bounding box center [1206, 376] width 46 height 751
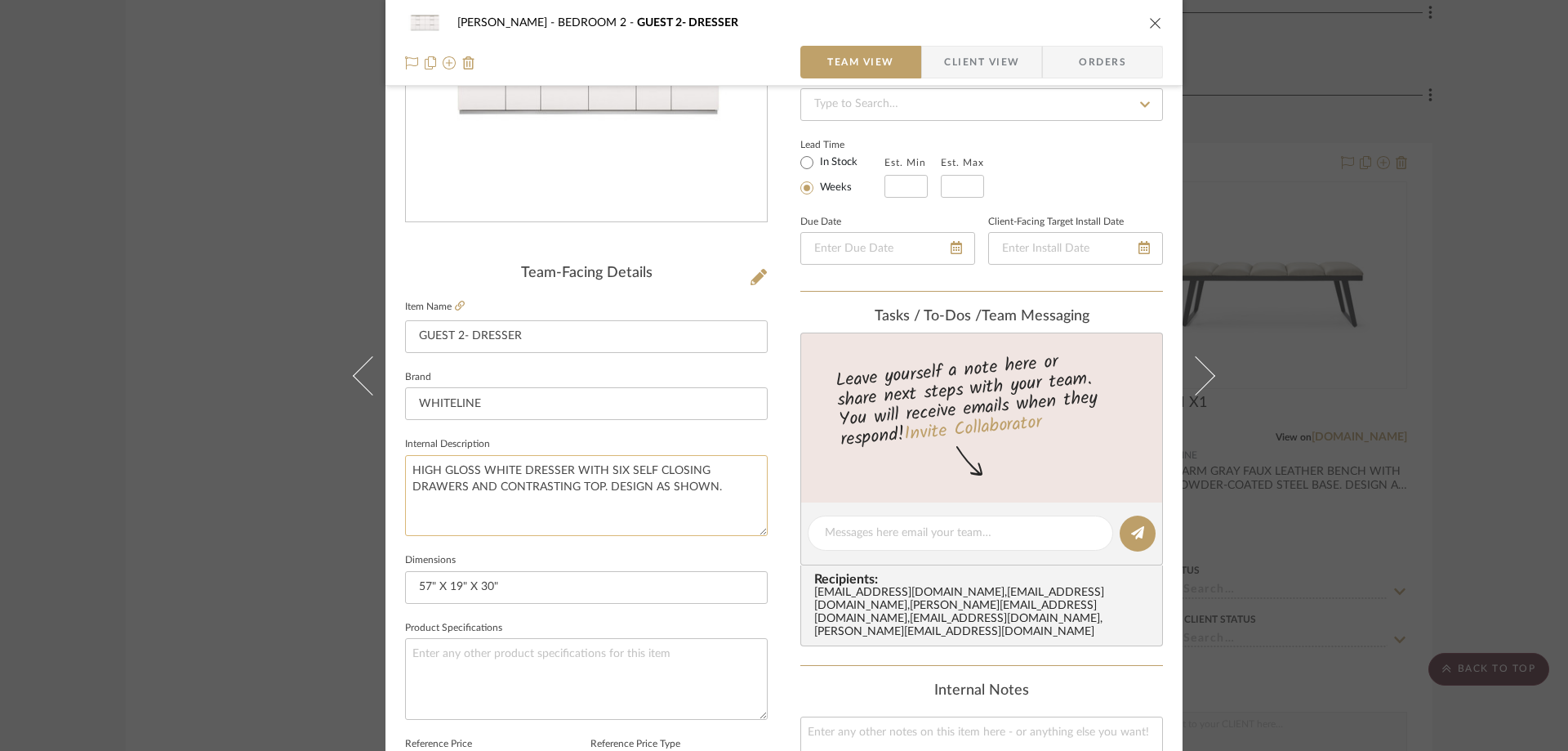
scroll to position [408, 0]
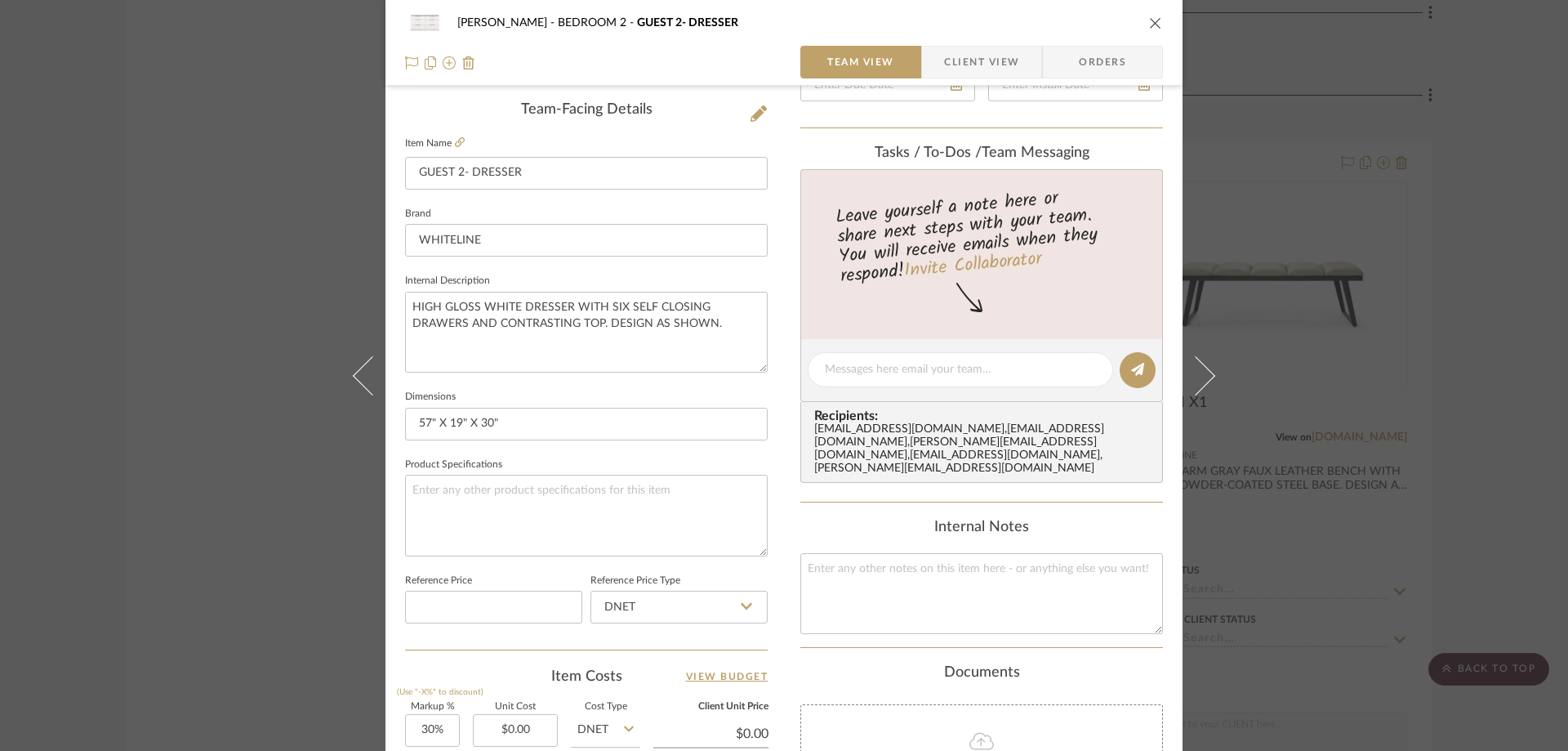
click at [951, 59] on span "Client View" at bounding box center [981, 62] width 75 height 32
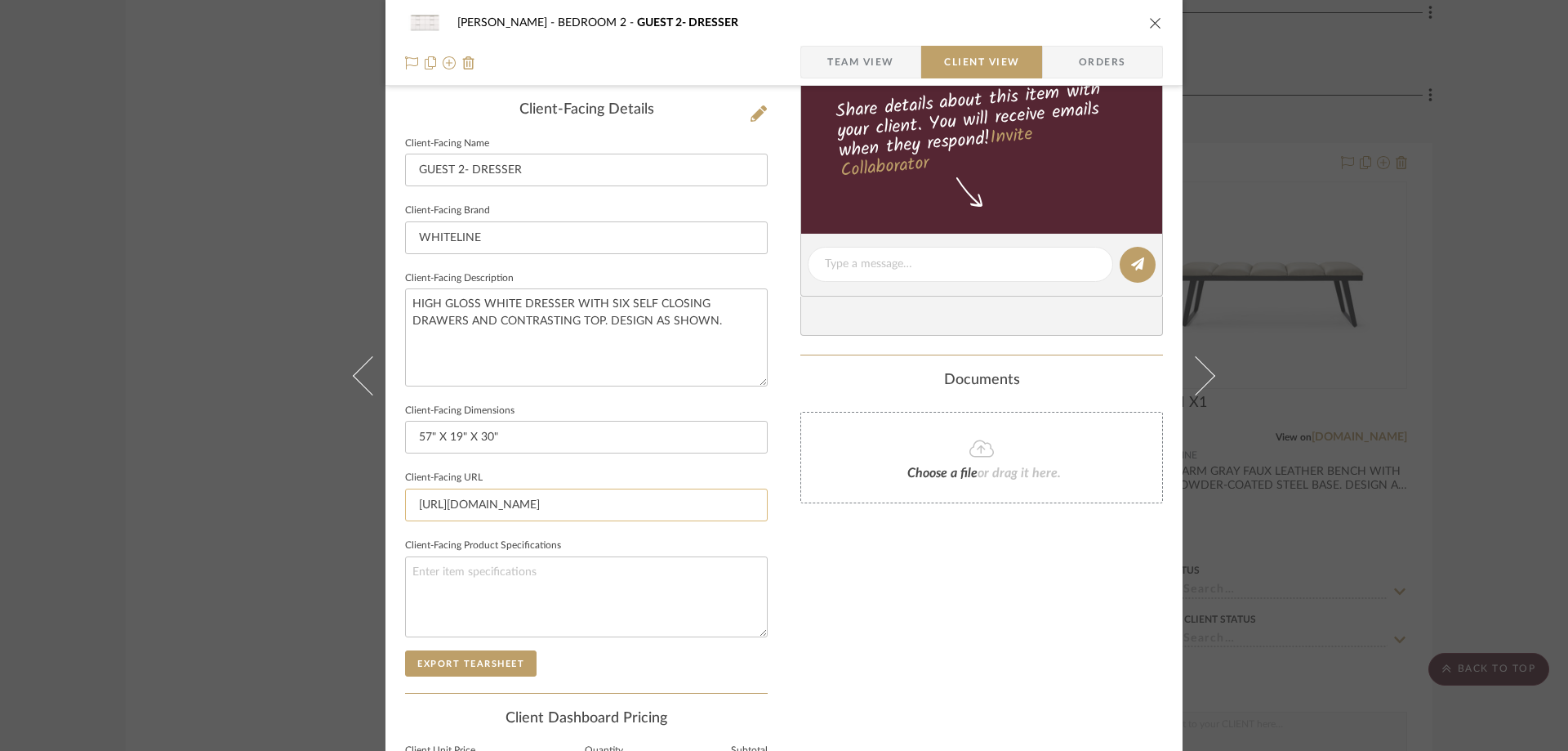
click at [638, 498] on input "[URL][DOMAIN_NAME]" at bounding box center [587, 504] width 363 height 32
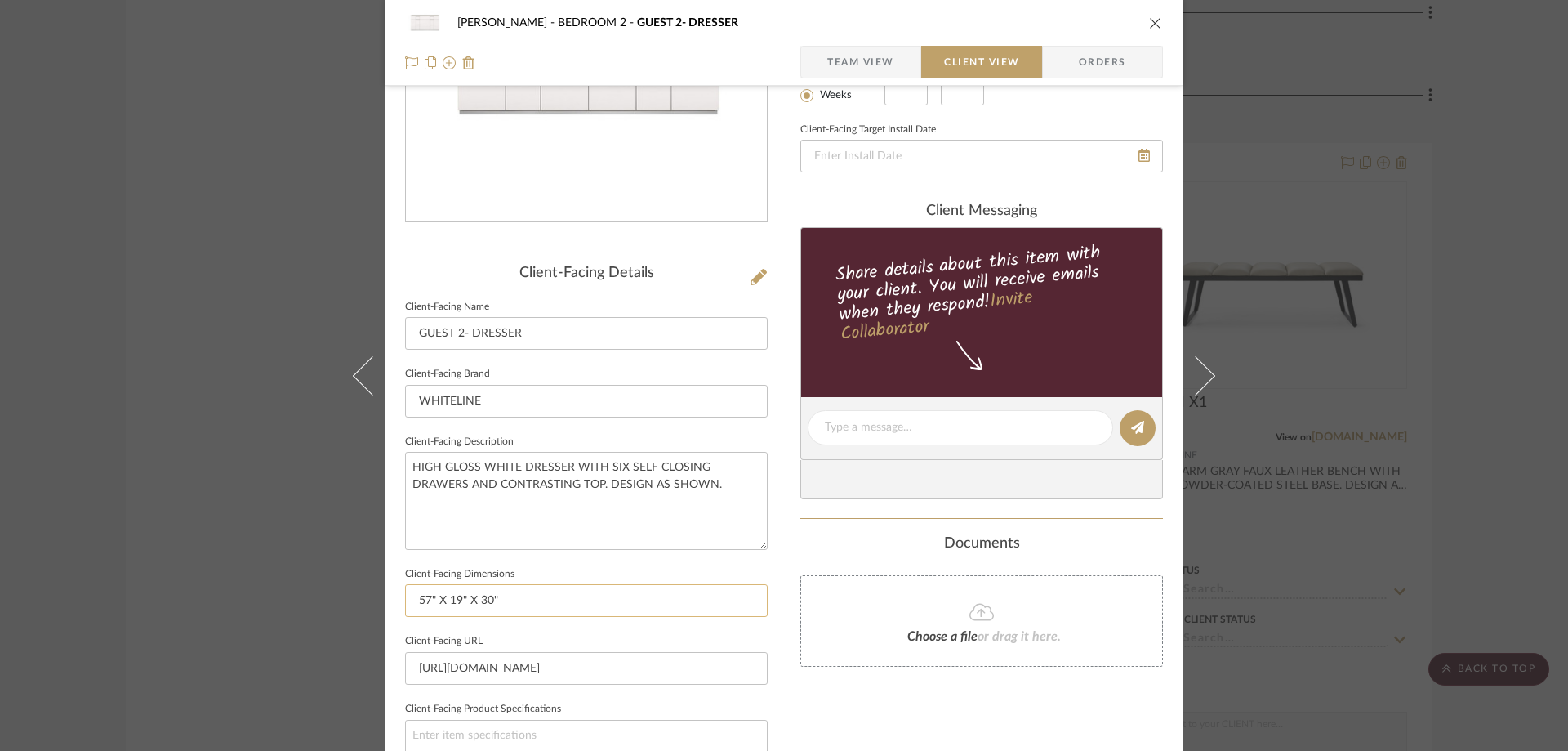
scroll to position [327, 0]
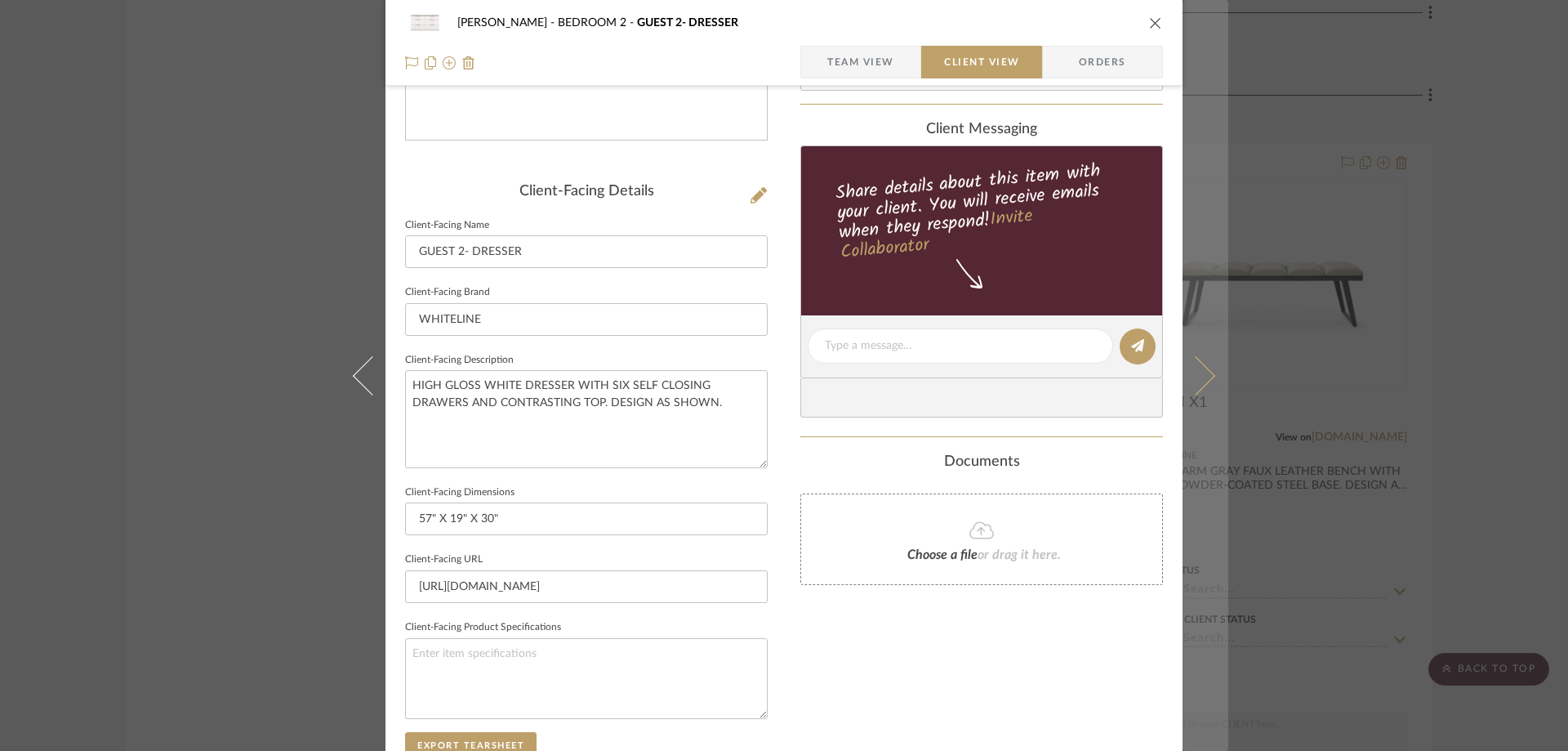
click at [1199, 385] on icon at bounding box center [1195, 375] width 39 height 39
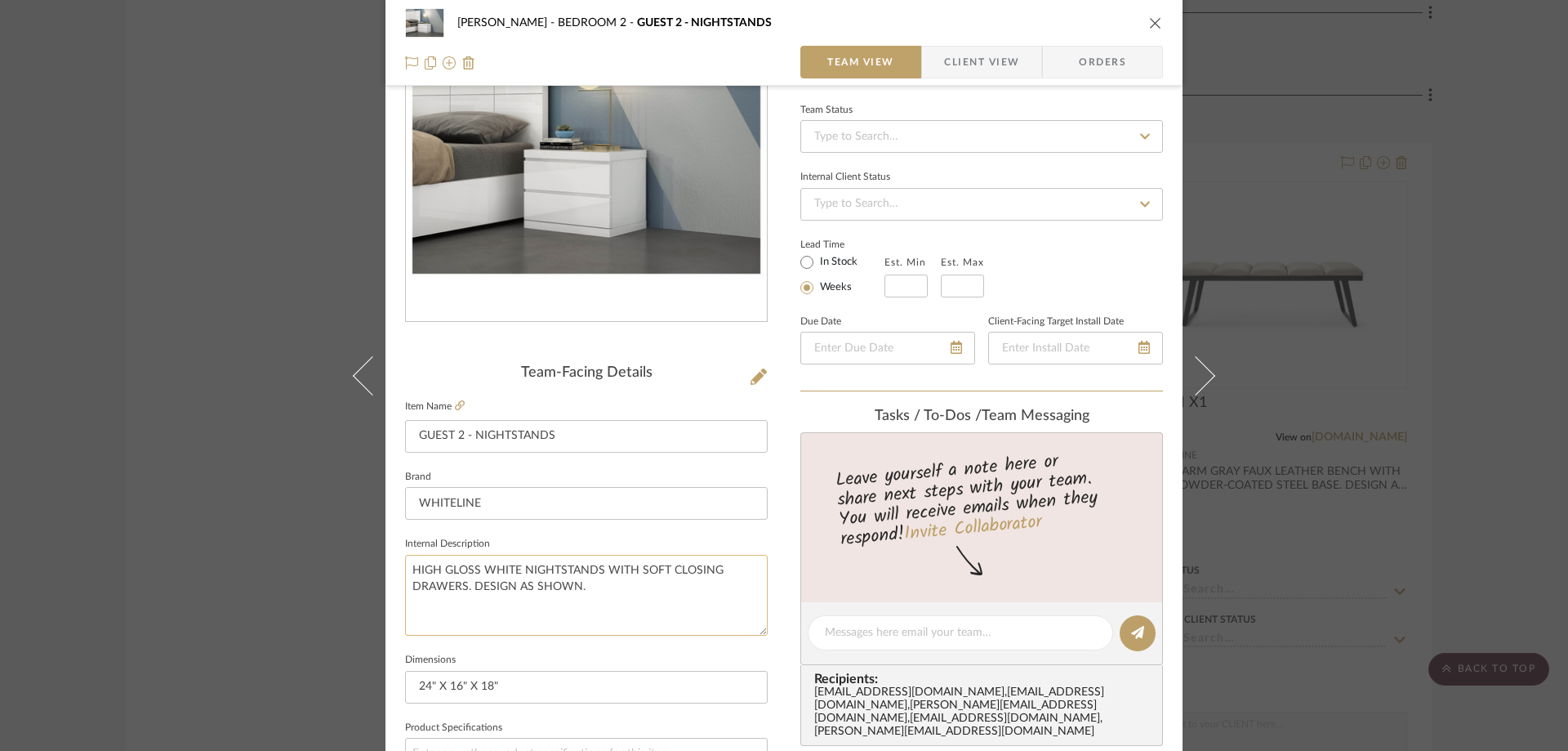
scroll to position [81, 0]
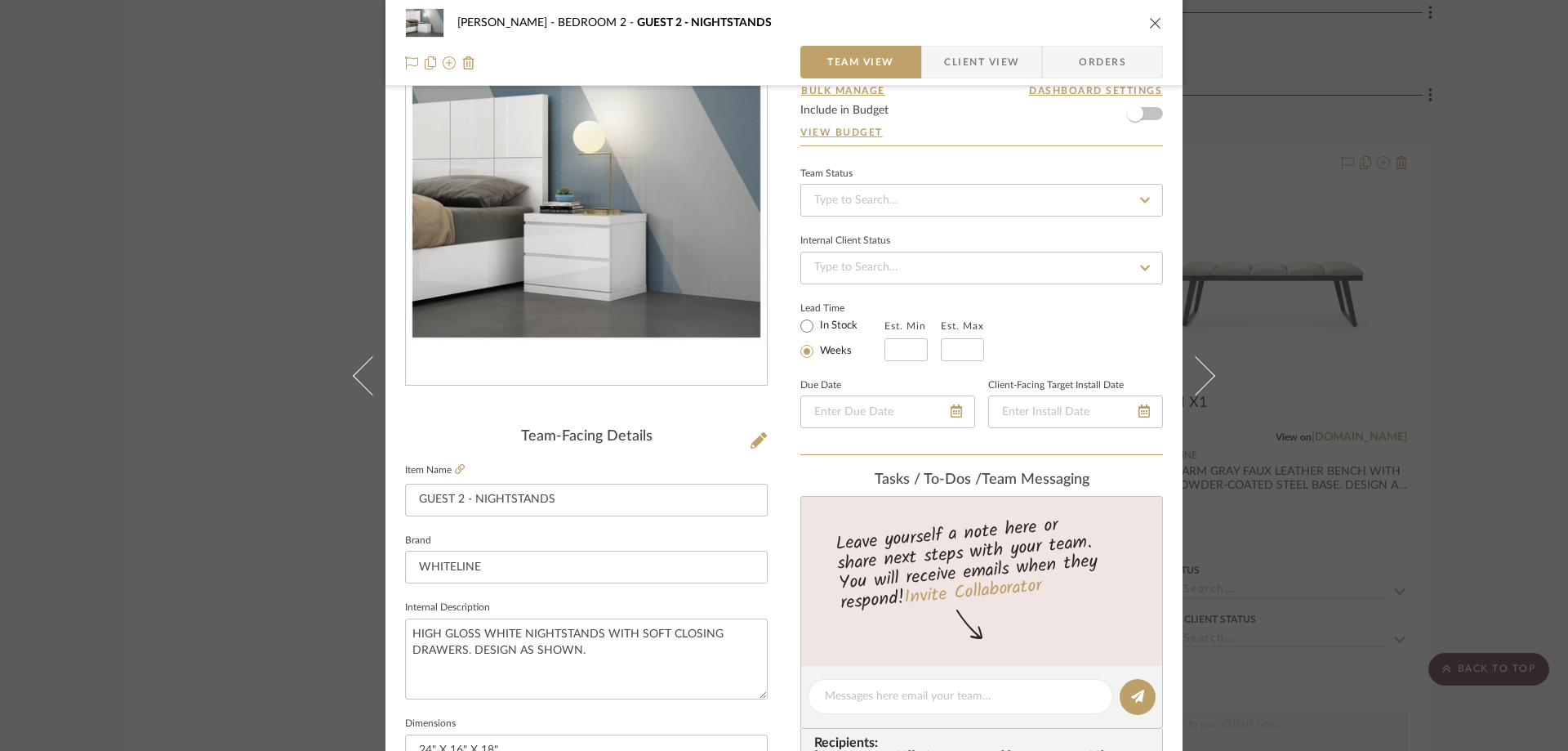
drag, startPoint x: 977, startPoint y: 59, endPoint x: 954, endPoint y: 76, distance: 28.6
click at [977, 59] on span "Client View" at bounding box center [981, 62] width 75 height 32
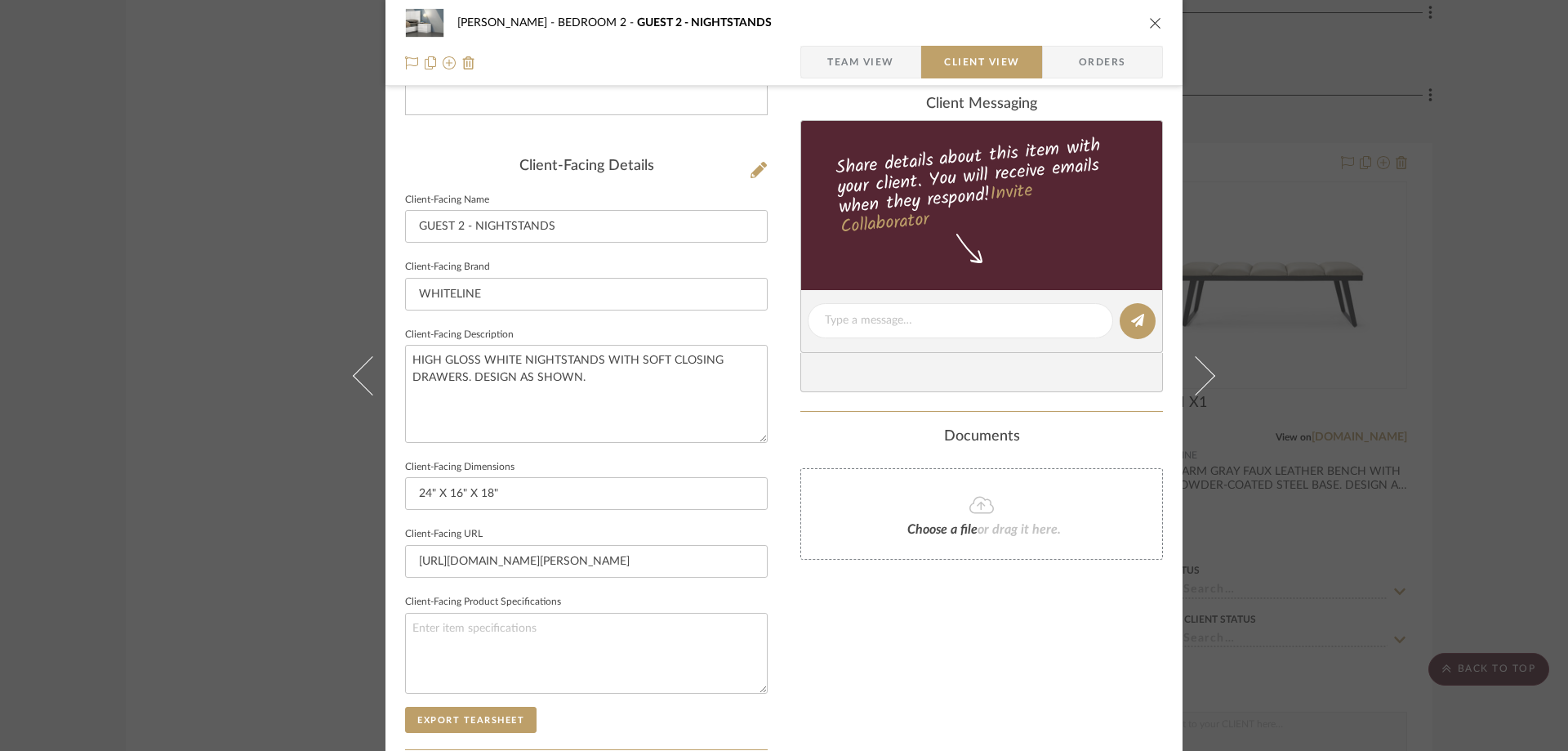
scroll to position [408, 0]
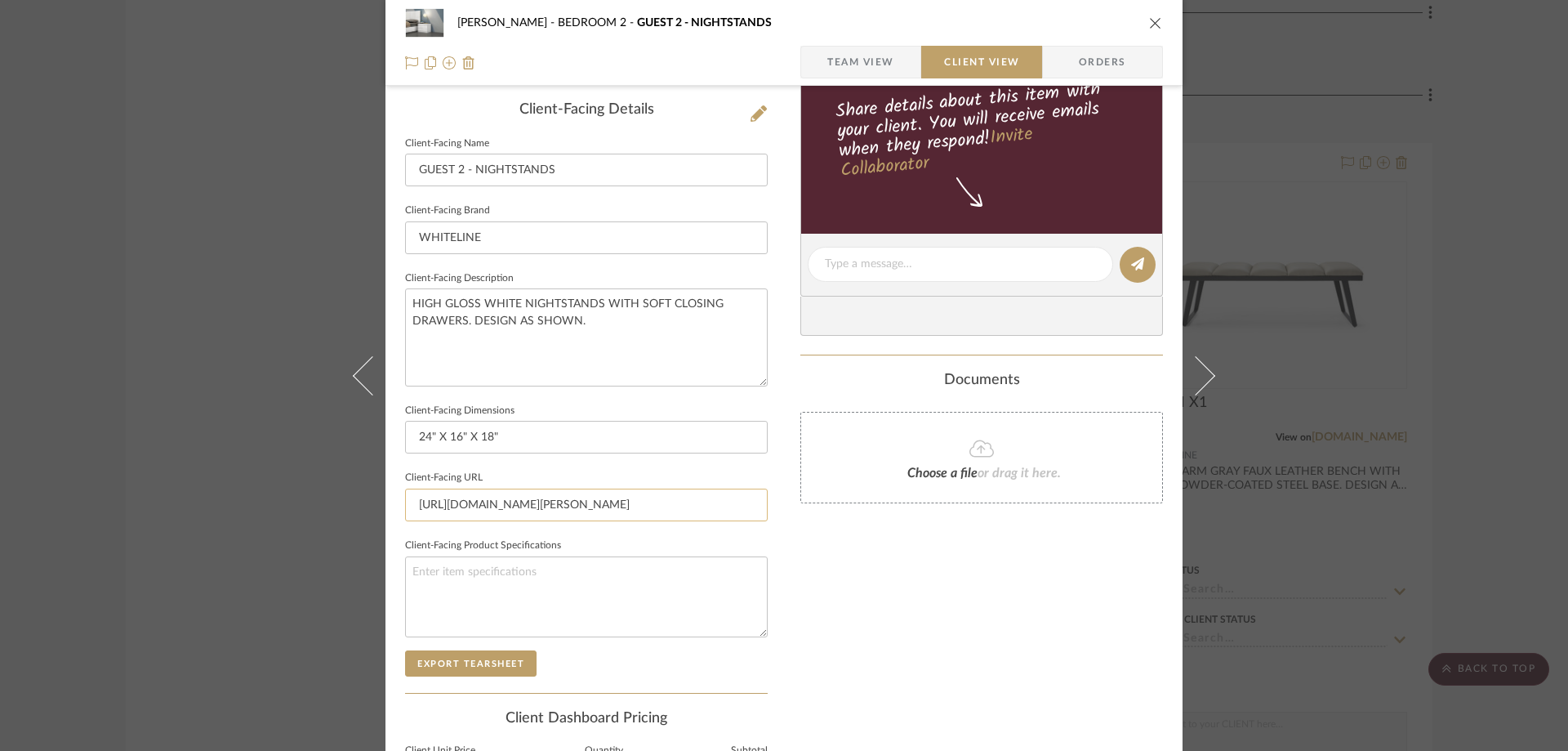
click at [558, 511] on input "[URL][DOMAIN_NAME][PERSON_NAME]" at bounding box center [587, 504] width 363 height 32
click at [1213, 365] on button at bounding box center [1206, 376] width 46 height 751
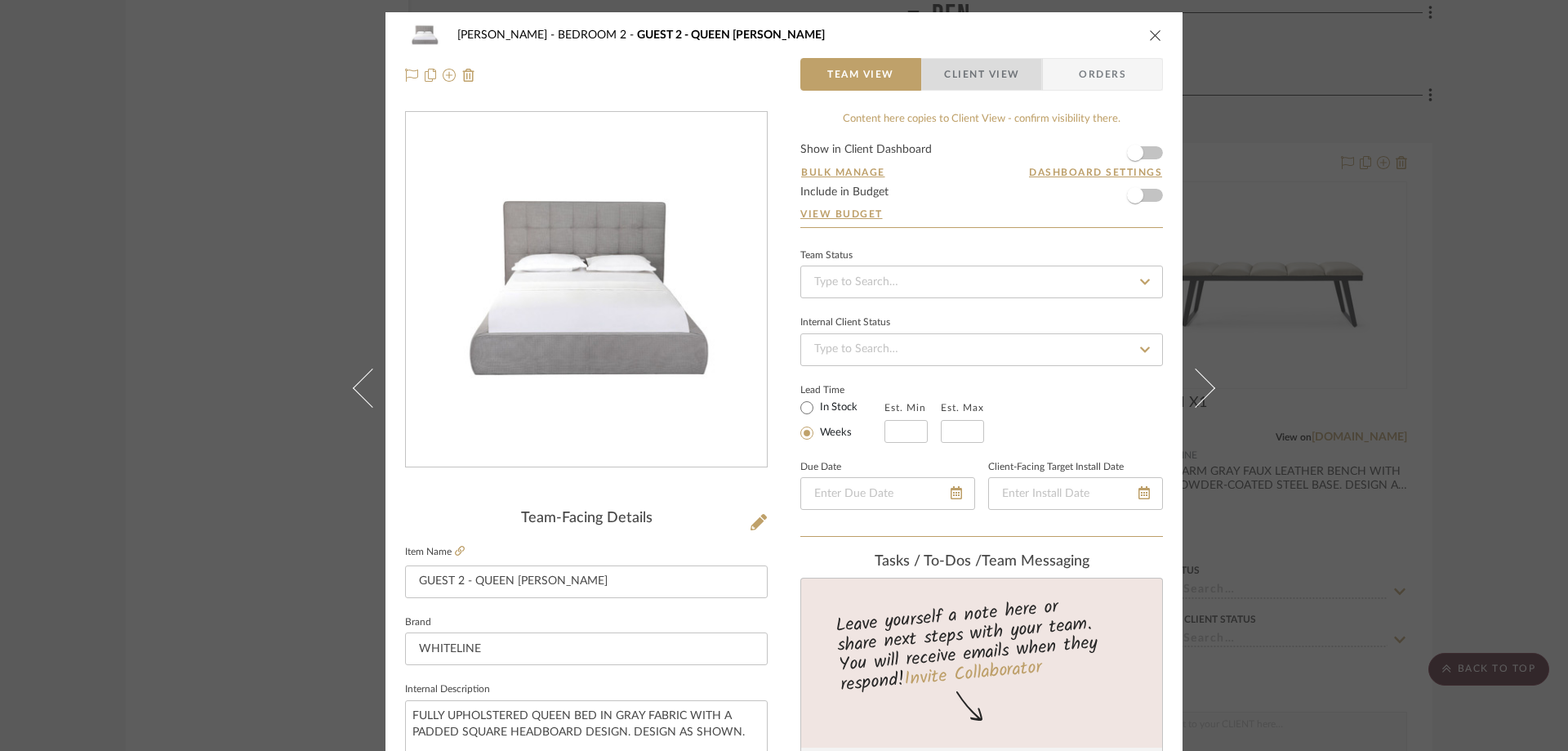
click at [968, 76] on span "Client View" at bounding box center [981, 75] width 75 height 32
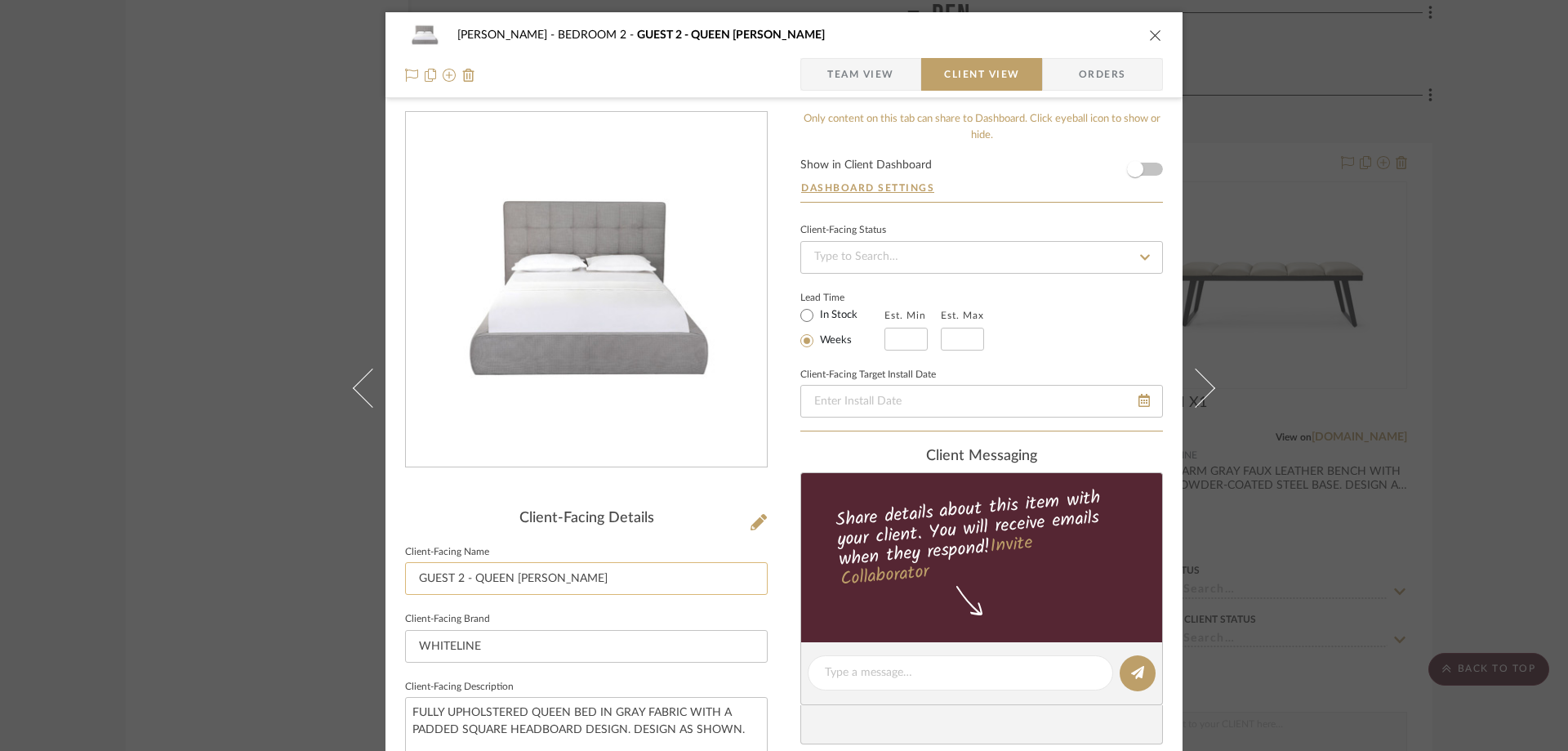
scroll to position [327, 0]
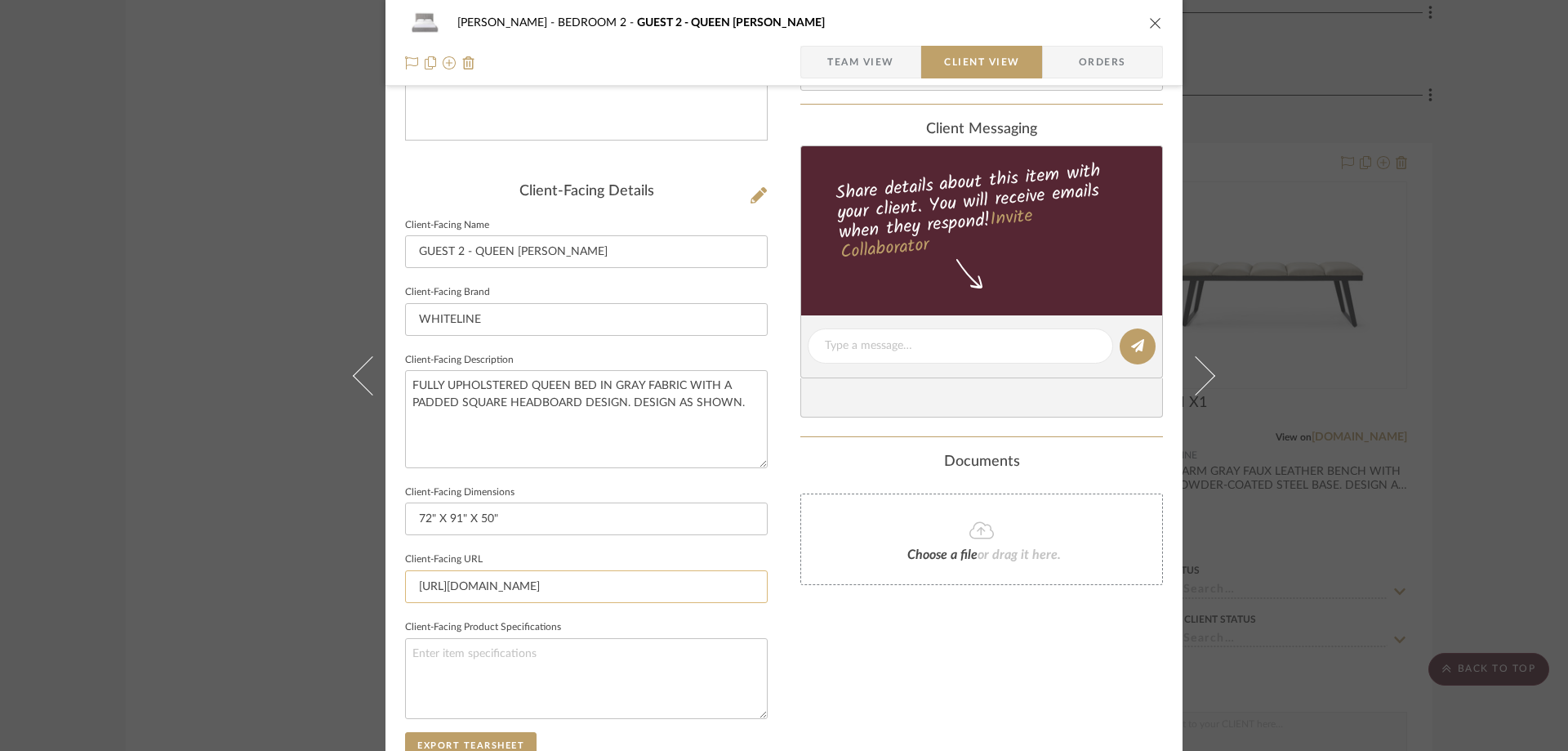
click at [569, 579] on input "[URL][DOMAIN_NAME]" at bounding box center [587, 587] width 363 height 32
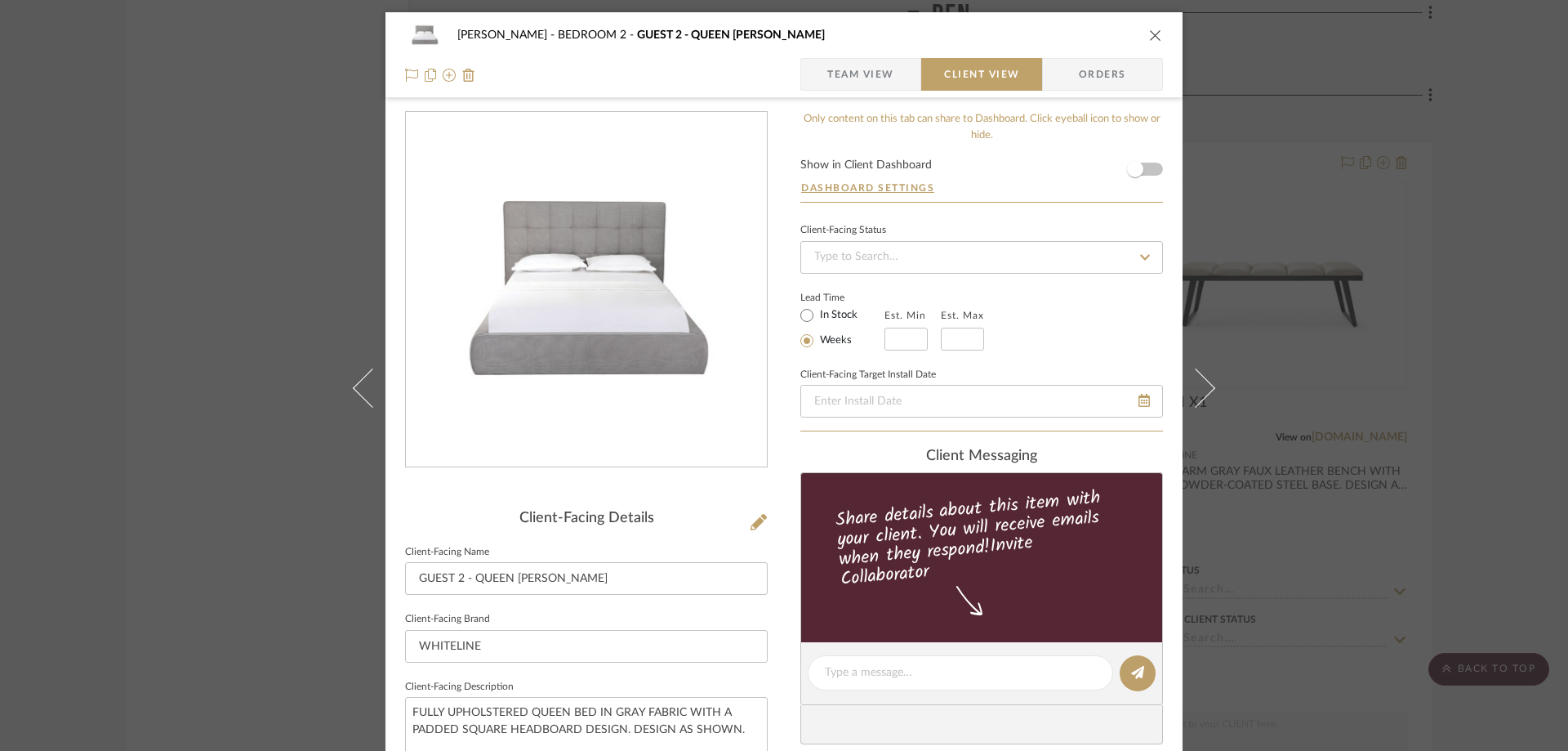
scroll to position [163, 0]
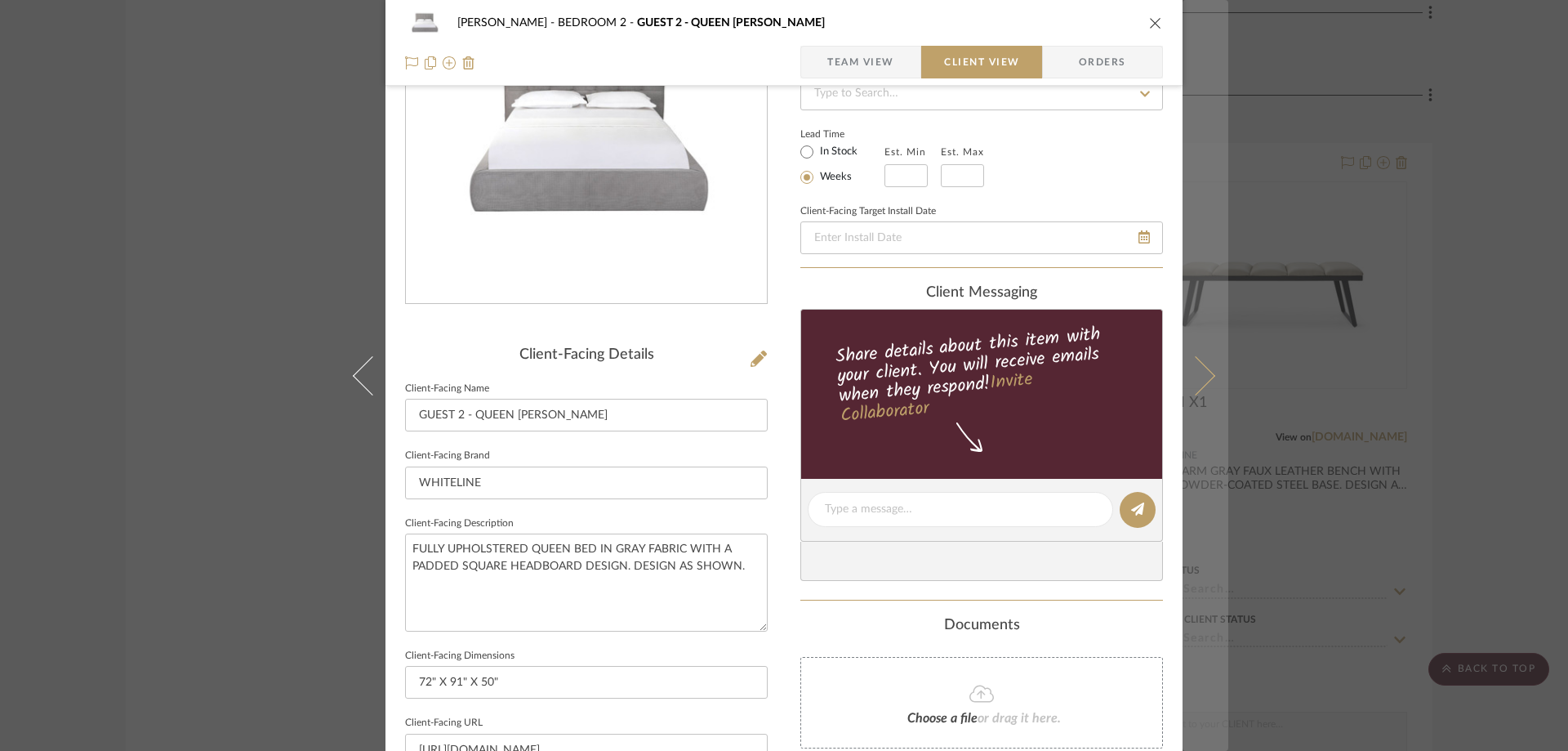
click at [1205, 378] on icon at bounding box center [1195, 375] width 39 height 39
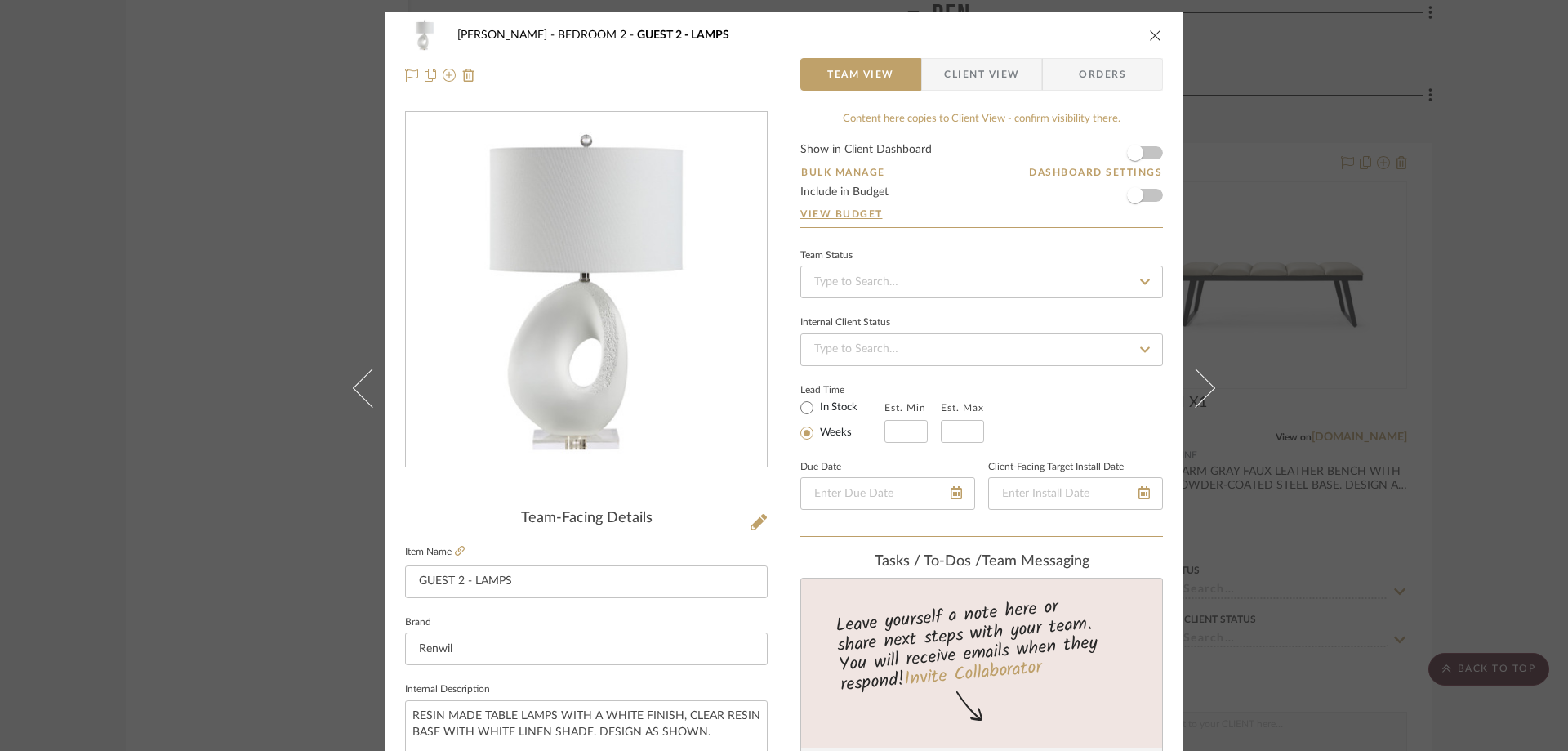
scroll to position [408, 0]
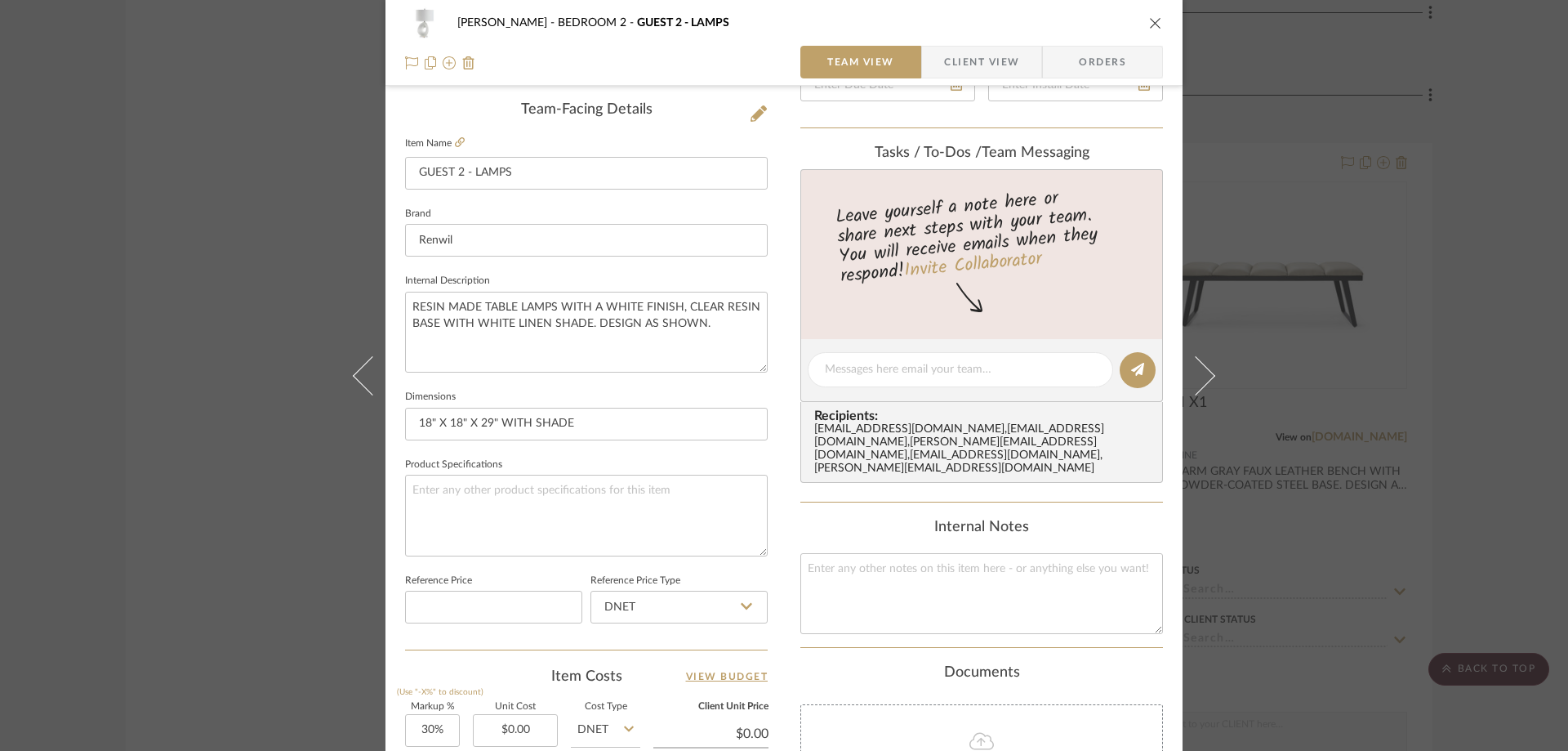
drag, startPoint x: 956, startPoint y: 59, endPoint x: 948, endPoint y: 66, distance: 10.6
click at [956, 59] on span "Client View" at bounding box center [981, 62] width 75 height 32
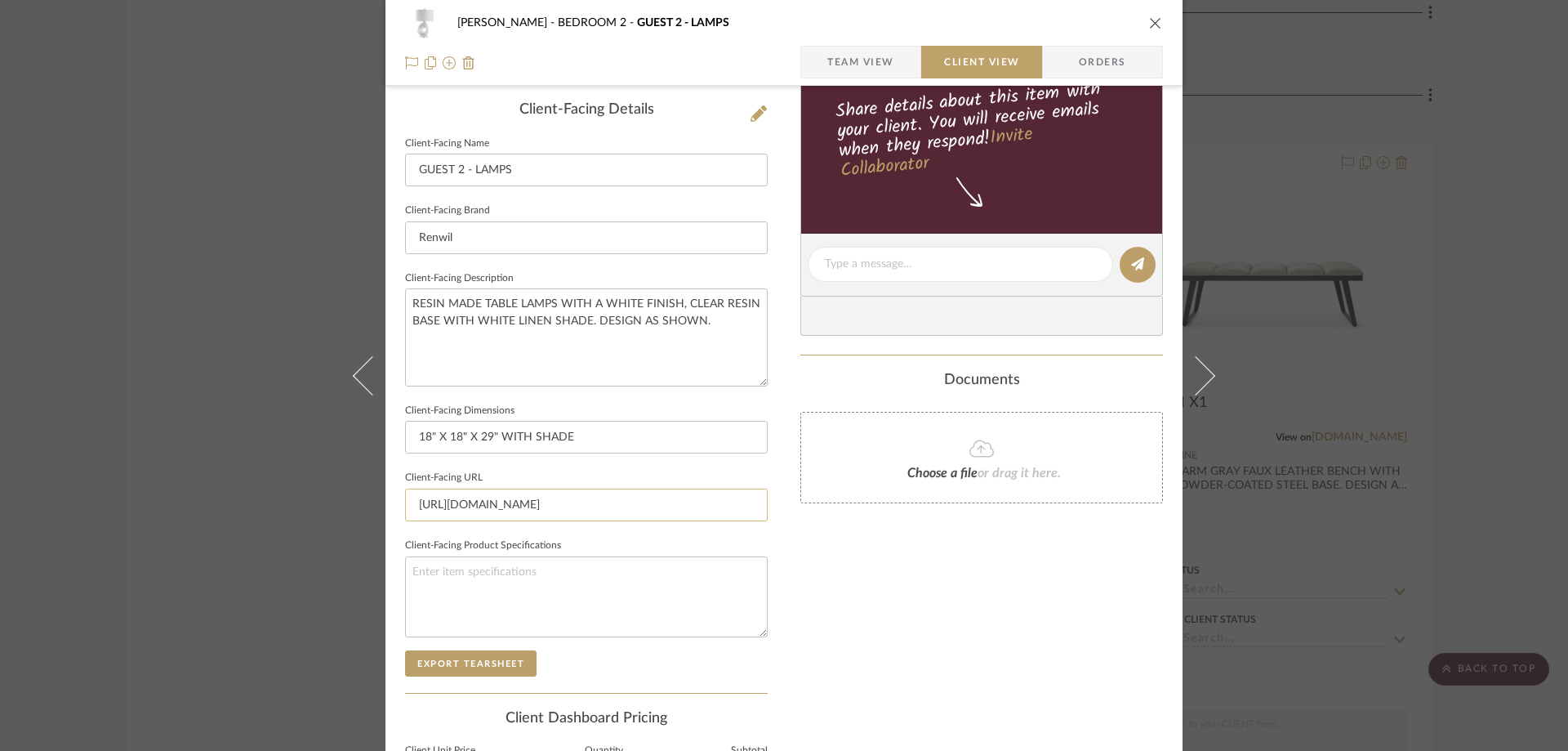
click at [534, 512] on input "[URL][DOMAIN_NAME]" at bounding box center [587, 504] width 363 height 32
click at [534, 511] on input "[URL][DOMAIN_NAME]" at bounding box center [587, 504] width 363 height 32
click at [535, 512] on input "[URL][DOMAIN_NAME]" at bounding box center [587, 504] width 363 height 32
click at [609, 506] on input "[URL][DOMAIN_NAME]" at bounding box center [587, 504] width 363 height 32
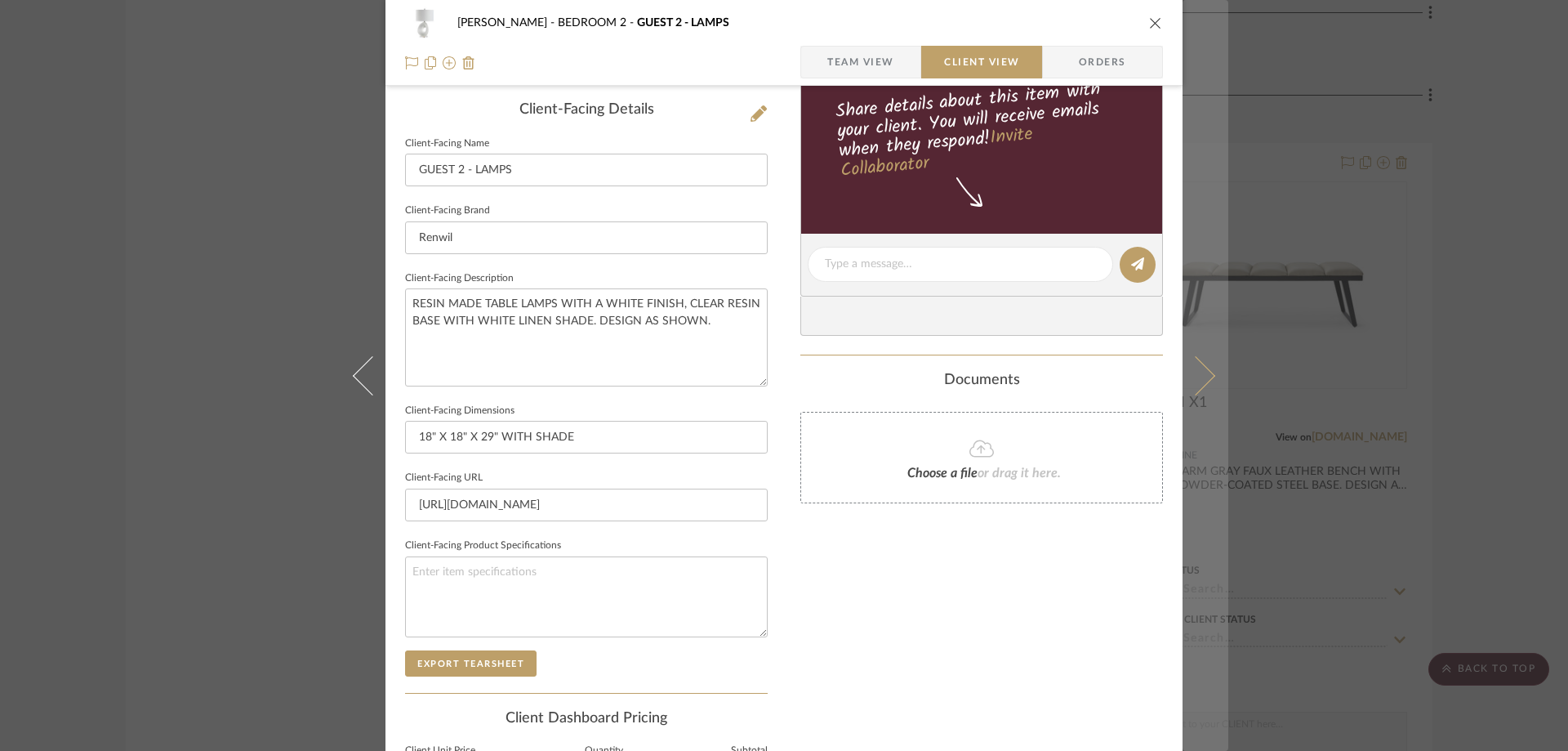
click at [1183, 361] on button at bounding box center [1206, 376] width 46 height 751
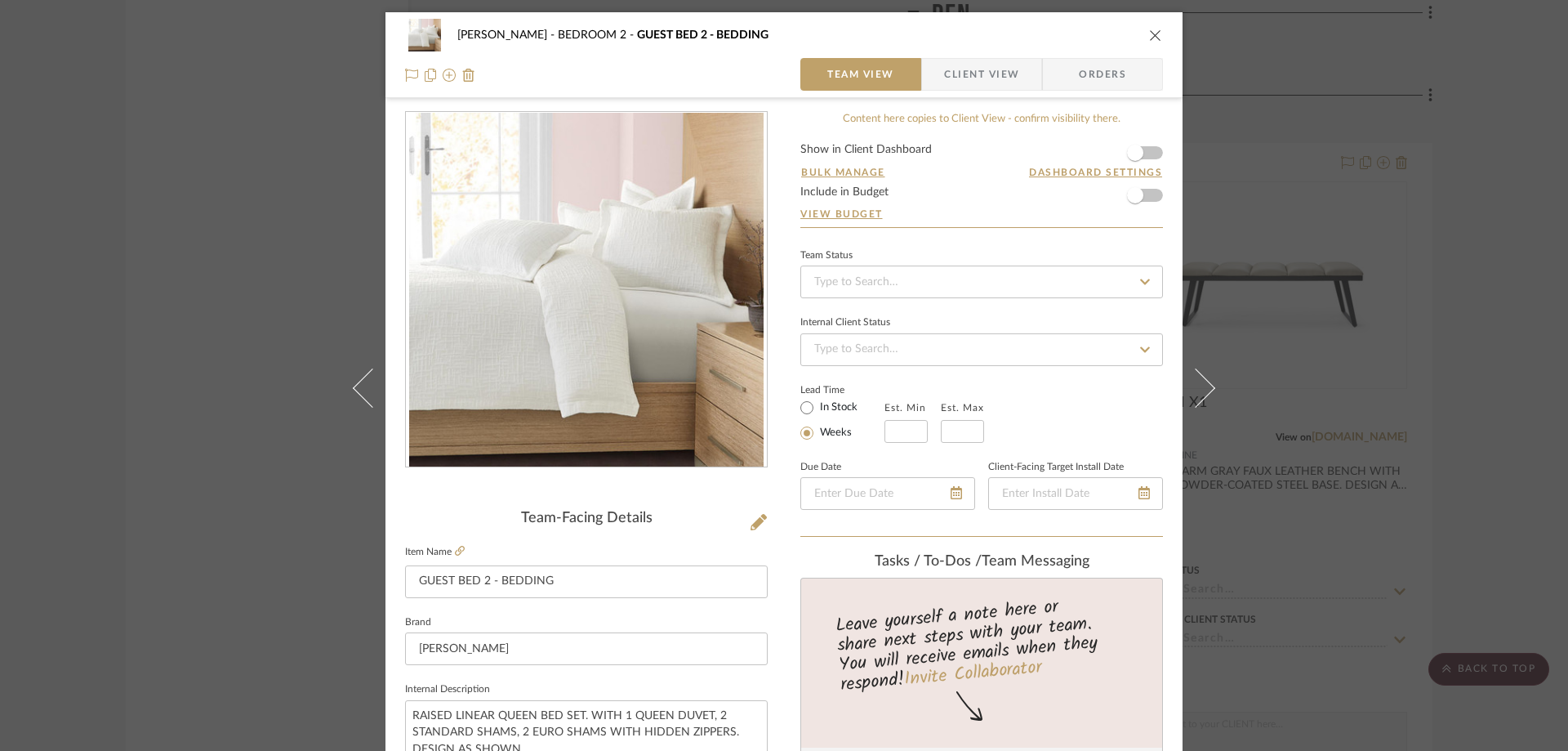
scroll to position [490, 0]
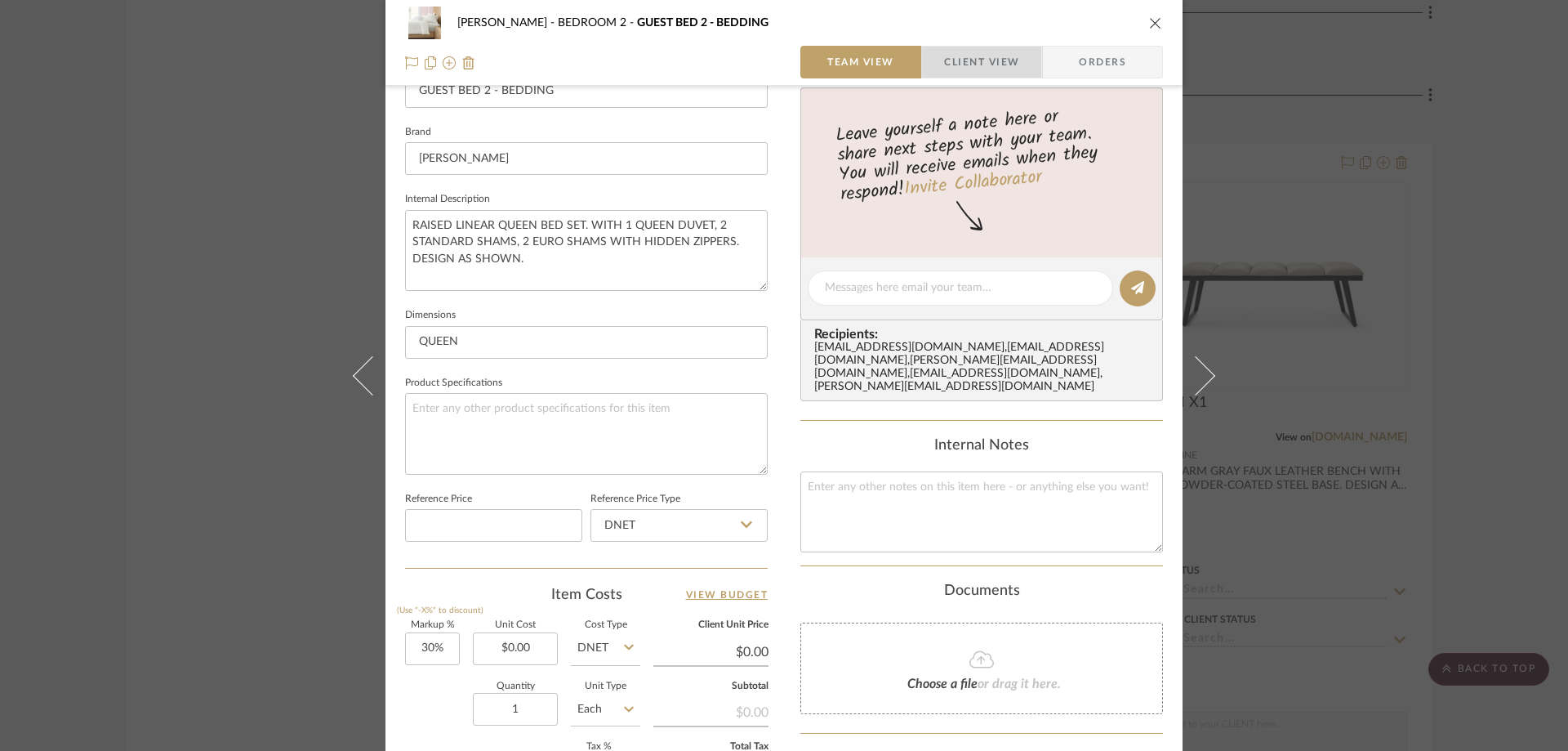
click at [954, 70] on span "Client View" at bounding box center [981, 62] width 75 height 32
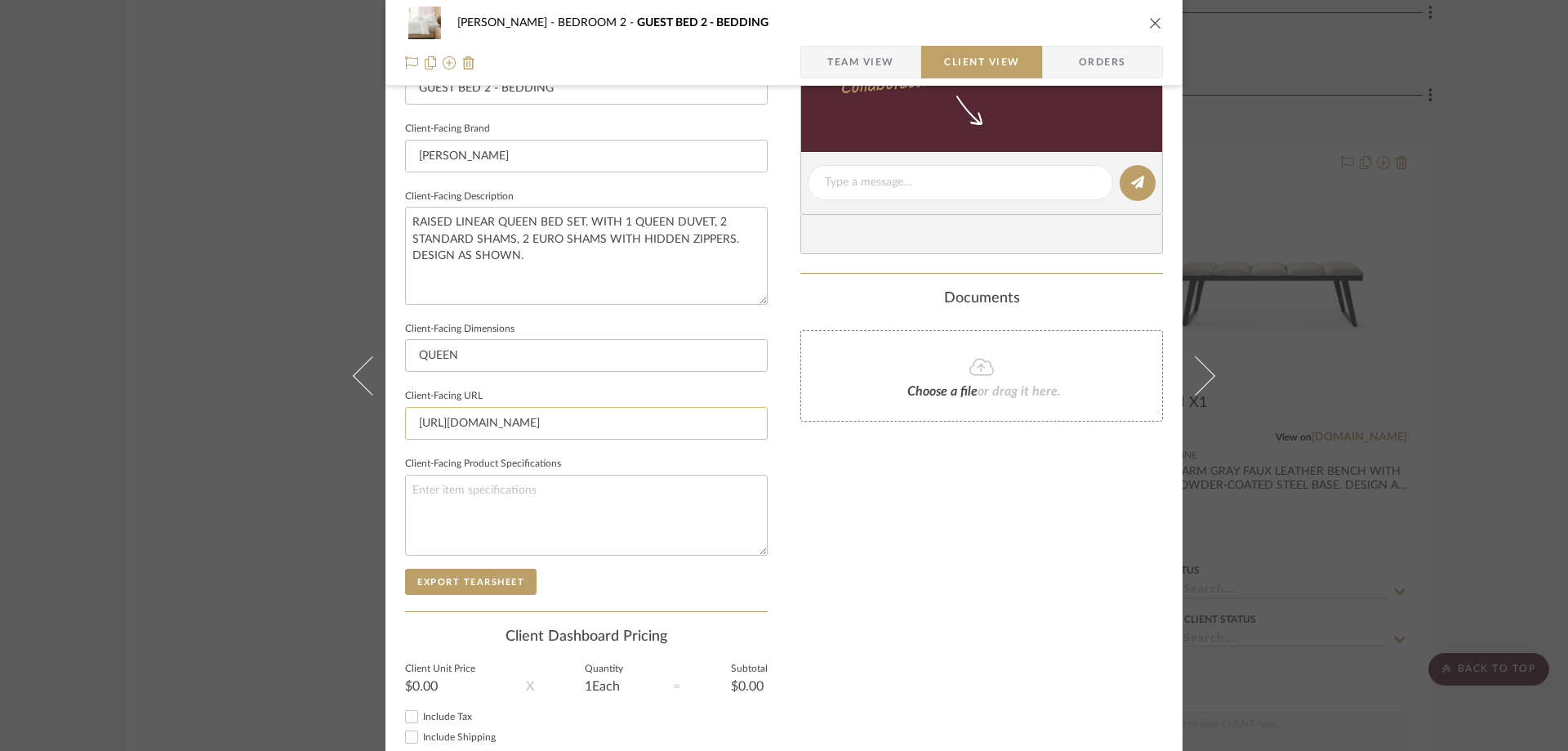
click at [550, 423] on input "[URL][DOMAIN_NAME]" at bounding box center [587, 423] width 363 height 32
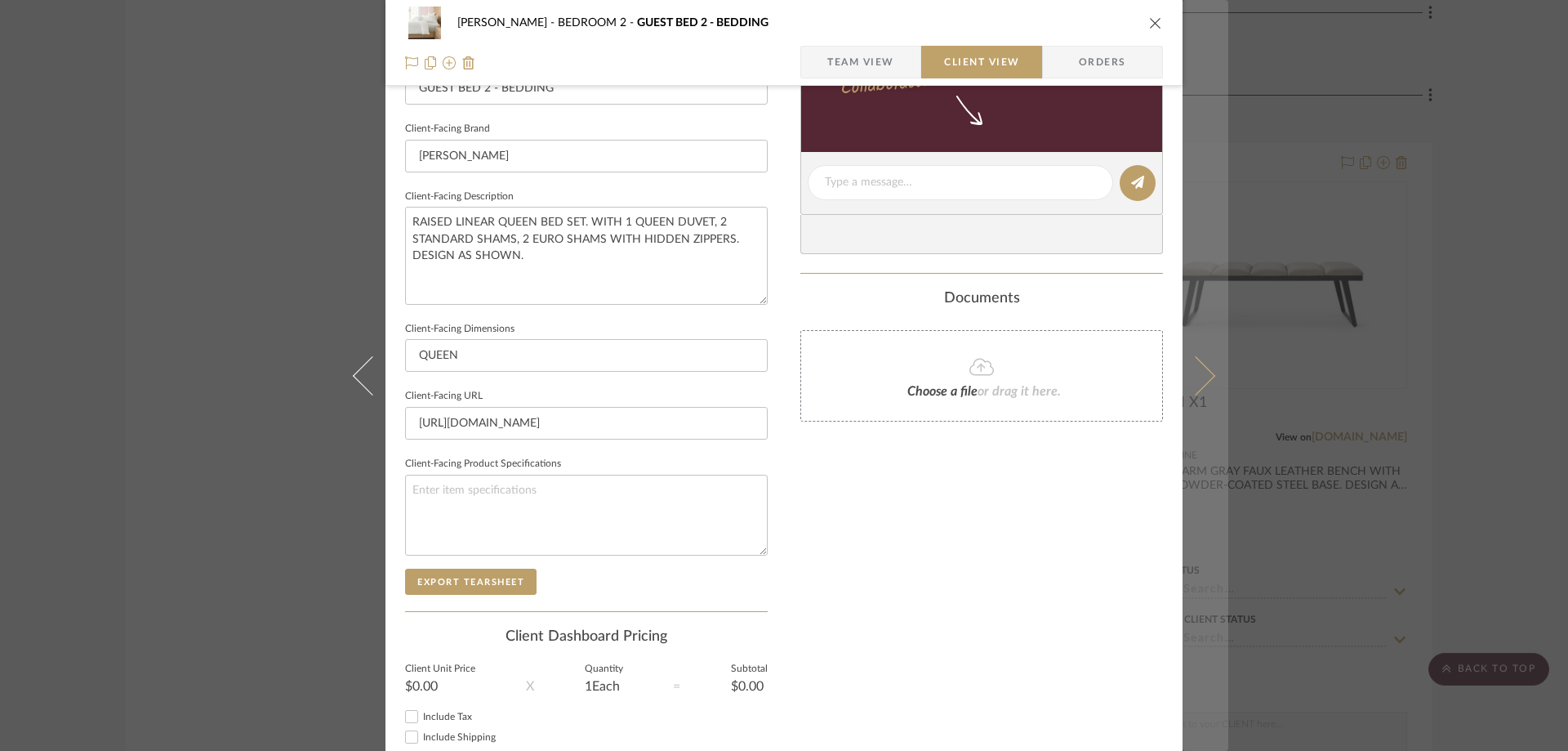
click at [1191, 354] on button at bounding box center [1206, 376] width 46 height 751
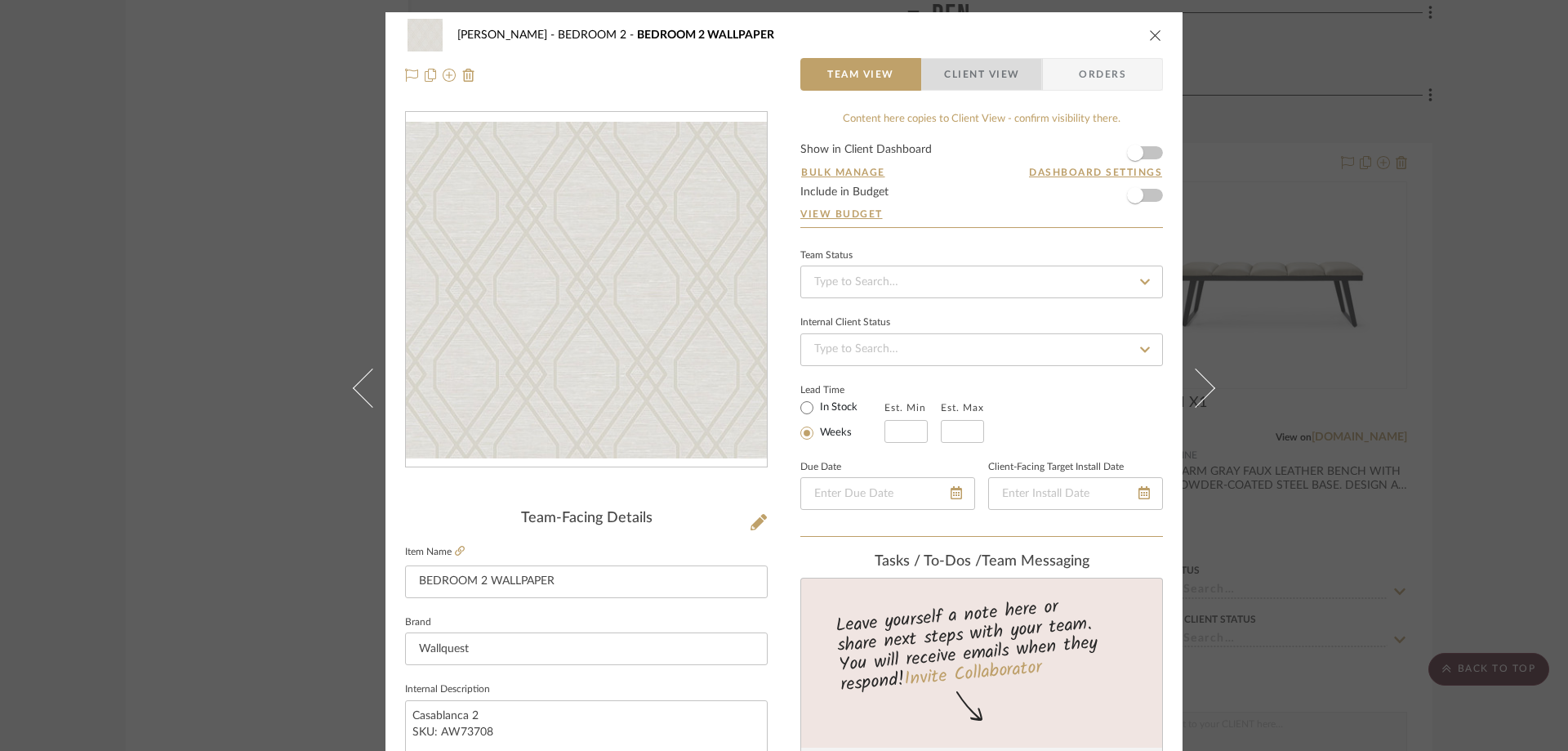
drag, startPoint x: 1011, startPoint y: 76, endPoint x: 1019, endPoint y: 70, distance: 10.0
click at [1011, 76] on span "Client View" at bounding box center [981, 75] width 75 height 32
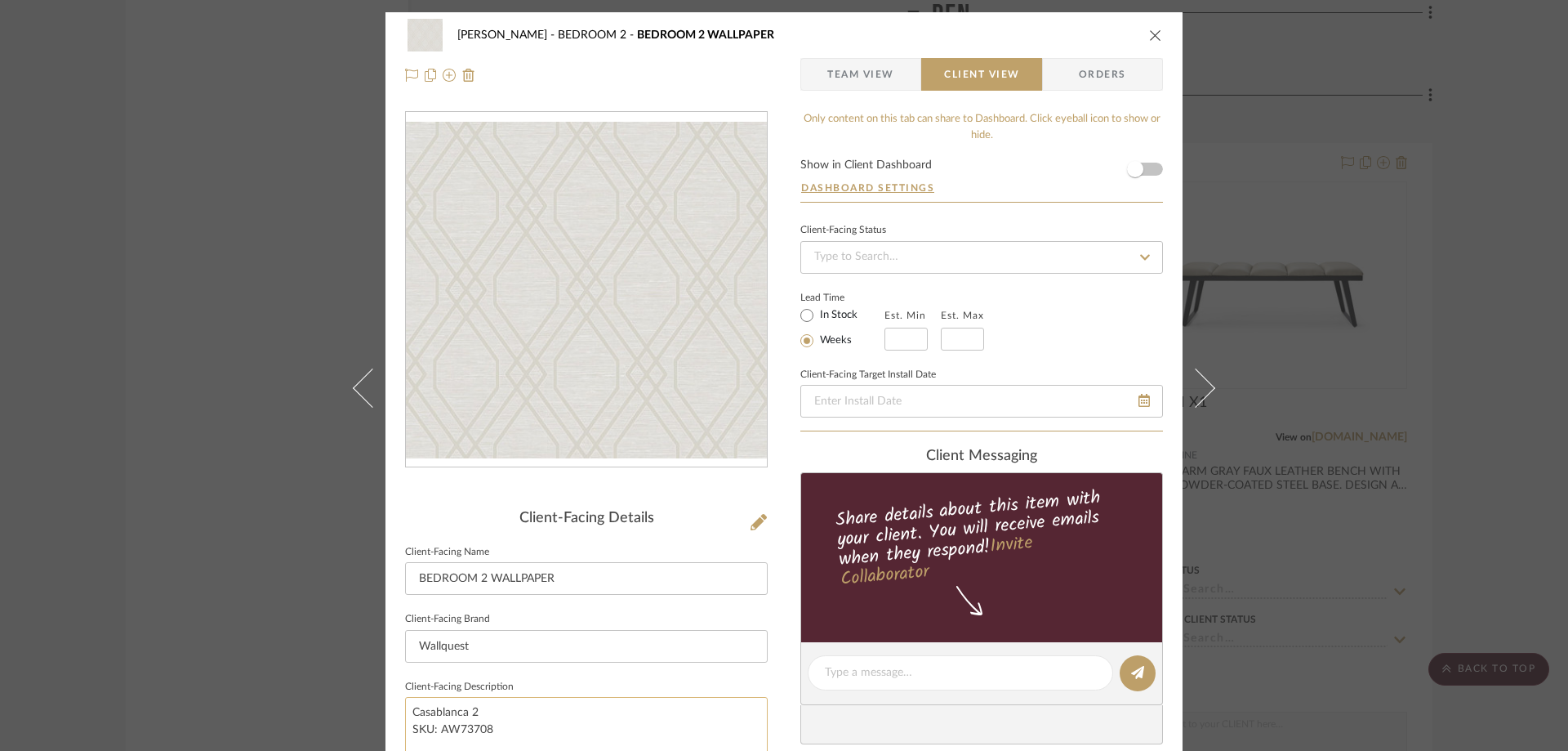
scroll to position [245, 0]
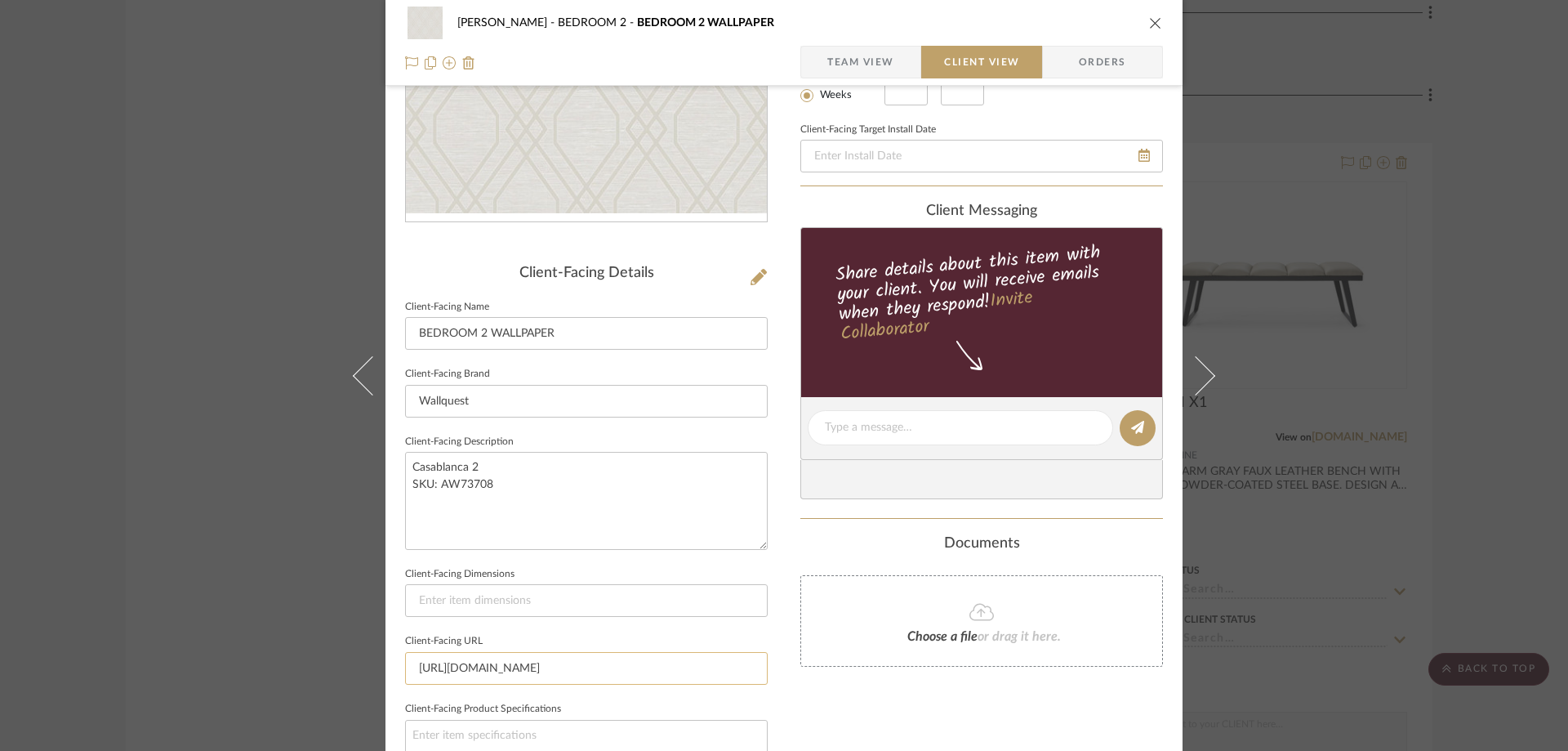
click at [476, 670] on input "[URL][DOMAIN_NAME]" at bounding box center [587, 668] width 363 height 32
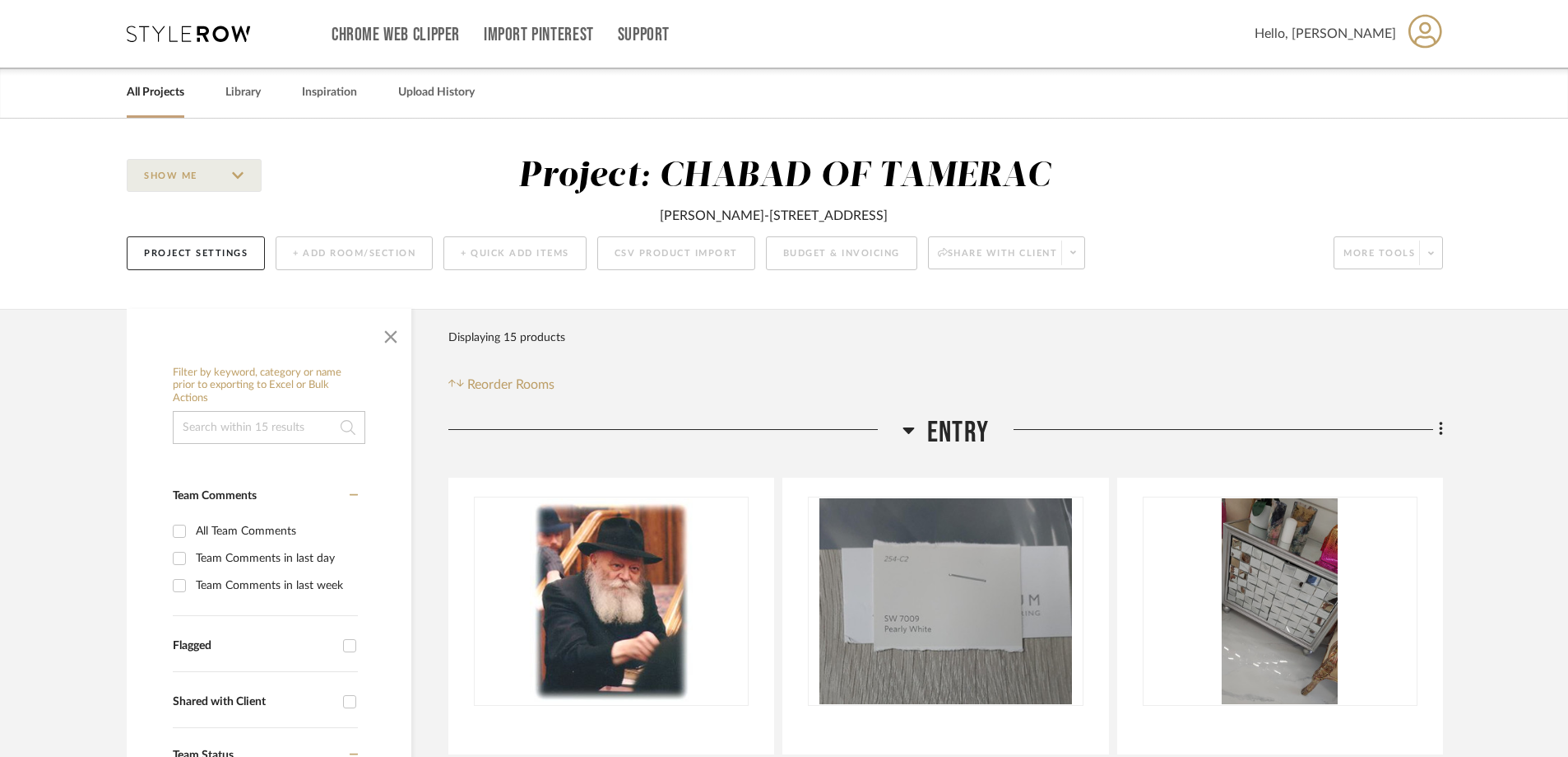
click at [173, 90] on link "All Projects" at bounding box center [156, 92] width 58 height 22
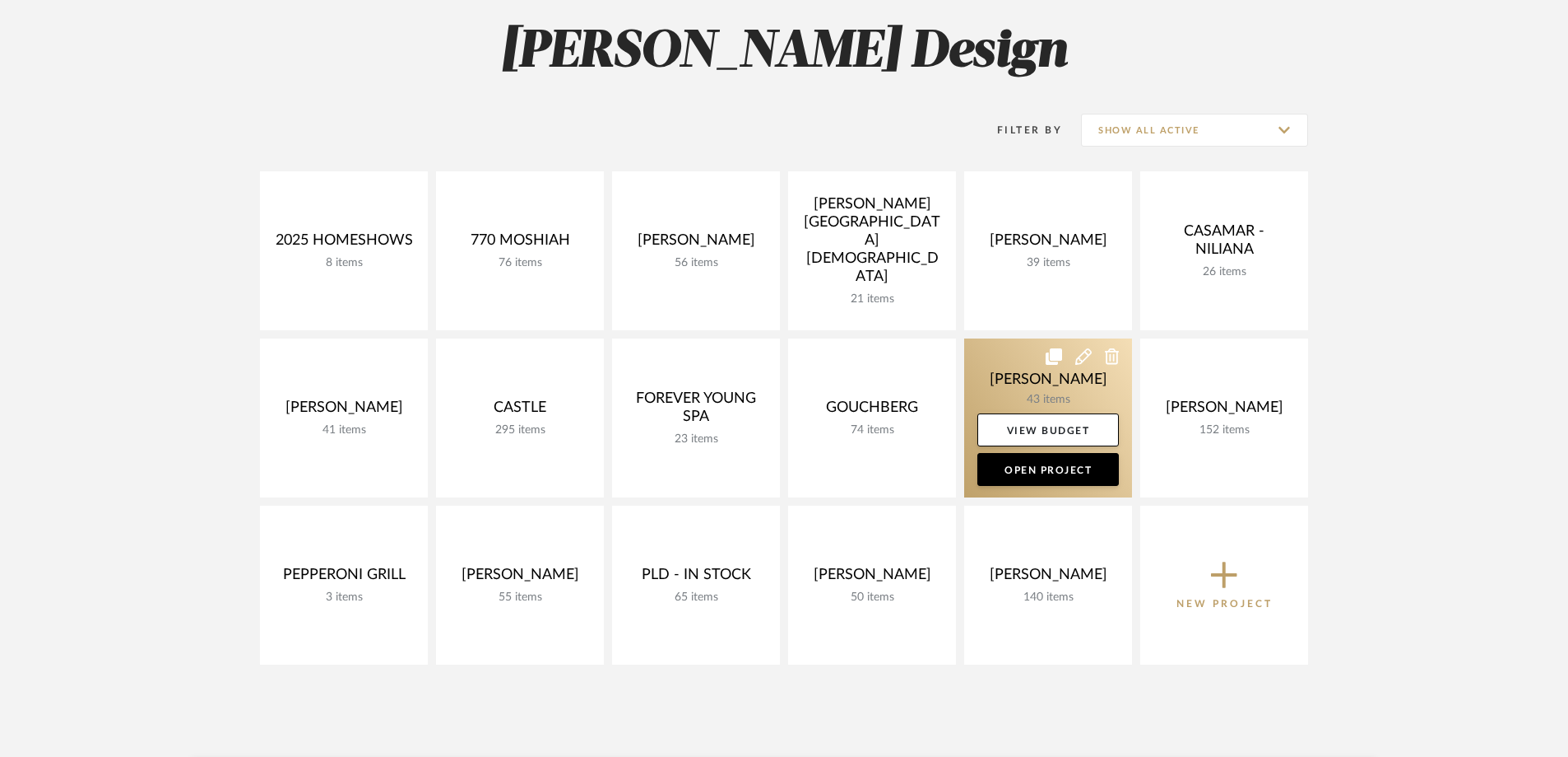
scroll to position [247, 0]
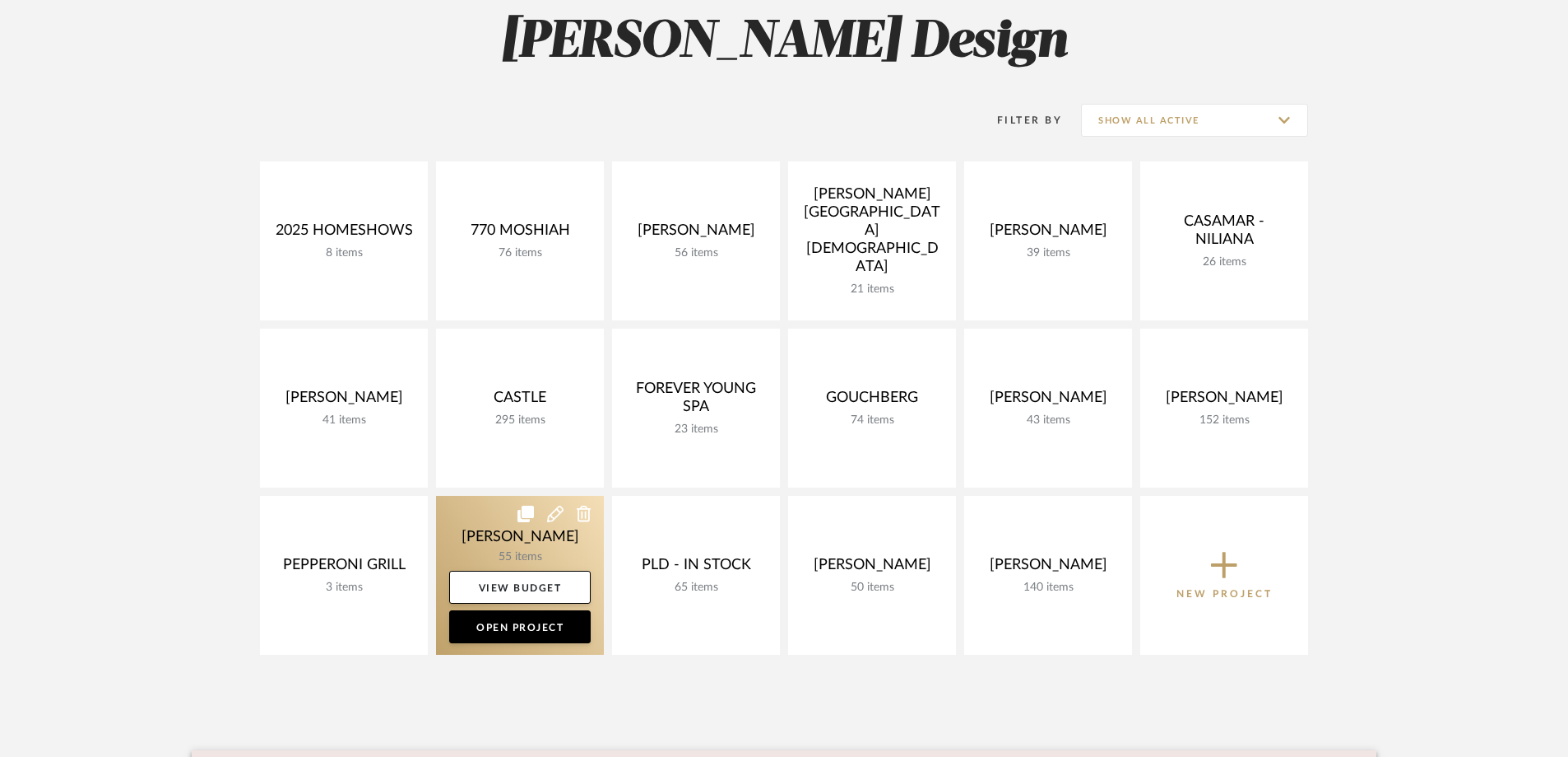
click at [513, 553] on link at bounding box center [520, 575] width 167 height 159
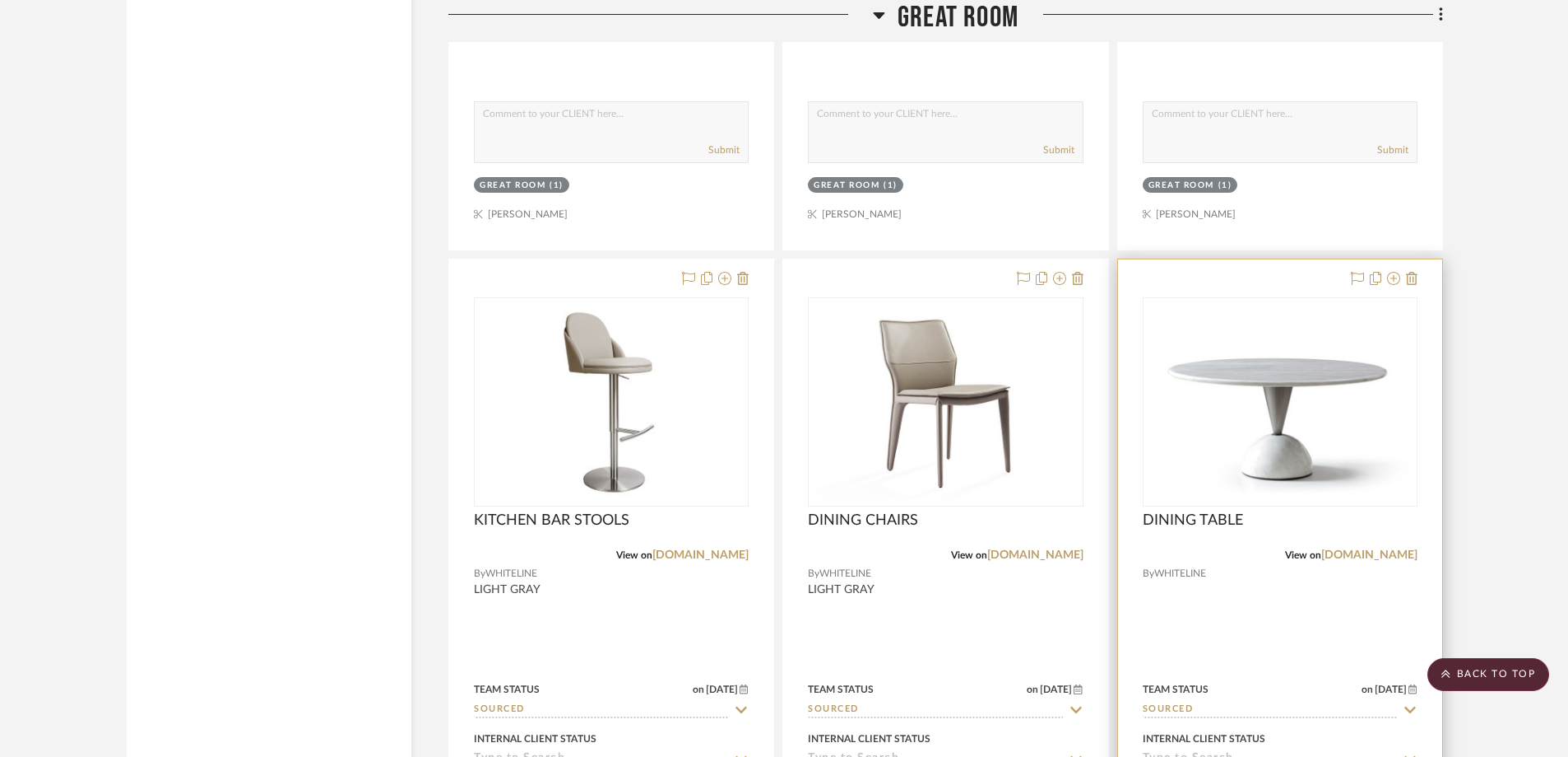
scroll to position [4940, 0]
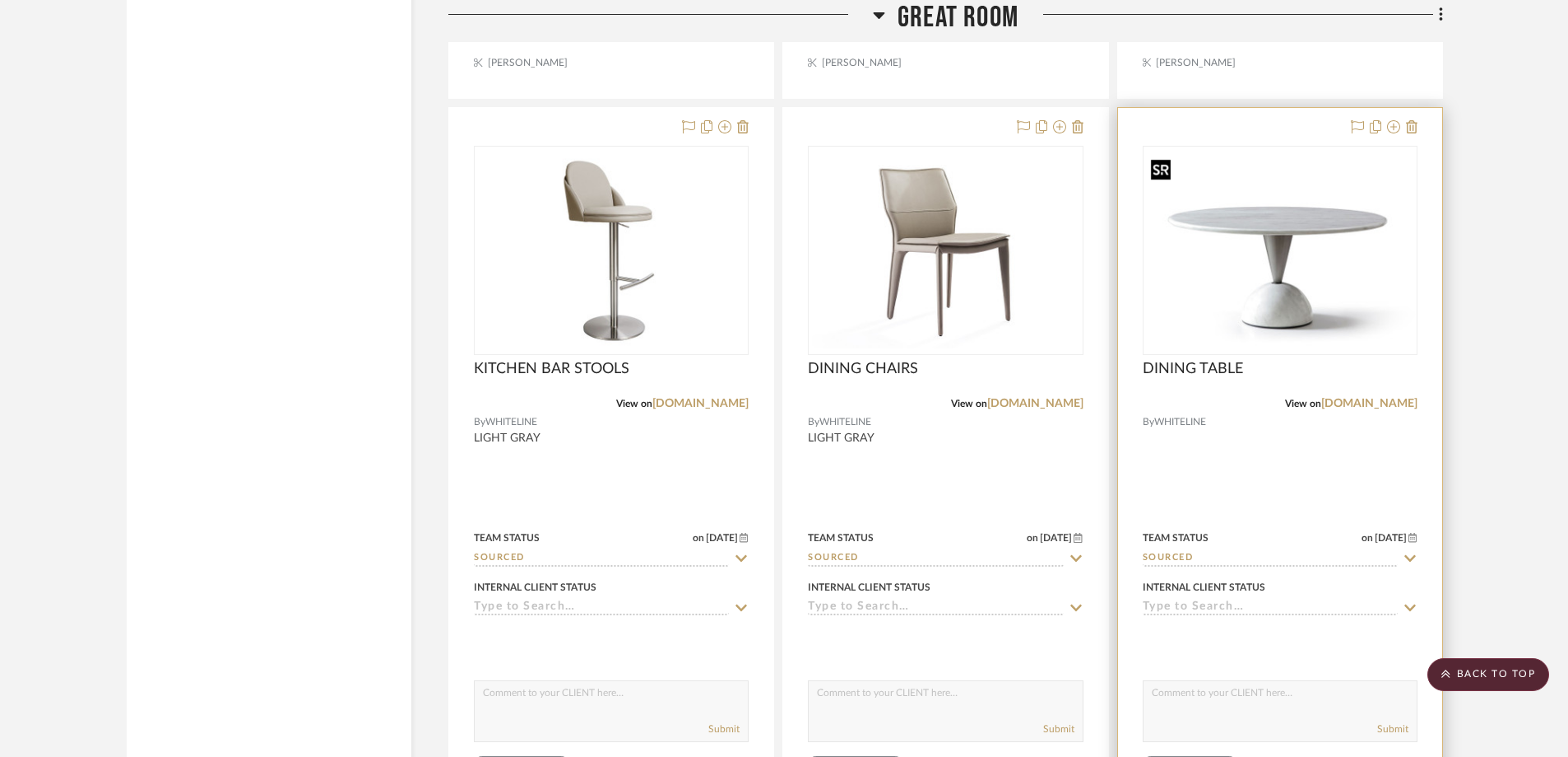
click at [1242, 288] on img "0" at bounding box center [1280, 249] width 271 height 196
drag, startPoint x: 1242, startPoint y: 288, endPoint x: 1265, endPoint y: 257, distance: 38.6
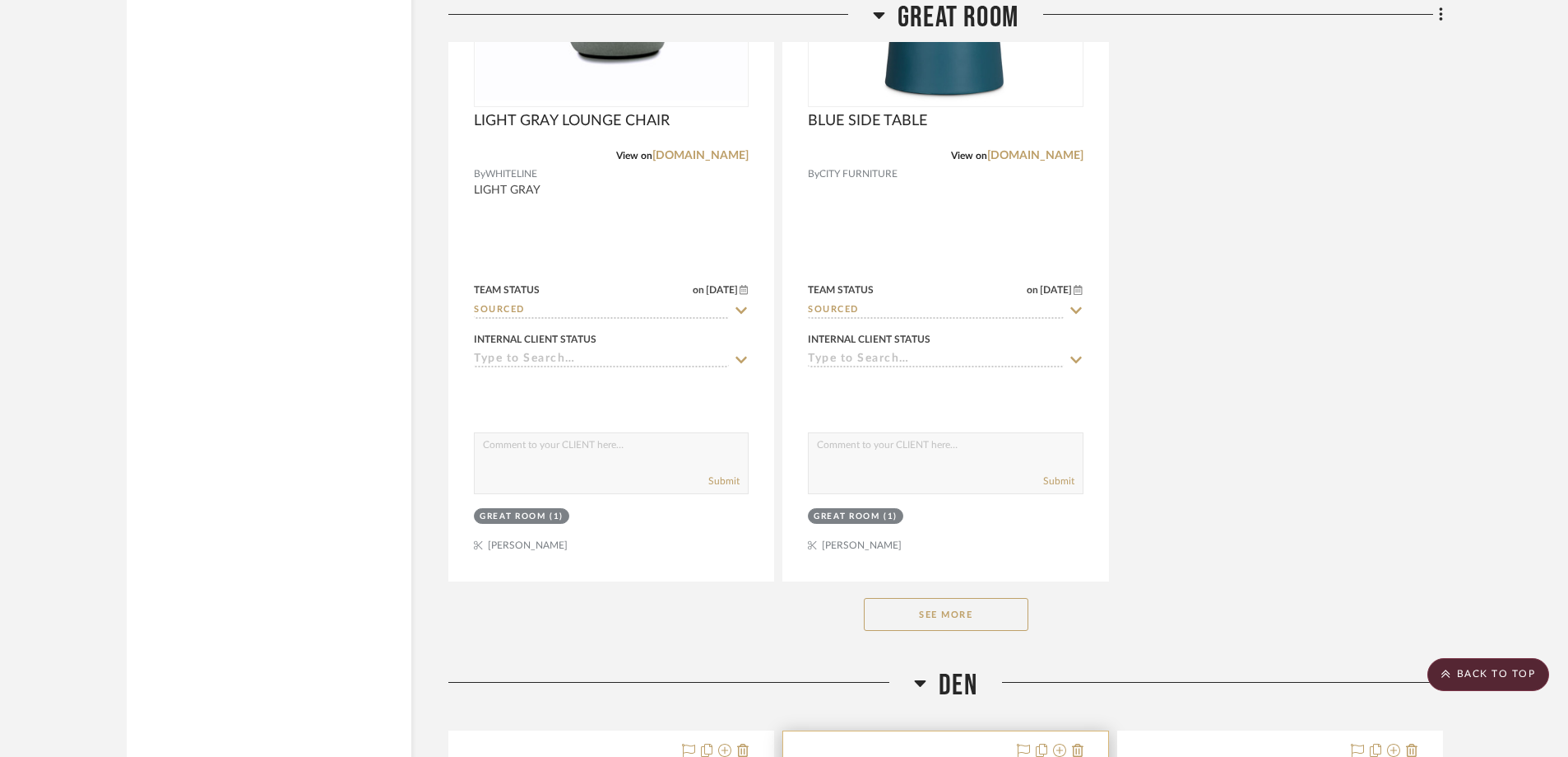
scroll to position [6093, 0]
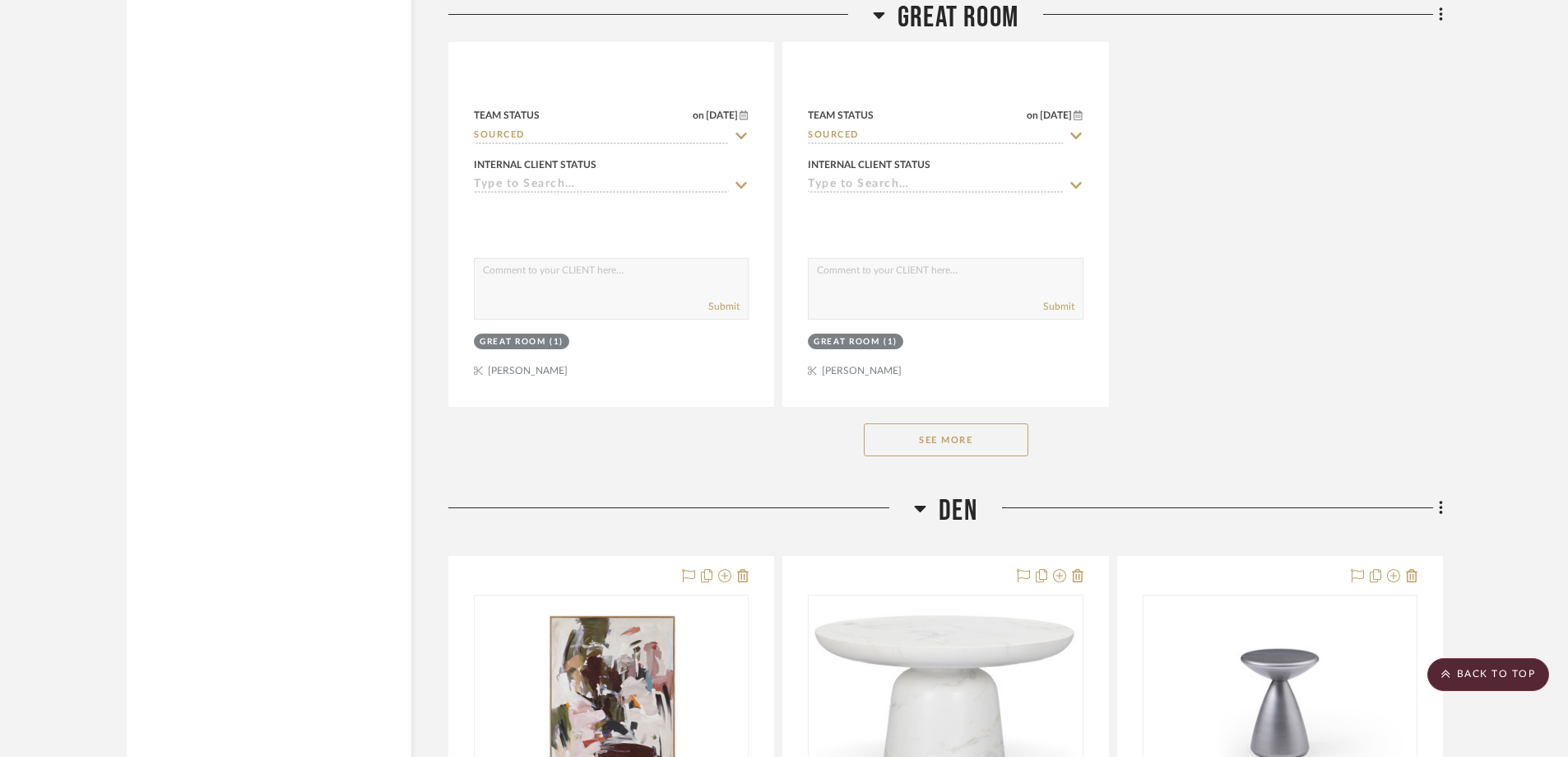
click at [933, 447] on button "See More" at bounding box center [946, 439] width 165 height 33
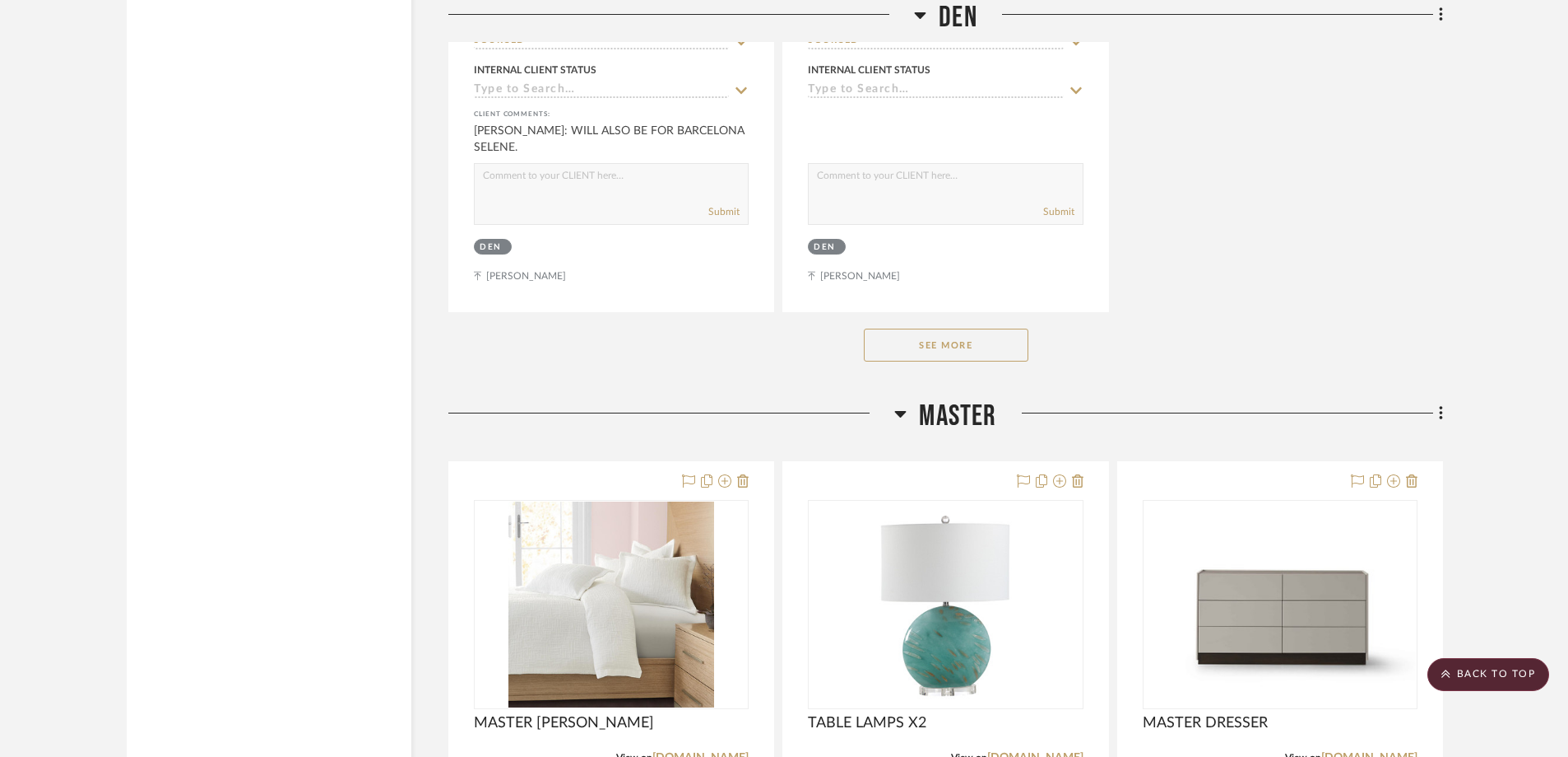
scroll to position [11526, 0]
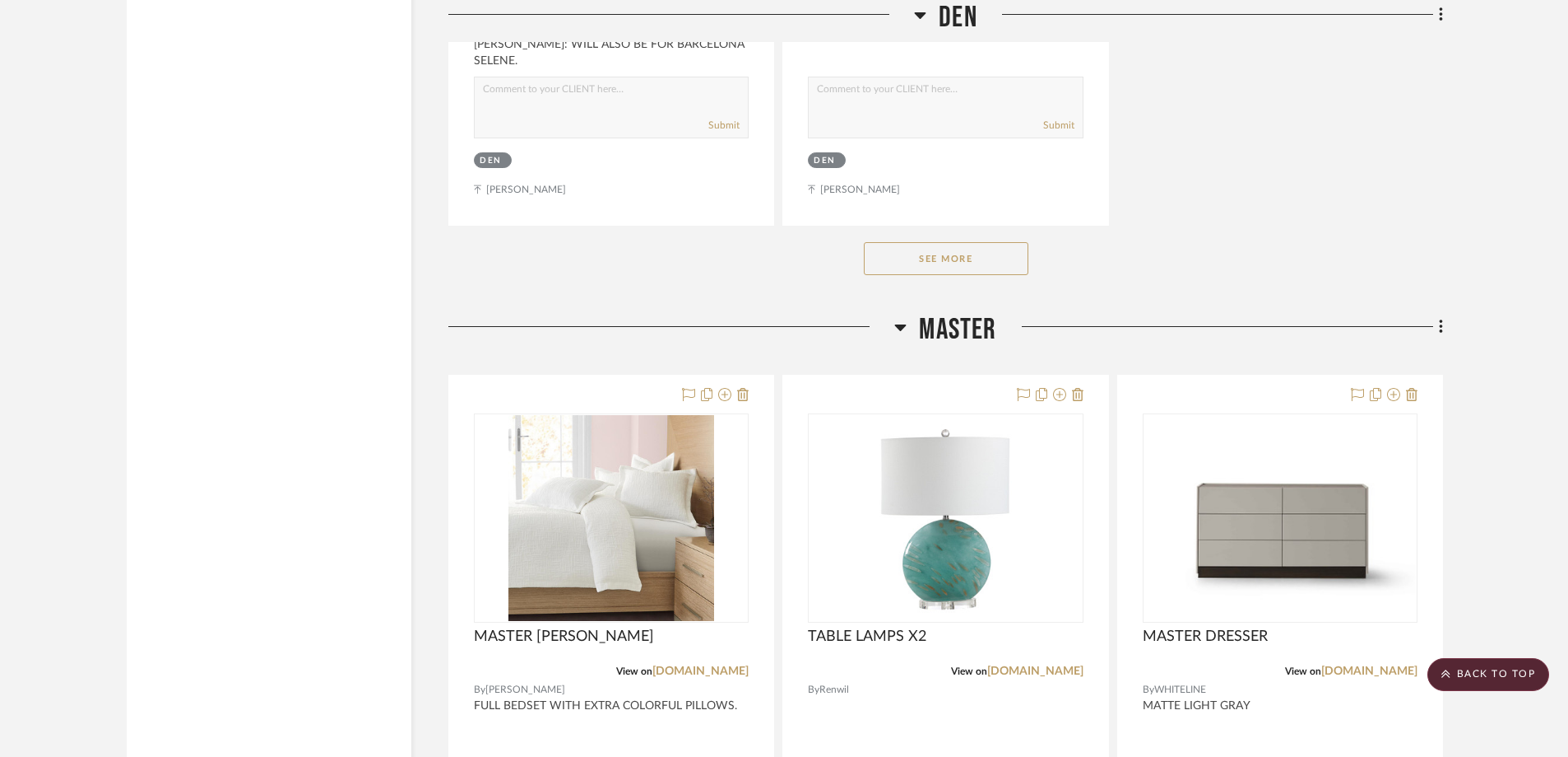
click at [997, 261] on button "See More" at bounding box center [946, 258] width 165 height 33
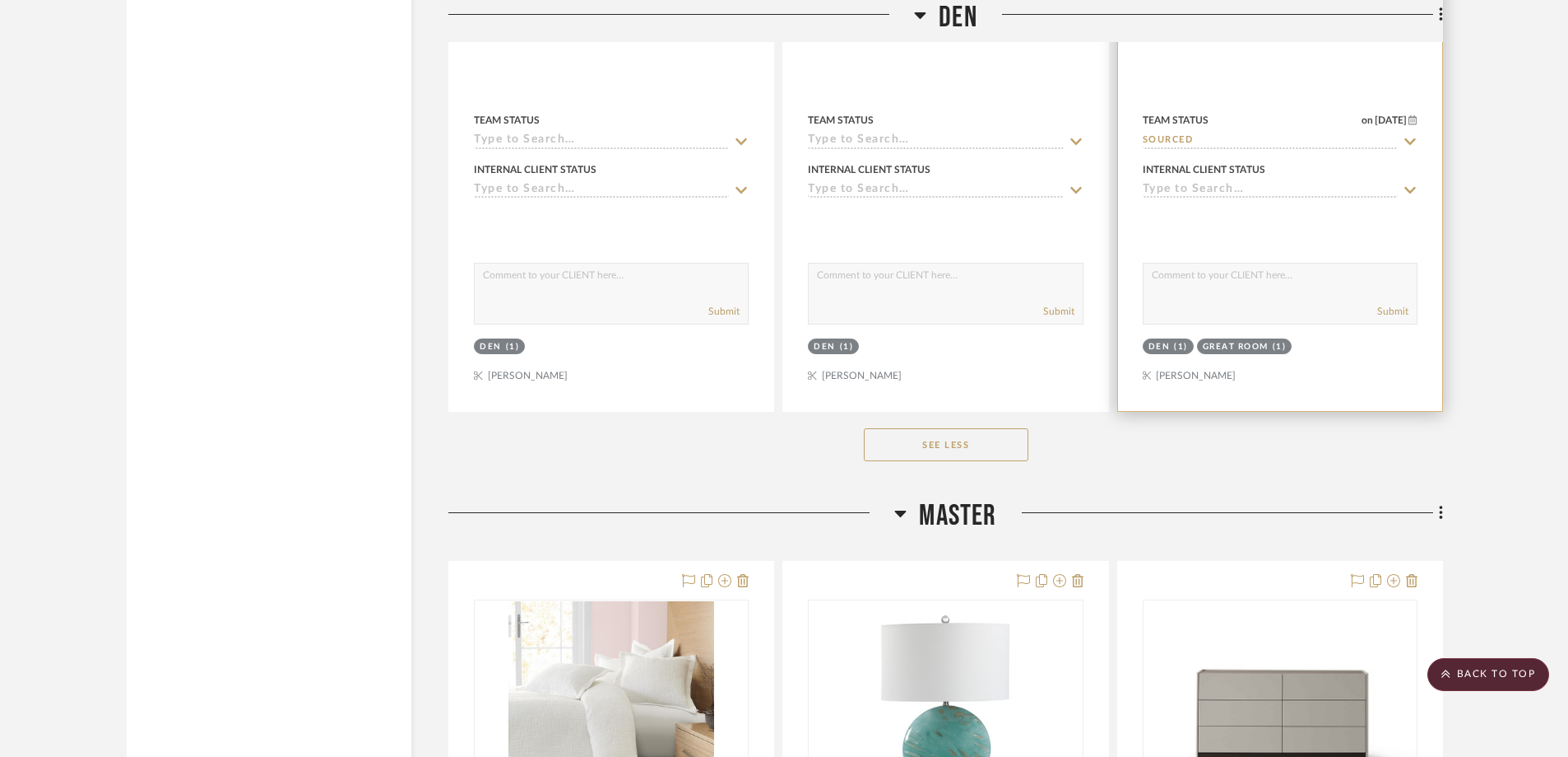
scroll to position [12432, 0]
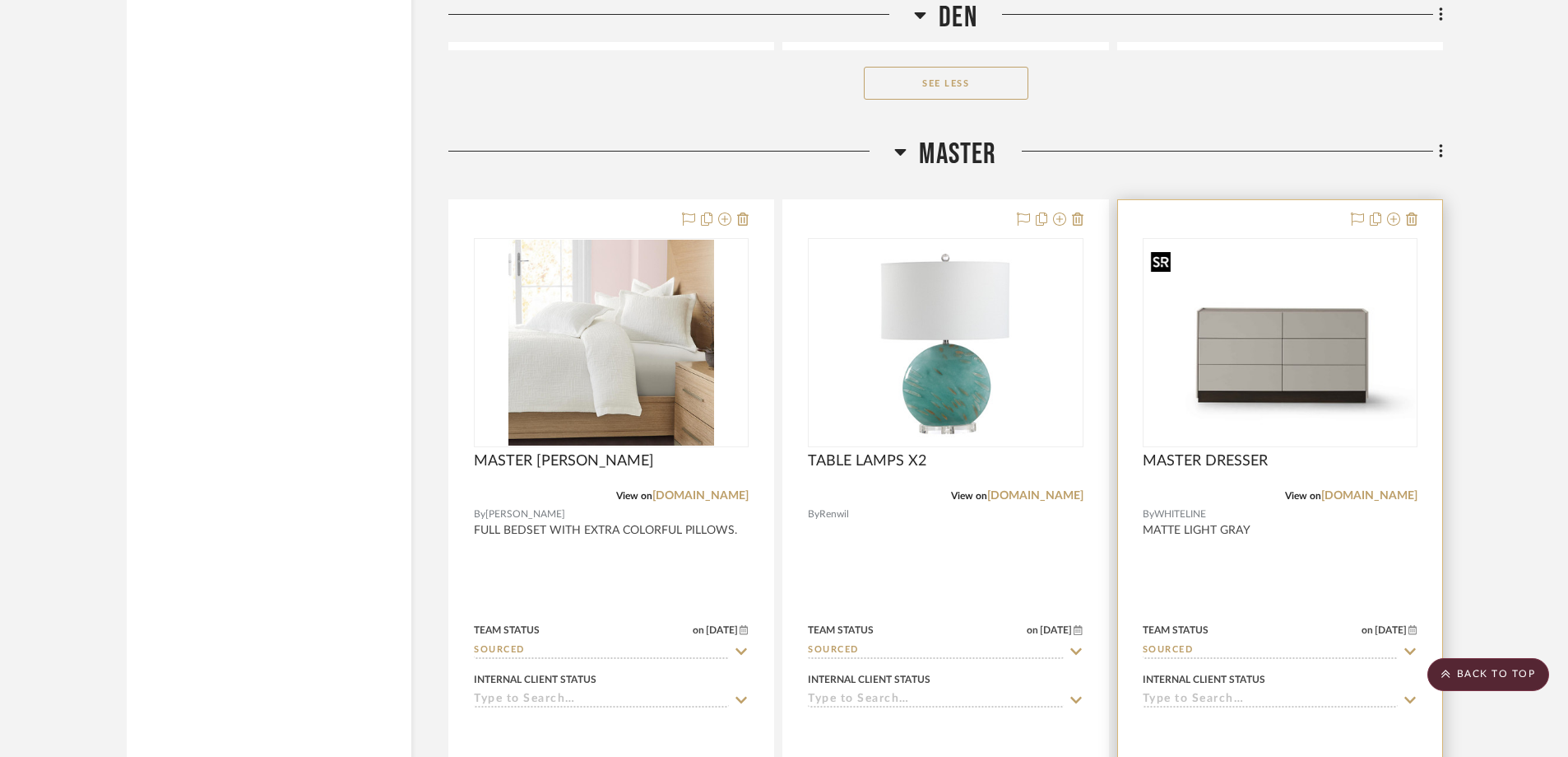
click at [1245, 377] on img "0" at bounding box center [1280, 343] width 271 height 196
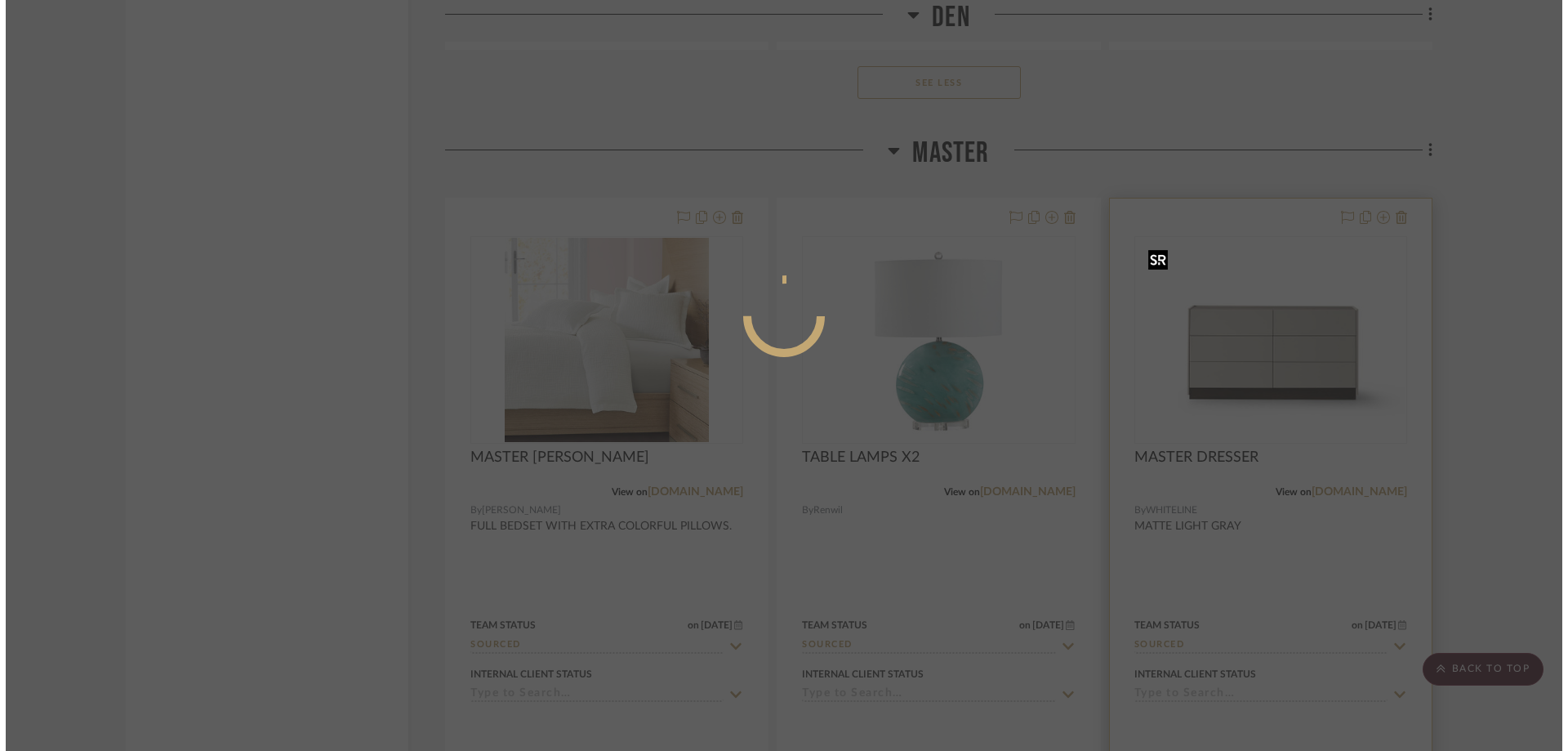
scroll to position [0, 0]
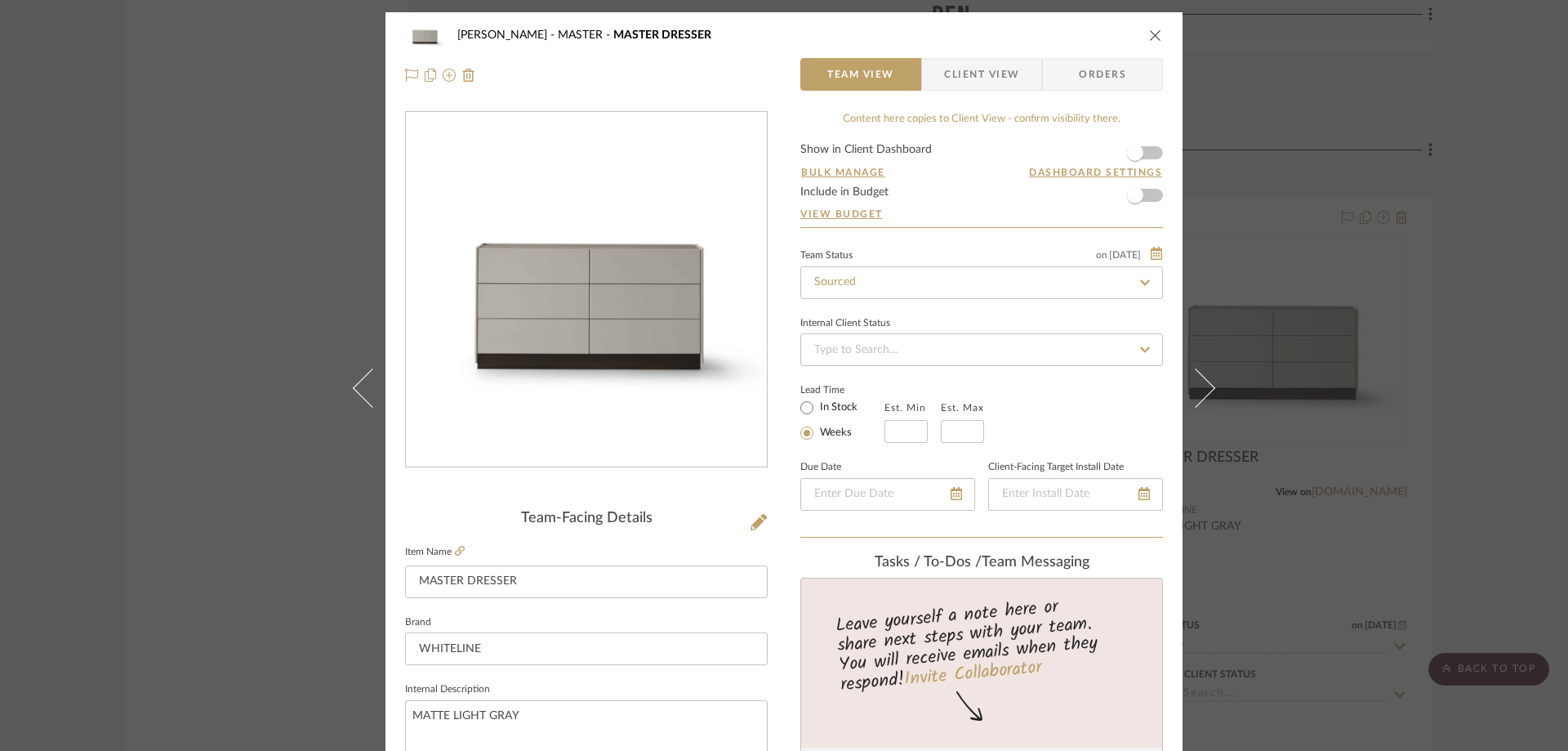
click at [1149, 34] on icon "close" at bounding box center [1156, 35] width 13 height 13
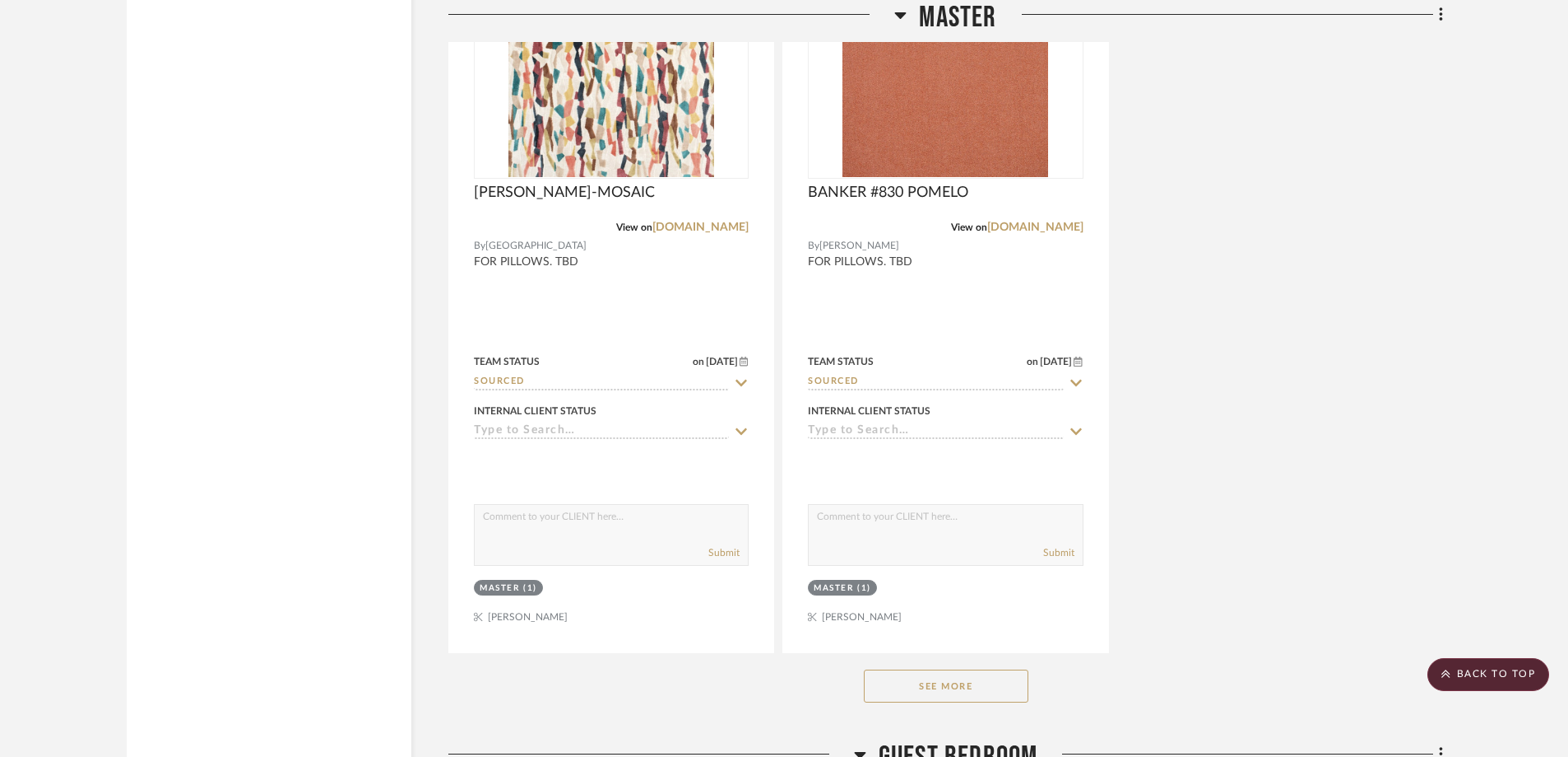
scroll to position [14491, 0]
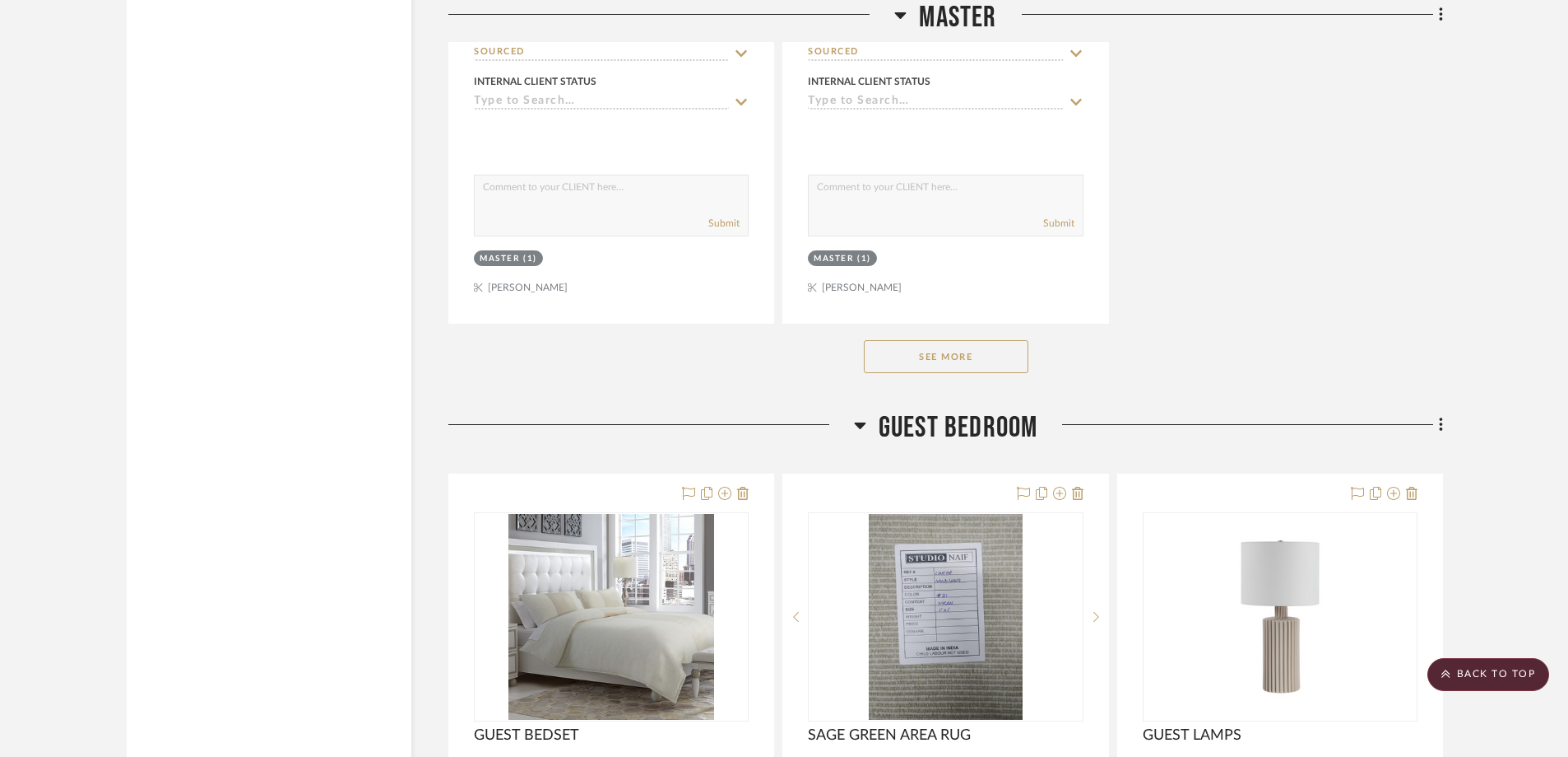
click at [964, 354] on button "See More" at bounding box center [946, 356] width 165 height 33
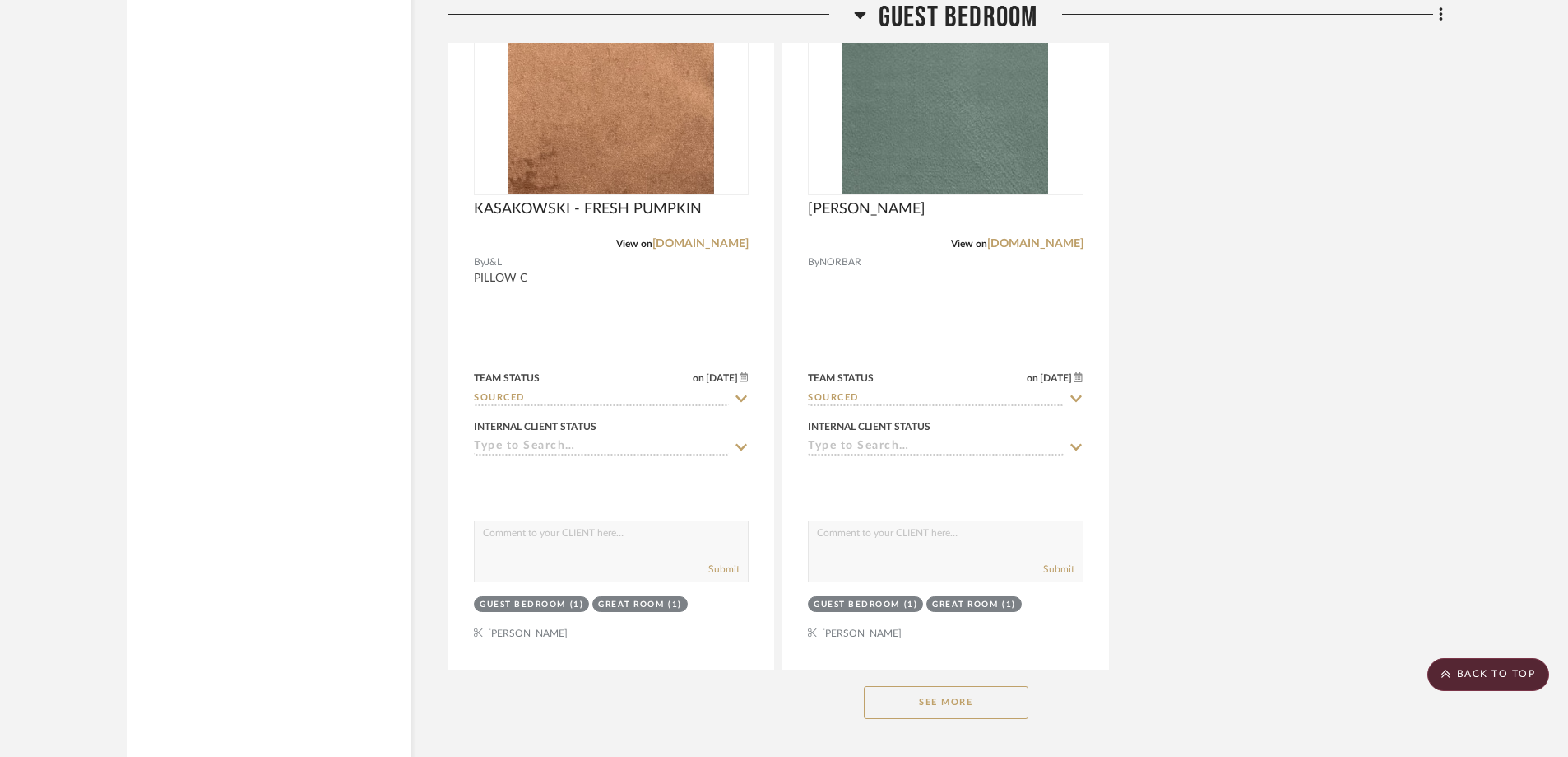
scroll to position [16564, 0]
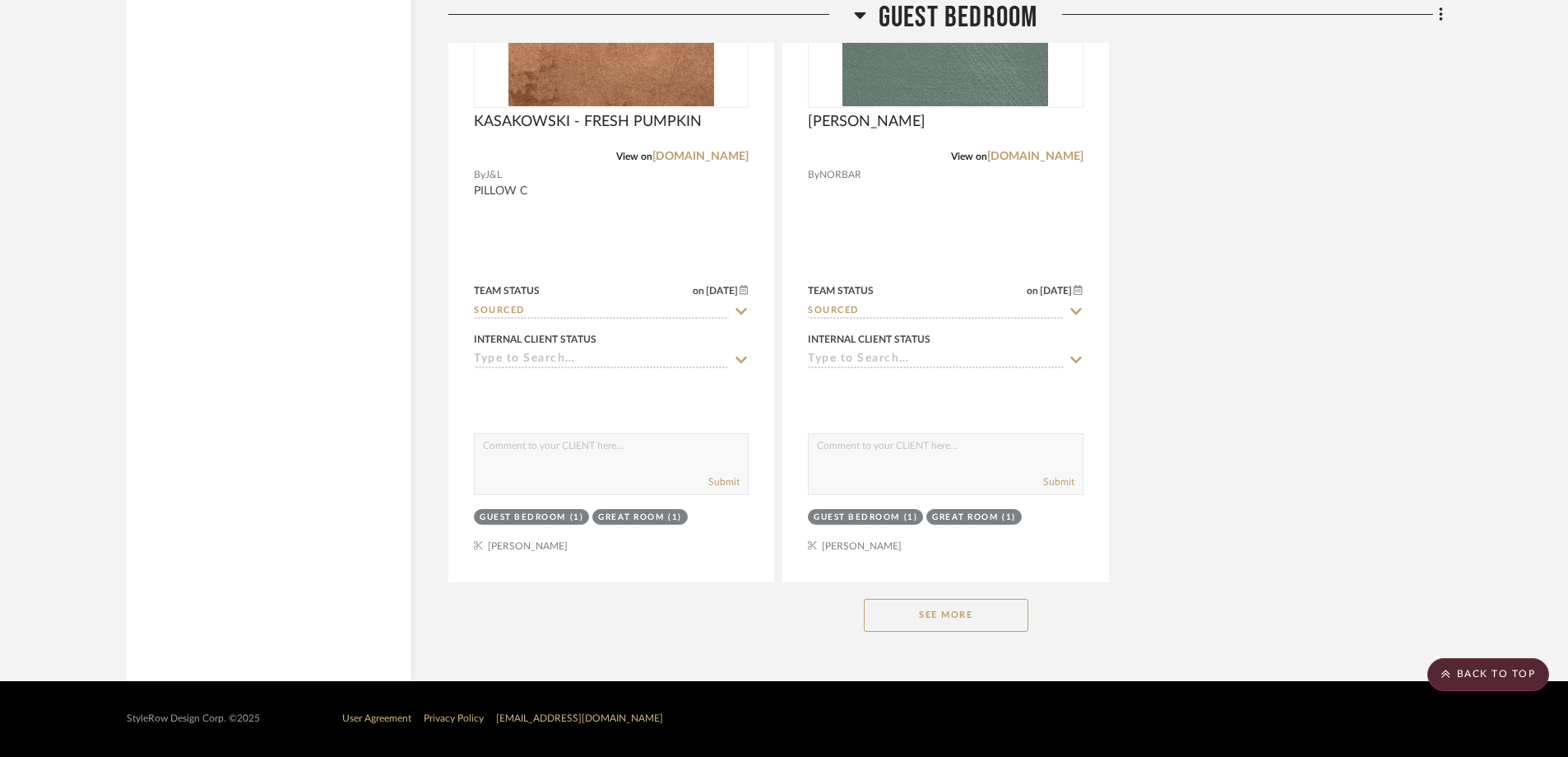
click at [946, 614] on button "See More" at bounding box center [946, 614] width 165 height 33
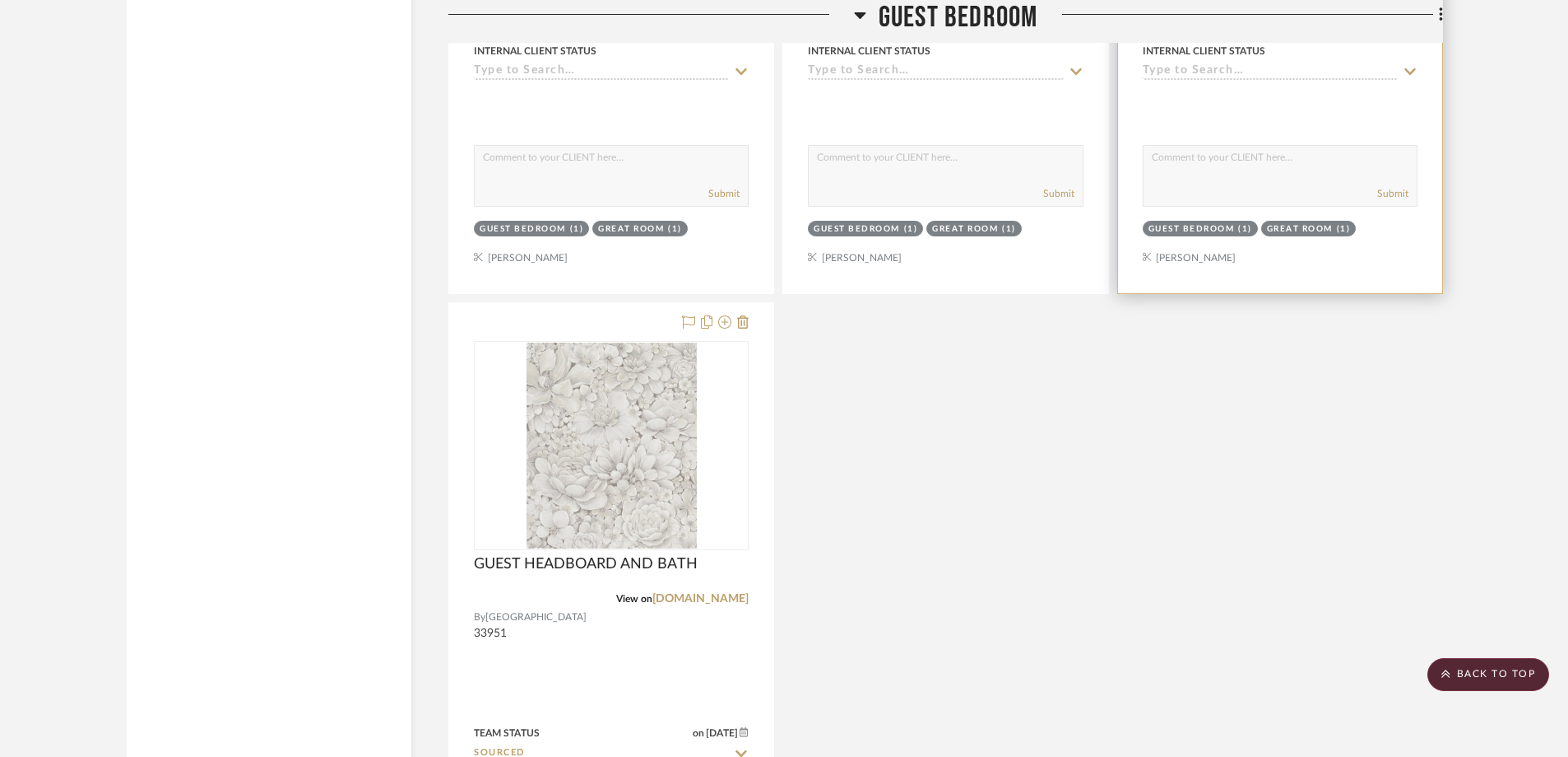
scroll to position [17059, 0]
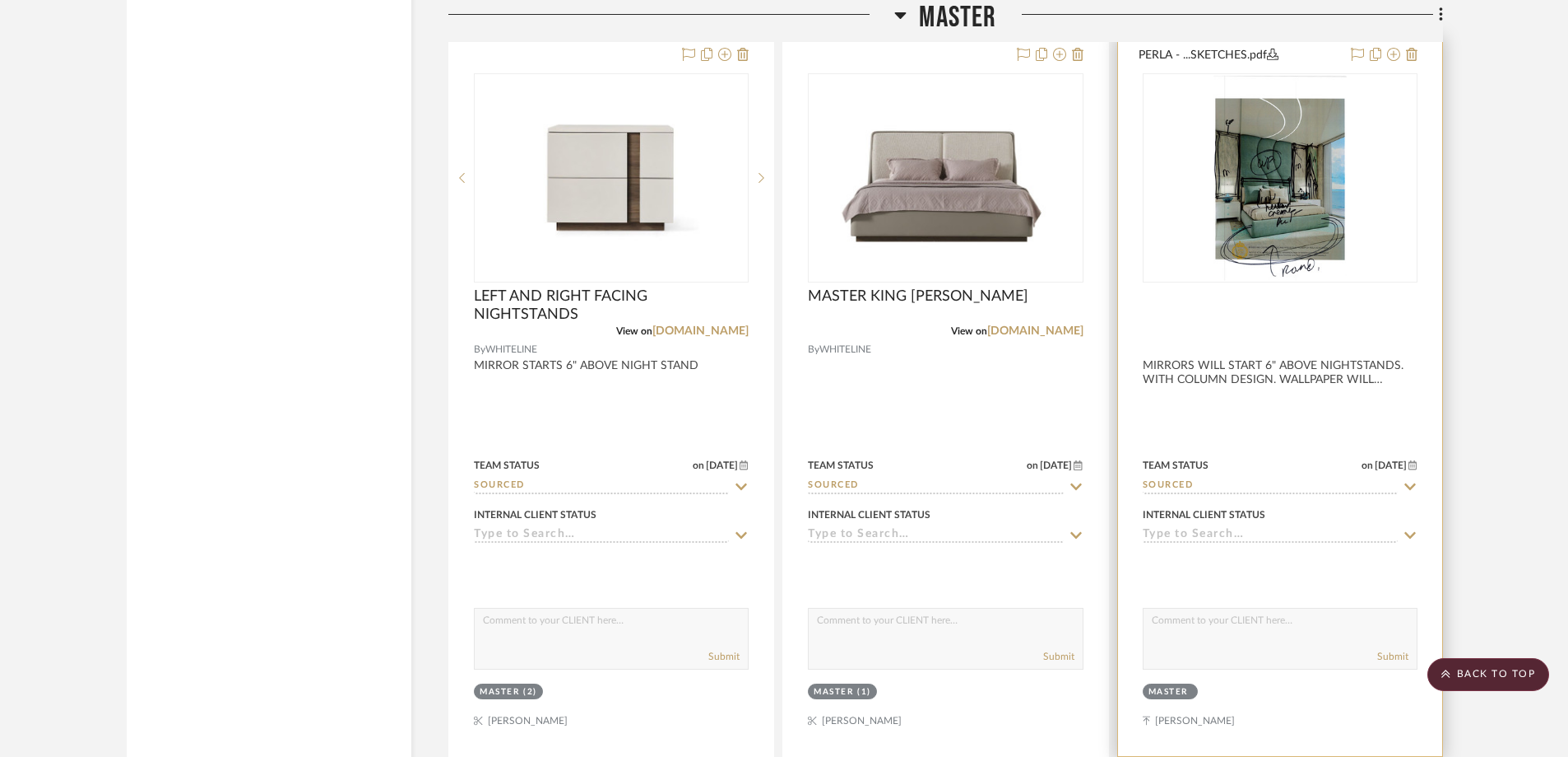
scroll to position [13353, 0]
